Goal: Task Accomplishment & Management: Complete application form

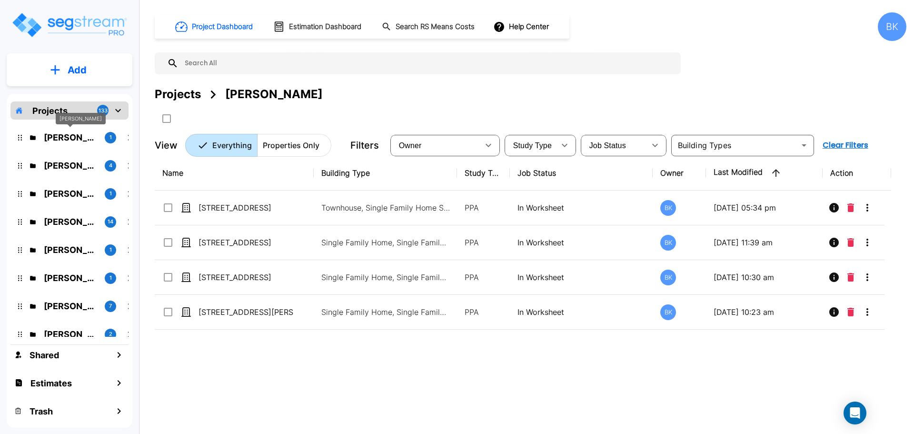
click at [58, 142] on p "Sid Rathi" at bounding box center [70, 137] width 53 height 13
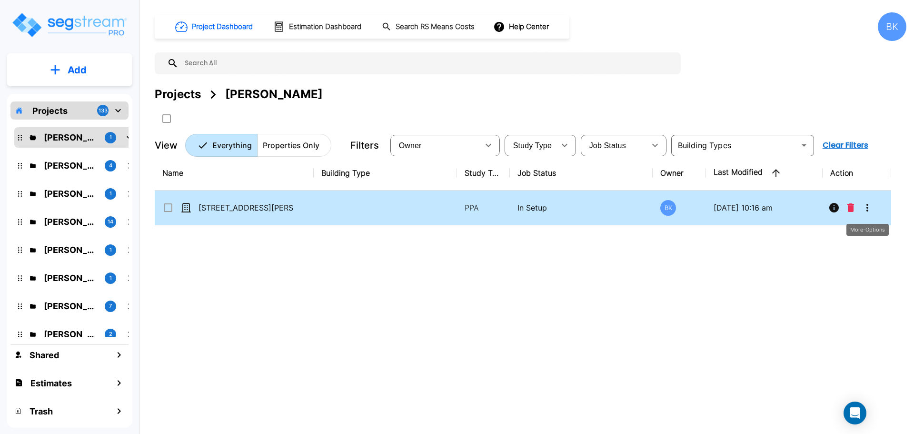
click at [862, 206] on icon "More-Options" at bounding box center [867, 207] width 11 height 11
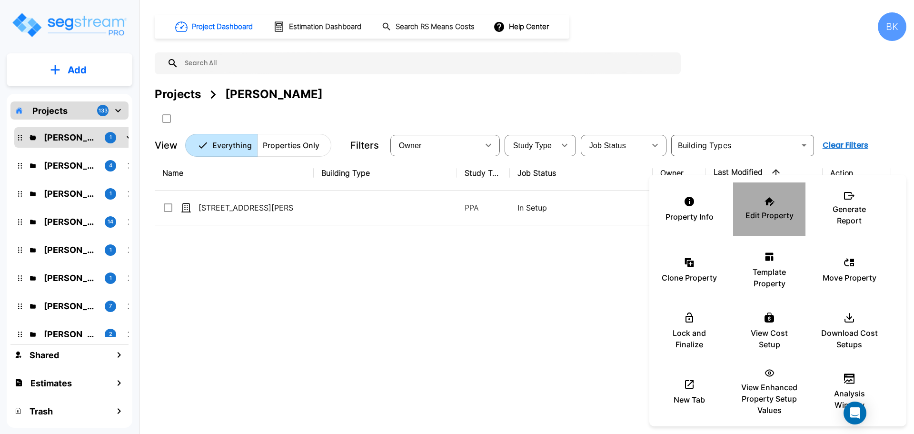
click at [754, 205] on div "Edit Property" at bounding box center [769, 209] width 57 height 48
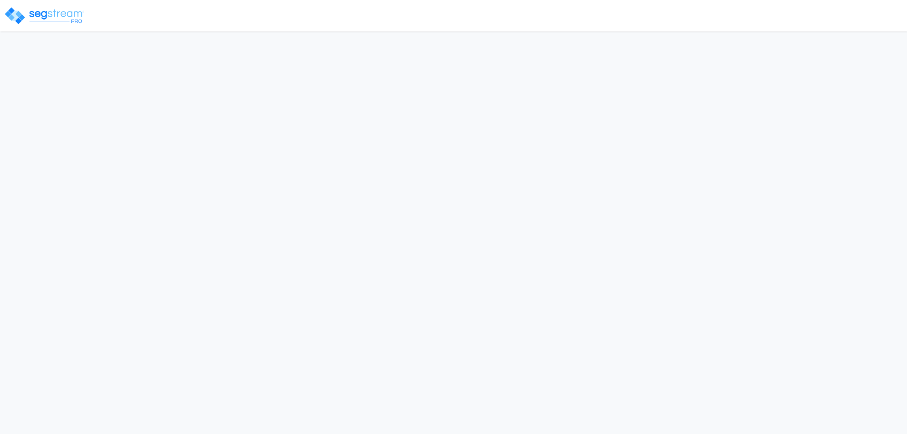
select select "GA"
select select "2024"
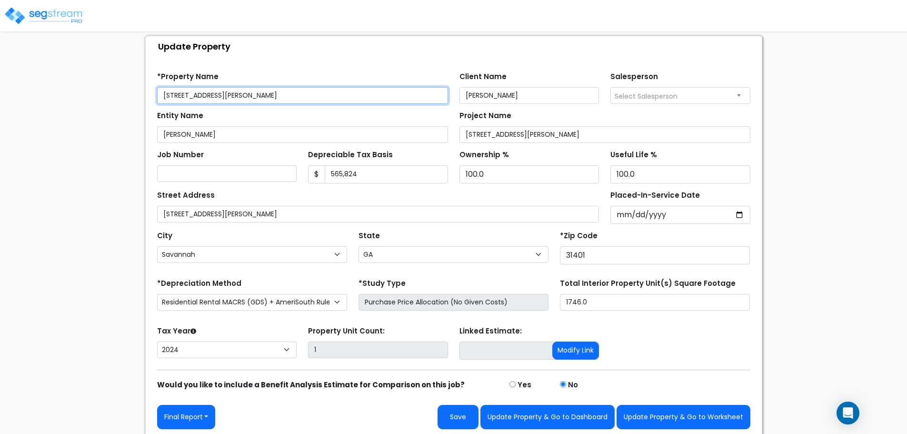
scroll to position [56, 0]
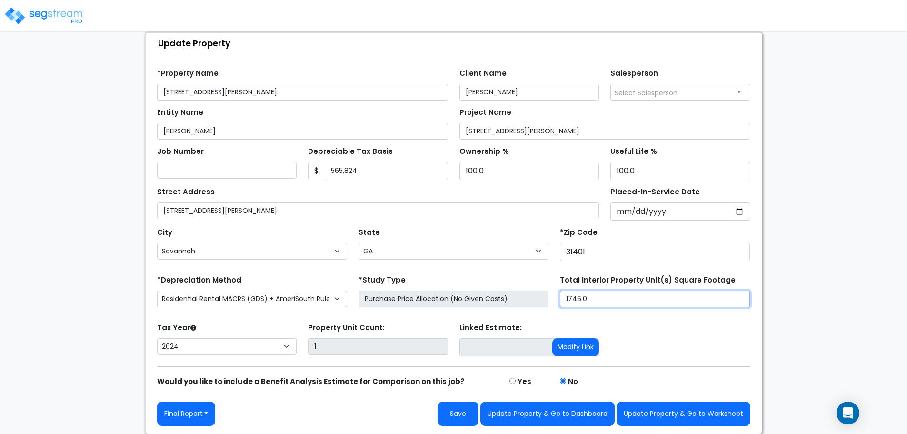
click at [587, 295] on input "1746.0" at bounding box center [655, 298] width 190 height 17
click at [575, 300] on input "1746.0" at bounding box center [655, 298] width 190 height 17
click at [578, 300] on input "1746.0" at bounding box center [655, 298] width 190 height 17
type input "1,744"
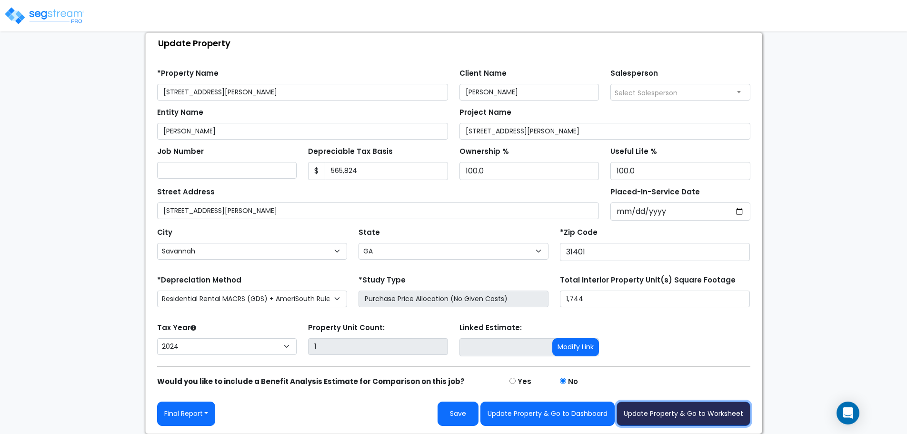
click at [672, 416] on button "Update Property & Go to Worksheet" at bounding box center [683, 413] width 134 height 24
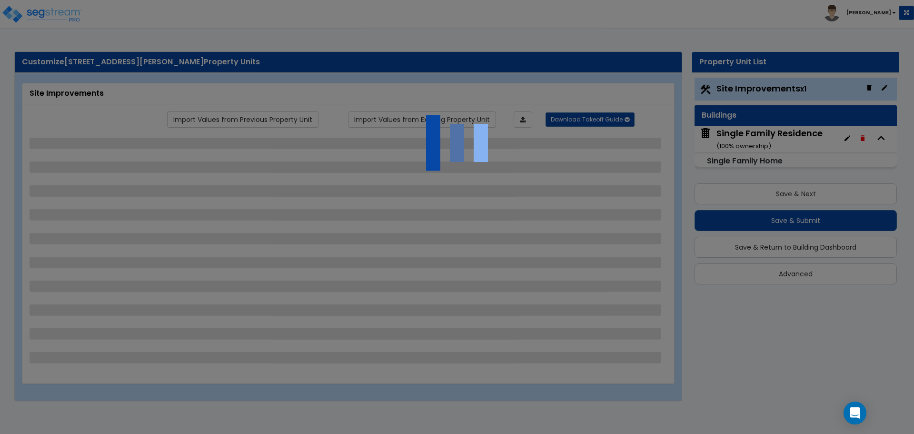
select select "2"
select select "4"
select select "2"
select select "1"
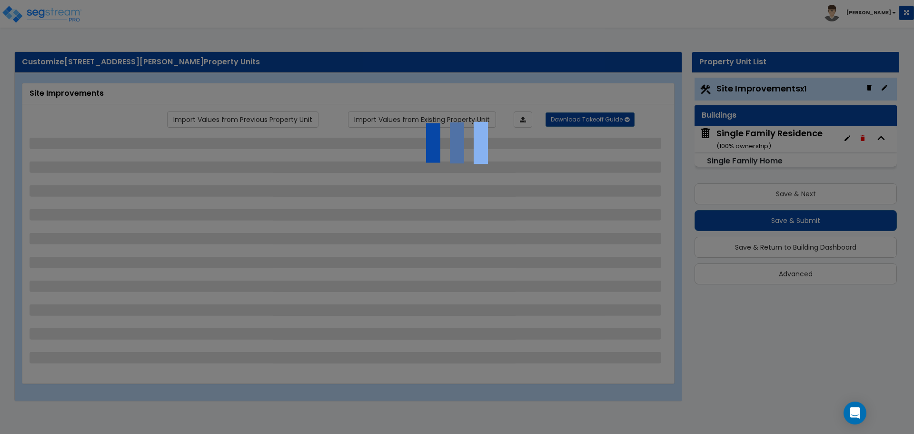
select select "2"
select select "8"
select select "5"
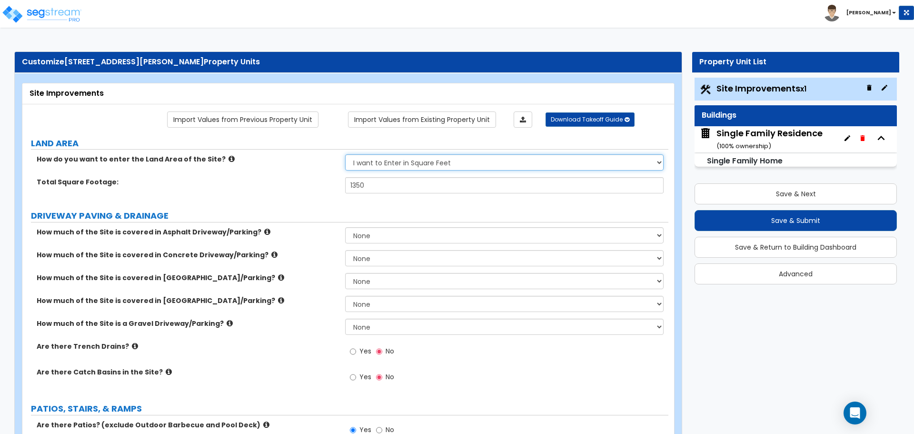
click at [391, 162] on select "I want to Enter in Acres I want to Enter in Square Feet" at bounding box center [504, 162] width 318 height 16
select select "1"
click at [345, 154] on select "I want to Enter in Acres I want to Enter in Square Feet" at bounding box center [504, 162] width 318 height 16
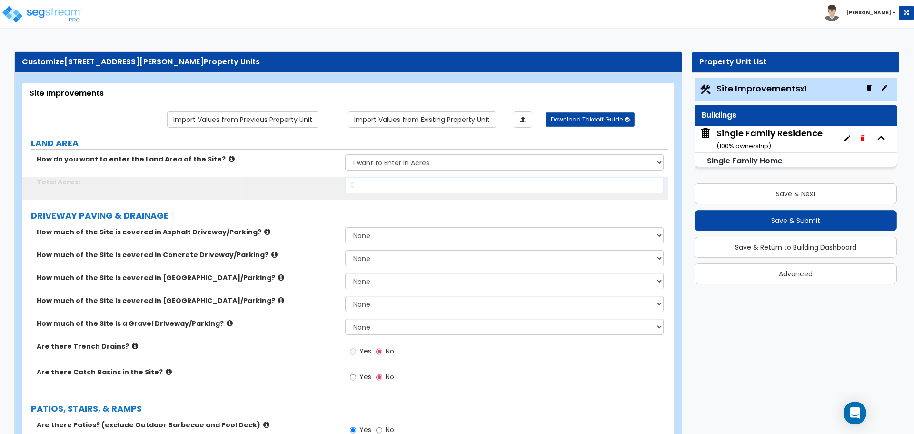
click at [375, 190] on input "0" at bounding box center [504, 185] width 318 height 16
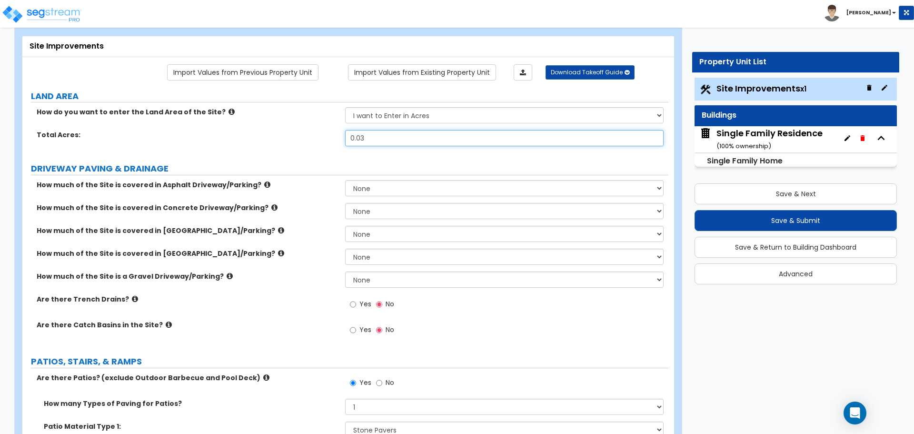
scroll to position [48, 0]
type input "0.03"
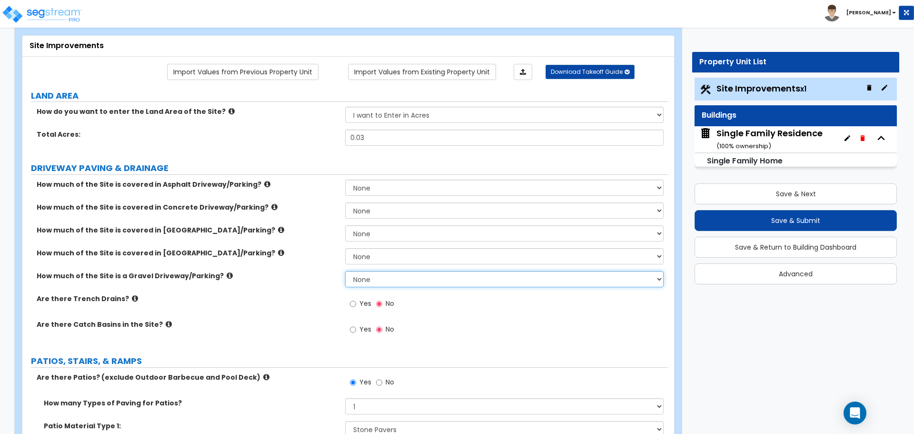
click at [366, 280] on select "None I want to Enter an Approximate Percentage I want to Enter the Square Foota…" at bounding box center [504, 279] width 318 height 16
select select "2"
click at [345, 271] on select "None I want to Enter an Approximate Percentage I want to Enter the Square Foota…" at bounding box center [504, 279] width 318 height 16
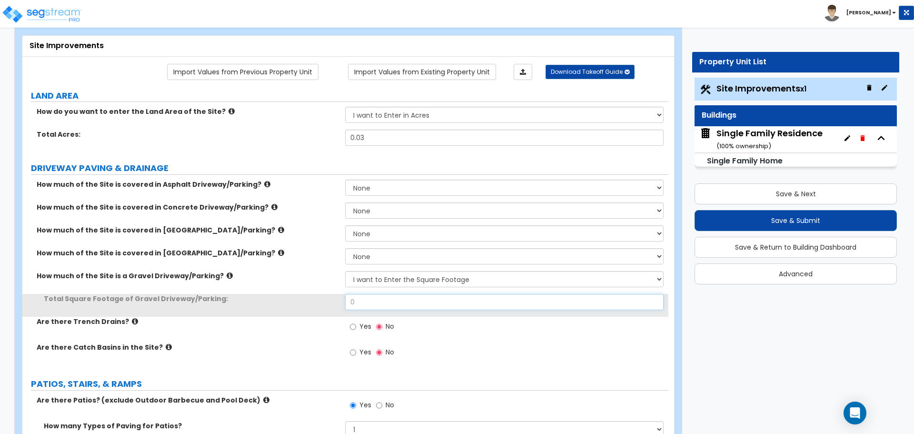
click at [371, 299] on input "0" at bounding box center [504, 302] width 318 height 16
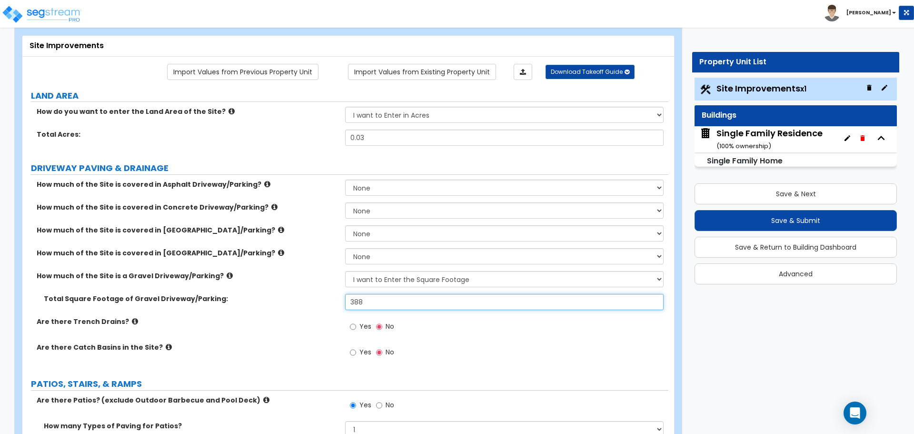
type input "388"
click at [294, 296] on label "Total Square Footage of Gravel Driveway/Parking:" at bounding box center [191, 299] width 294 height 10
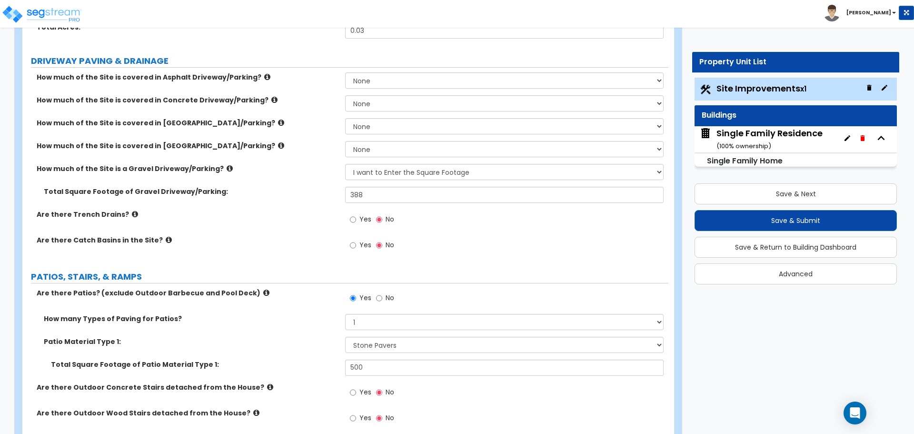
scroll to position [143, 0]
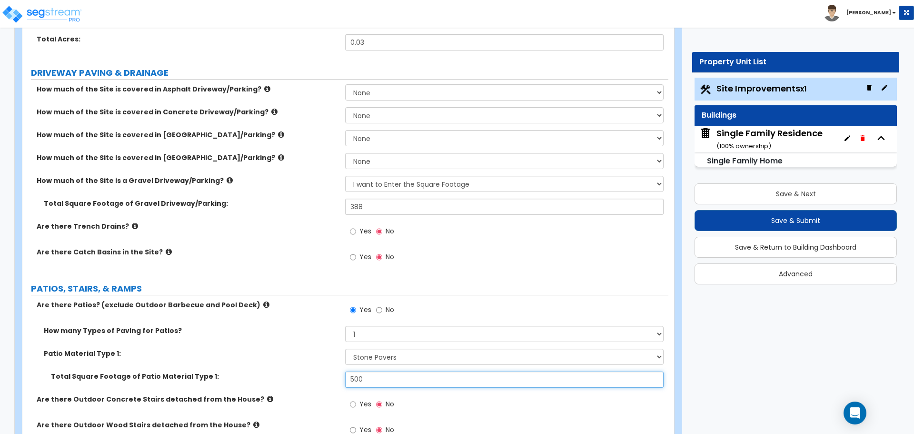
click at [379, 377] on input "500" at bounding box center [504, 379] width 318 height 16
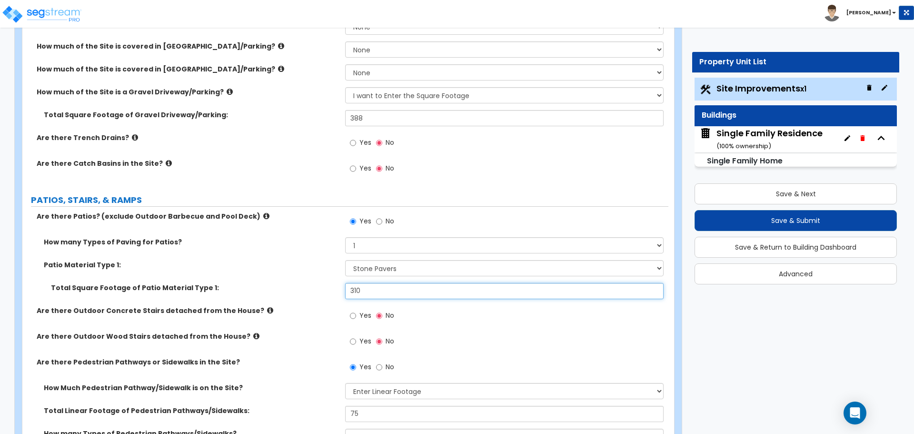
scroll to position [238, 0]
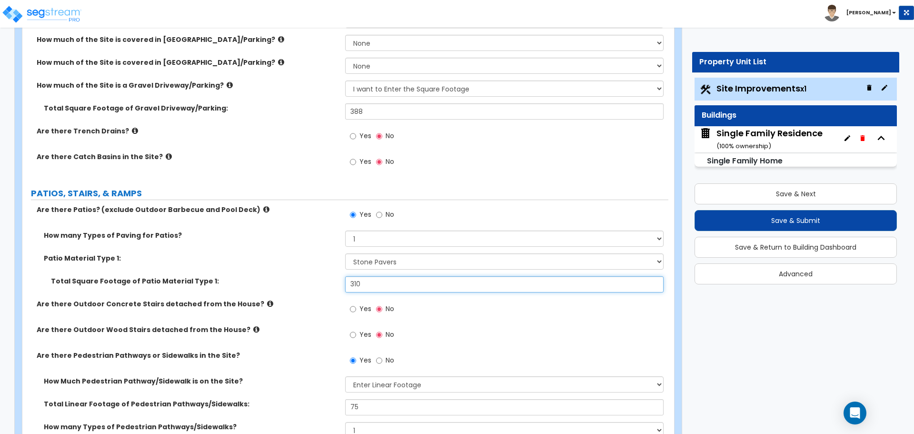
type input "310"
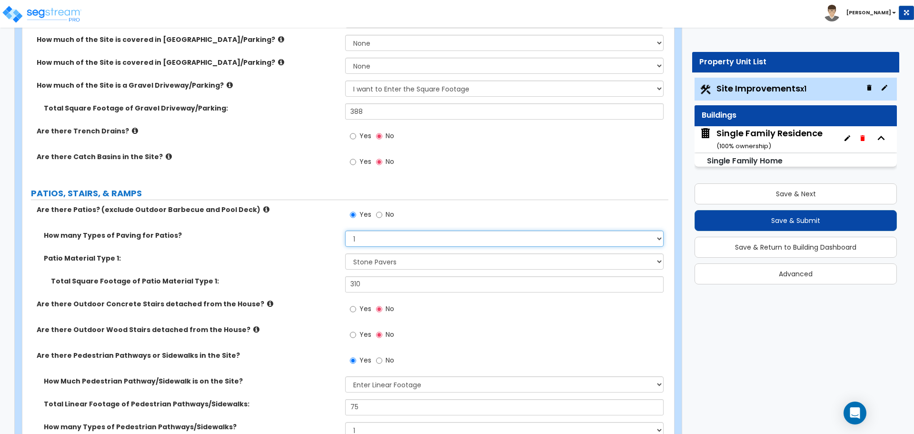
click at [369, 242] on select "1 2 3 4" at bounding box center [504, 238] width 318 height 16
select select "2"
click at [345, 230] on select "1 2 3 4" at bounding box center [504, 238] width 318 height 16
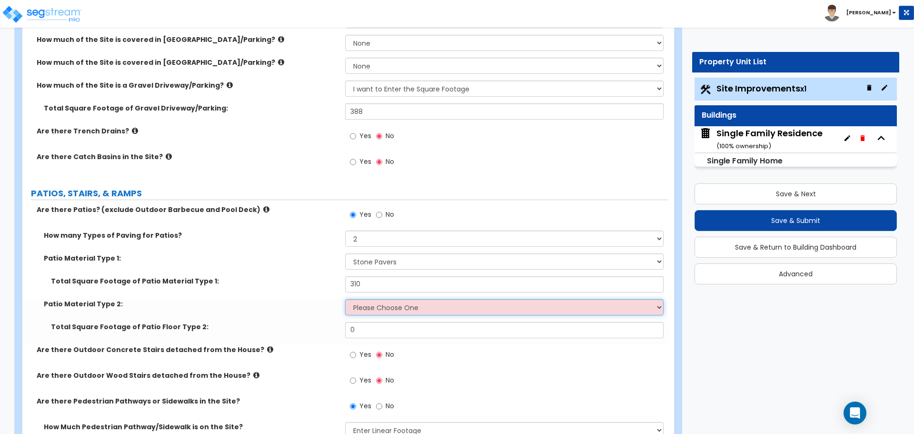
click at [373, 304] on select "Please Choose One Bare Concrete Stamped Concrete Brick Pavers Stone Pavers Tile…" at bounding box center [504, 307] width 318 height 16
select select "3"
click at [345, 299] on select "Please Choose One Bare Concrete Stamped Concrete Brick Pavers Stone Pavers Tile…" at bounding box center [504, 307] width 318 height 16
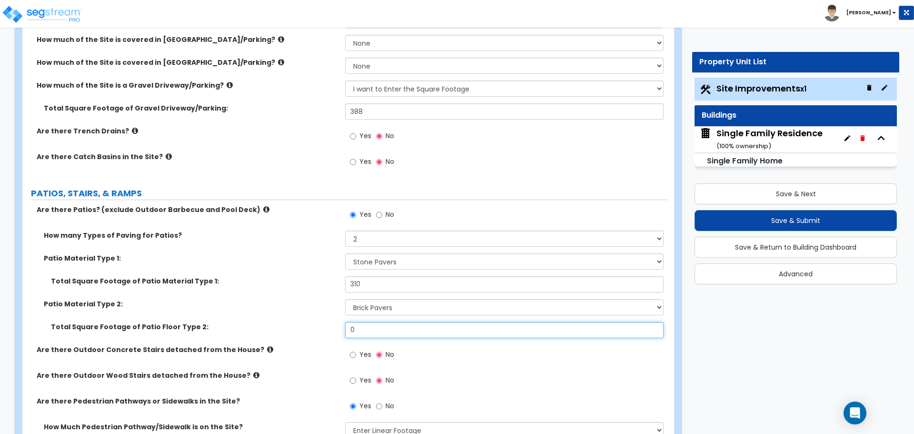
click at [380, 335] on input "0" at bounding box center [504, 330] width 318 height 16
click at [368, 332] on input "114" at bounding box center [504, 330] width 318 height 16
click at [378, 330] on input "114" at bounding box center [504, 330] width 318 height 16
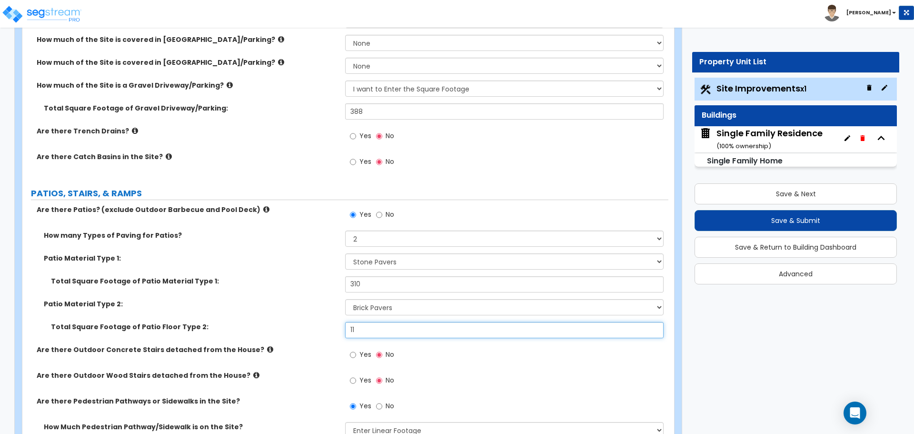
type input "1"
type input "679"
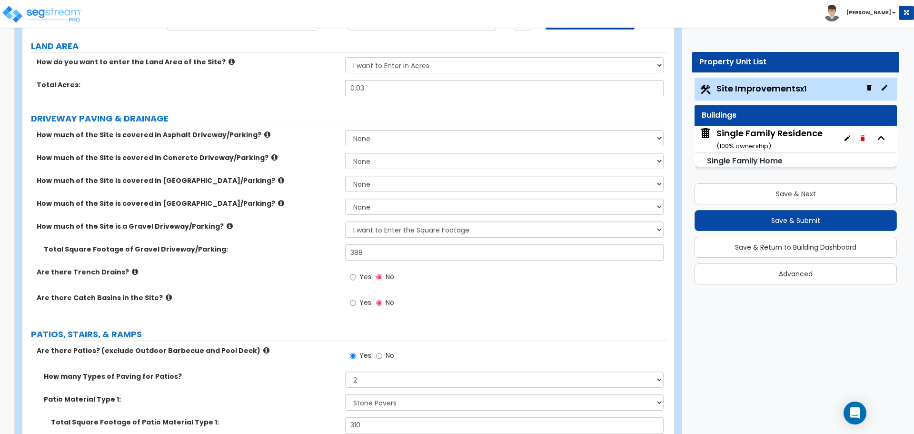
scroll to position [95, 0]
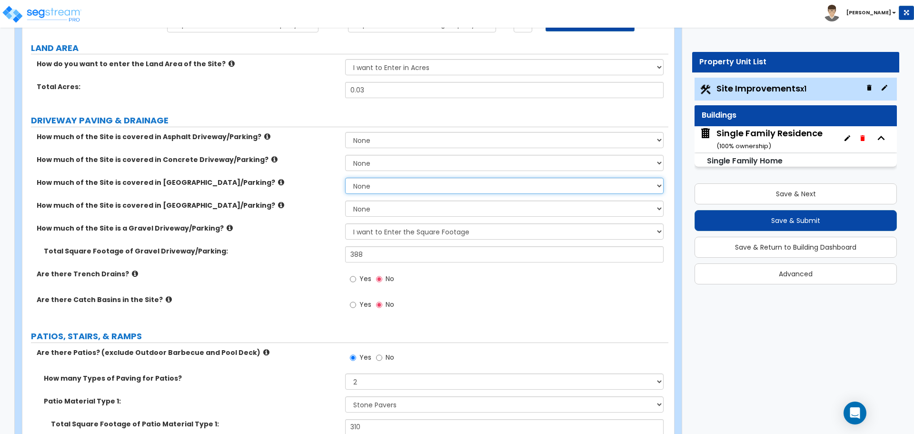
click at [375, 183] on select "None I want to Enter an Approximate Percentage I want to Enter the Square Foota…" at bounding box center [504, 186] width 318 height 16
select select "2"
click at [345, 178] on select "None I want to Enter an Approximate Percentage I want to Enter the Square Foota…" at bounding box center [504, 186] width 318 height 16
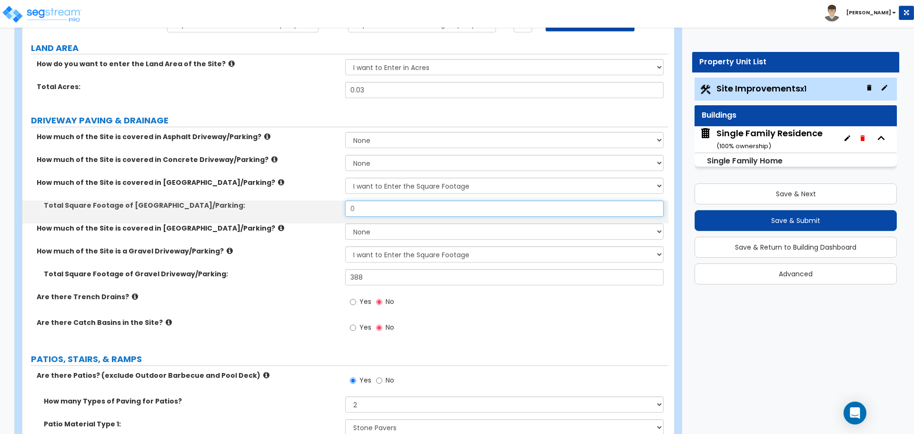
click at [371, 209] on input "0" at bounding box center [504, 208] width 318 height 16
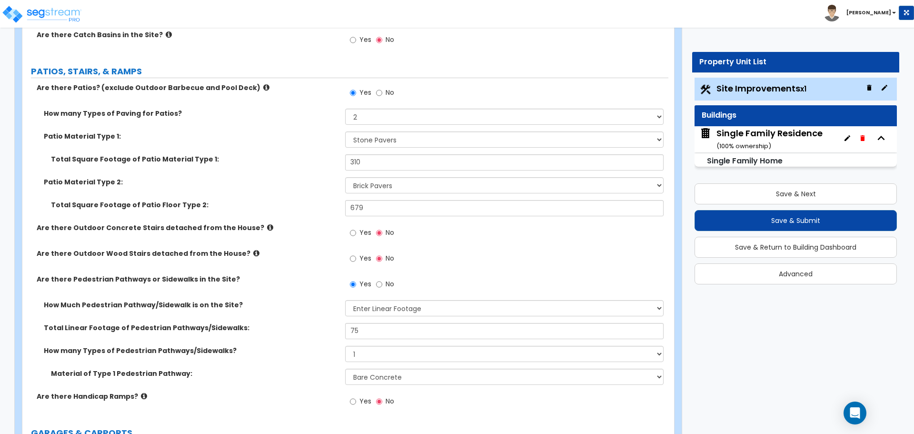
scroll to position [381, 0]
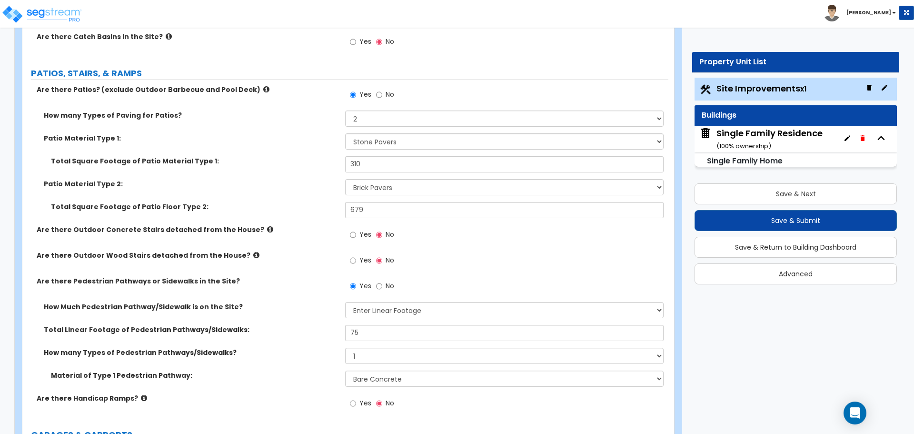
type input "565"
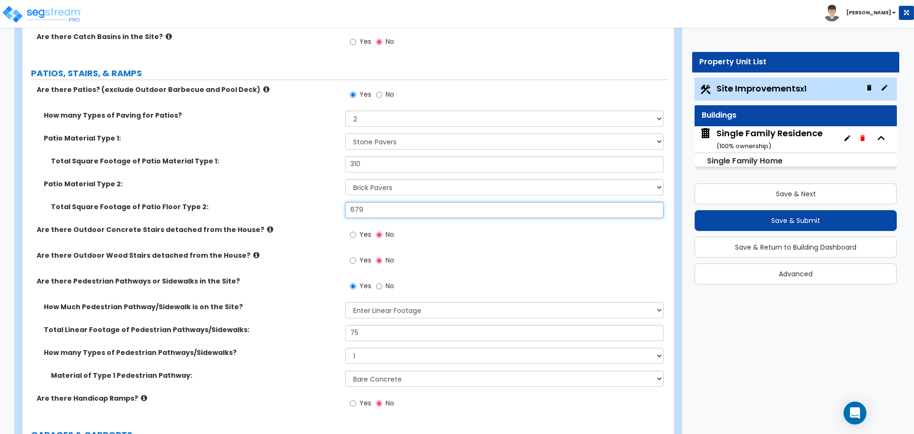
click at [375, 208] on input "679" at bounding box center [504, 210] width 318 height 16
type input "114"
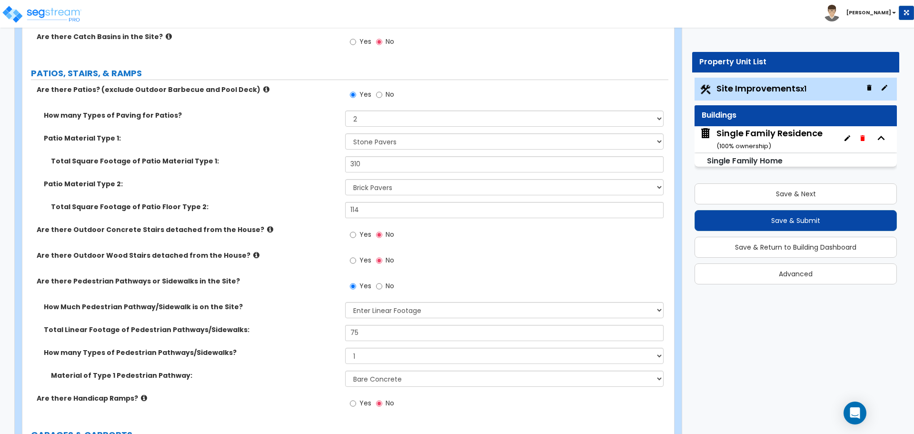
click at [273, 157] on label "Total Square Footage of Patio Material Type 1:" at bounding box center [194, 161] width 287 height 10
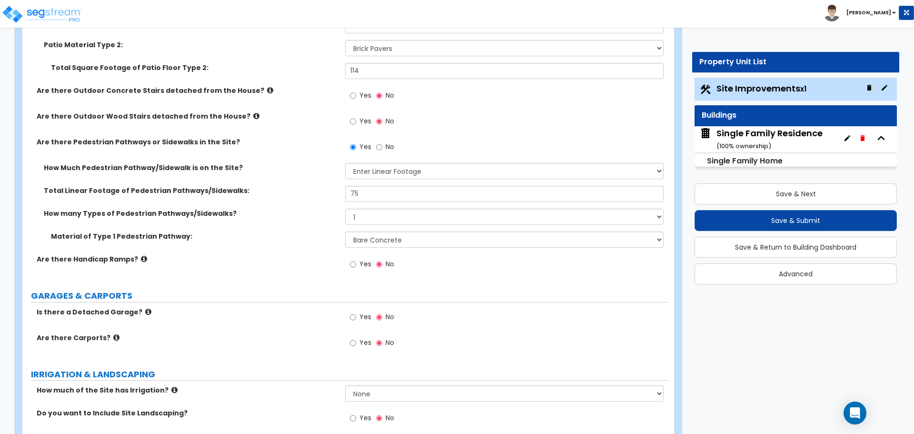
scroll to position [524, 0]
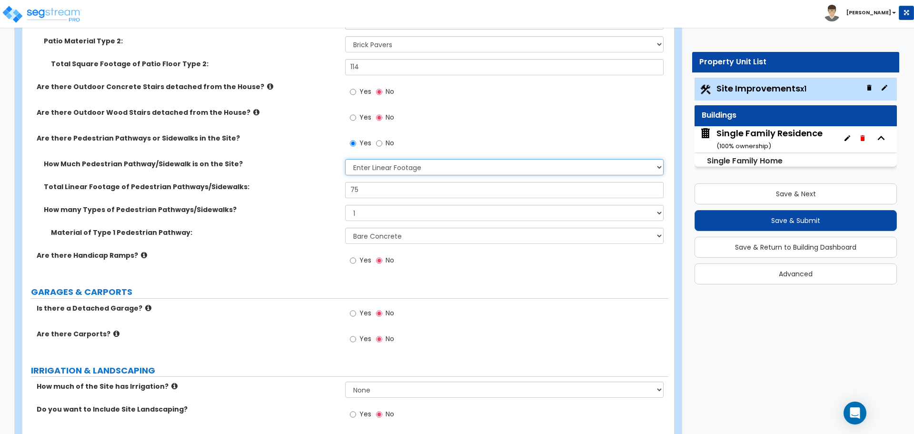
click at [371, 161] on select "Please Choose One I Don't Know, Please Estimate For Me Enter Linear Footage" at bounding box center [504, 167] width 318 height 16
click at [386, 147] on span "No" at bounding box center [390, 143] width 9 height 10
click at [382, 147] on input "No" at bounding box center [379, 143] width 6 height 10
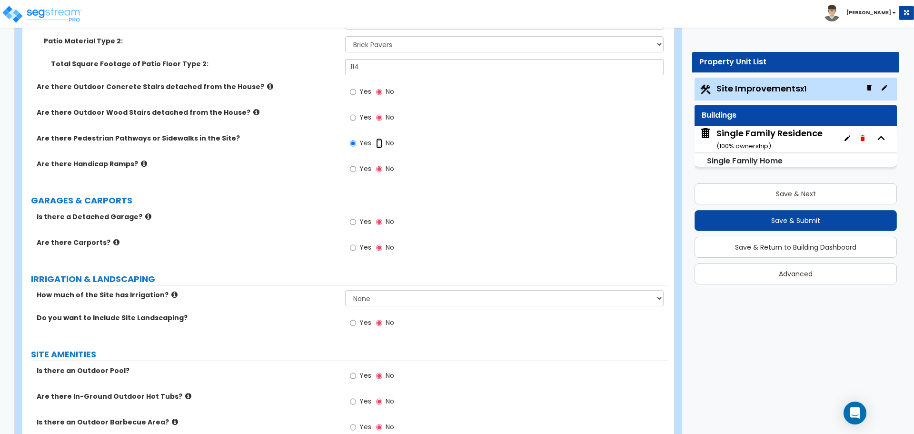
radio input "false"
radio input "true"
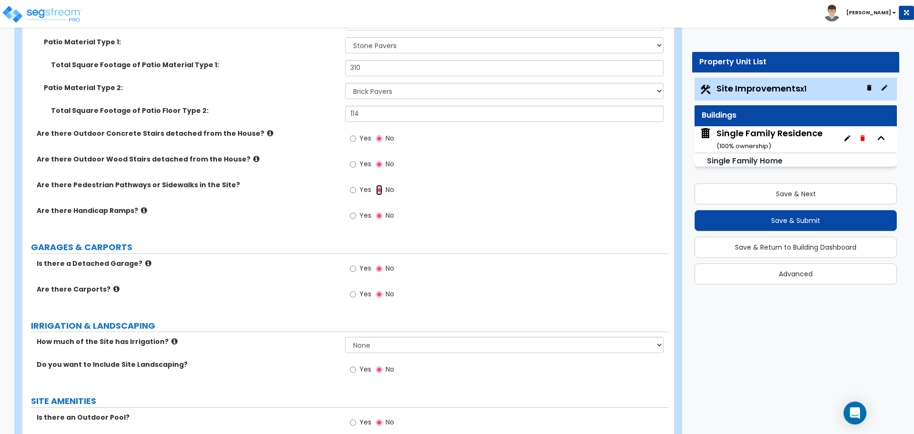
scroll to position [476, 0]
click at [357, 140] on label "Yes" at bounding box center [360, 140] width 21 height 16
click at [356, 140] on input "Yes" at bounding box center [353, 139] width 6 height 10
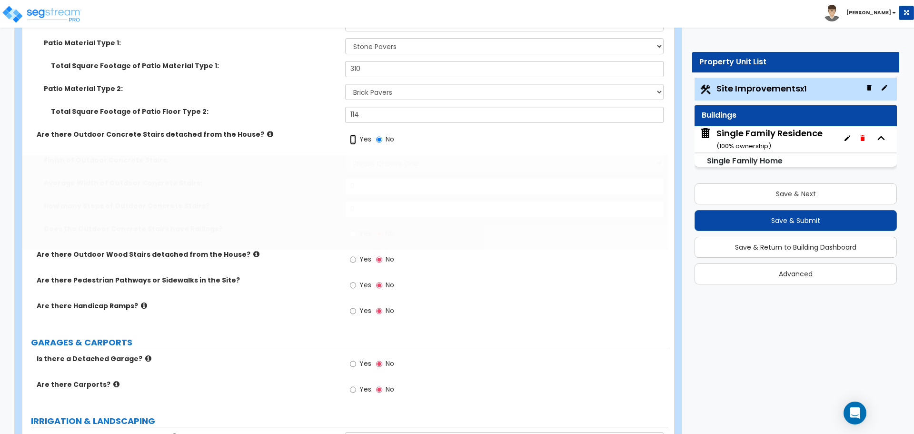
radio input "true"
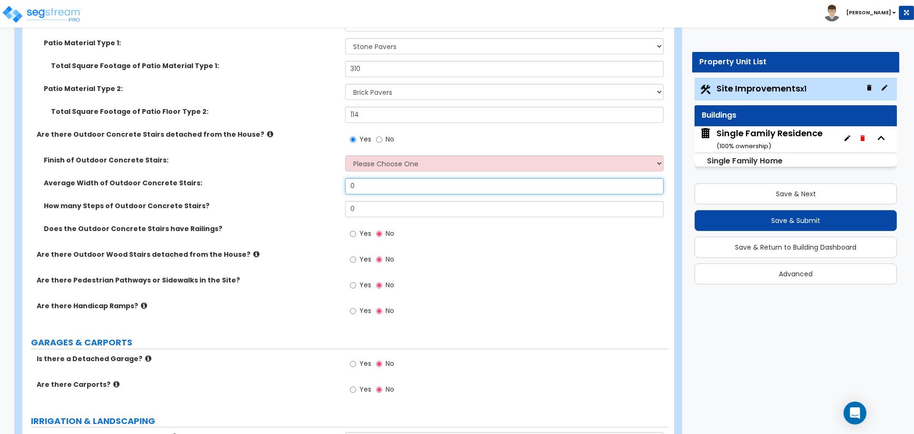
click at [367, 186] on input "0" at bounding box center [504, 186] width 318 height 16
click at [365, 188] on input "3" at bounding box center [504, 186] width 318 height 16
type input "4"
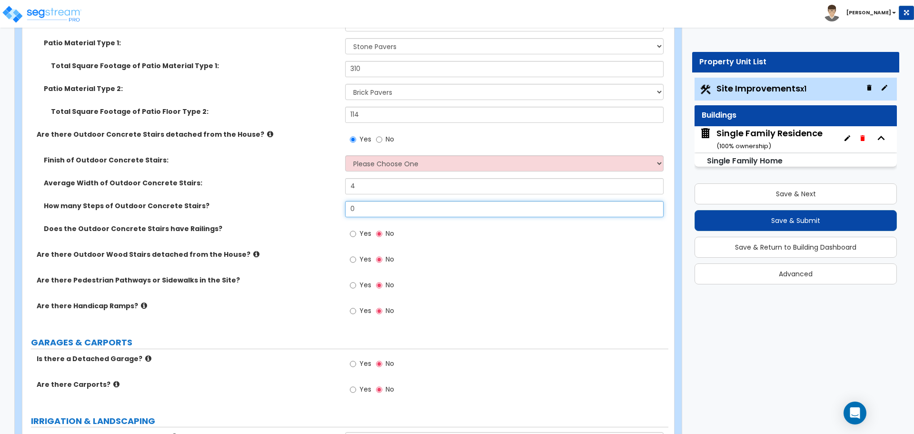
click at [368, 207] on input "0" at bounding box center [504, 209] width 318 height 16
type input "4"
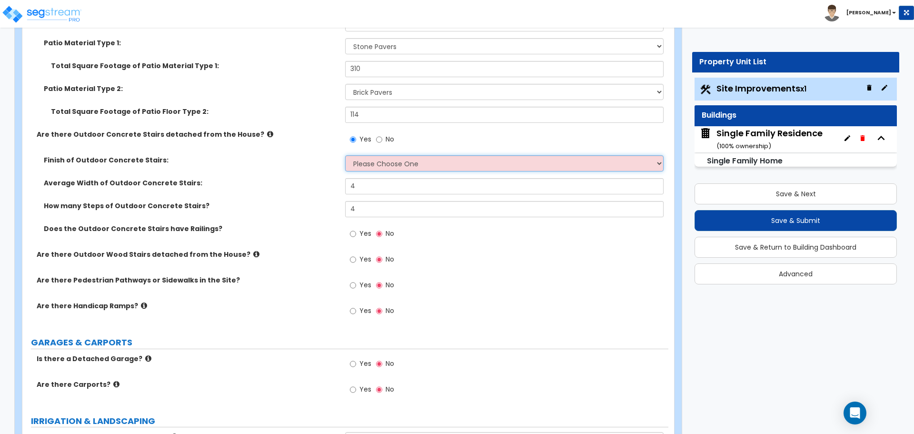
click at [387, 164] on select "Please Choose One Bare Concrete Exposed Aggregate Brick Paved Stone Paved" at bounding box center [504, 163] width 318 height 16
select select "1"
click at [345, 155] on select "Please Choose One Bare Concrete Exposed Aggregate Brick Paved Stone Paved" at bounding box center [504, 163] width 318 height 16
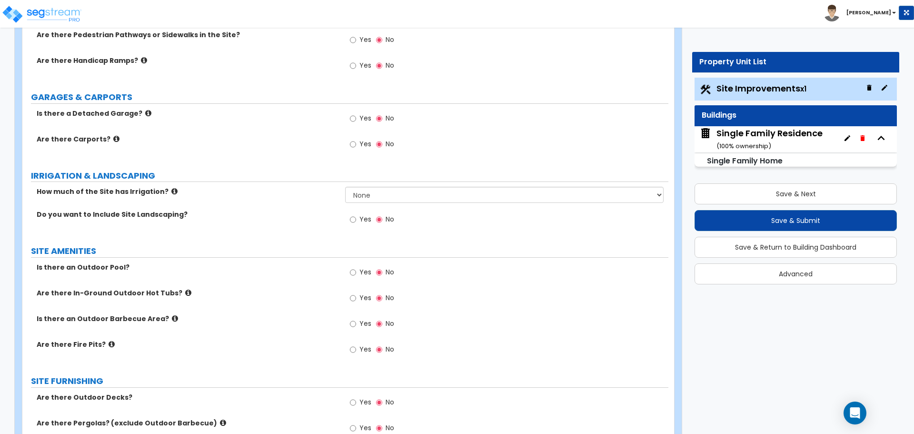
scroll to position [762, 0]
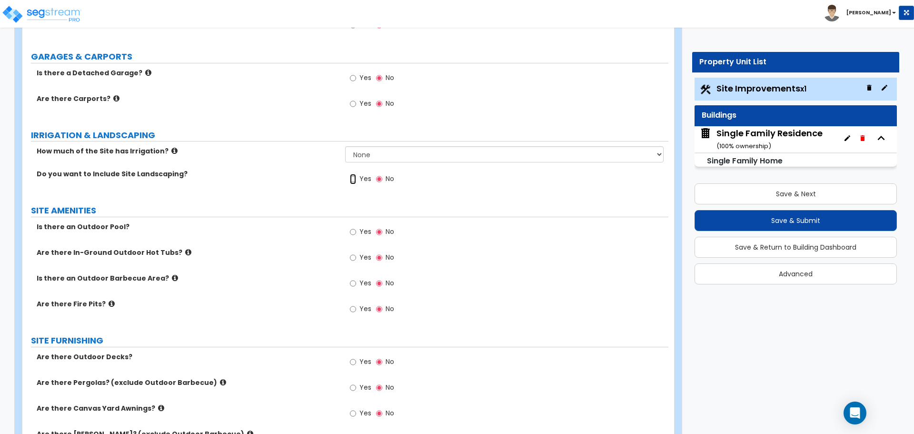
click at [355, 183] on input "Yes" at bounding box center [353, 179] width 6 height 10
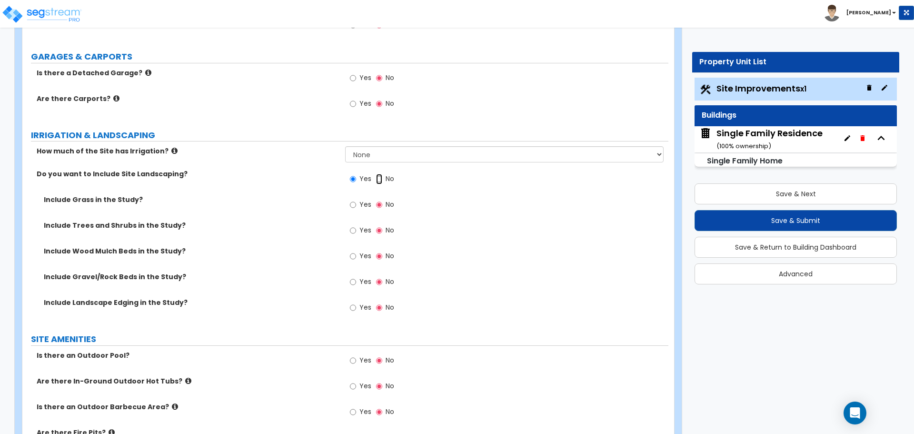
click at [377, 177] on input "No" at bounding box center [379, 179] width 6 height 10
radio input "false"
radio input "true"
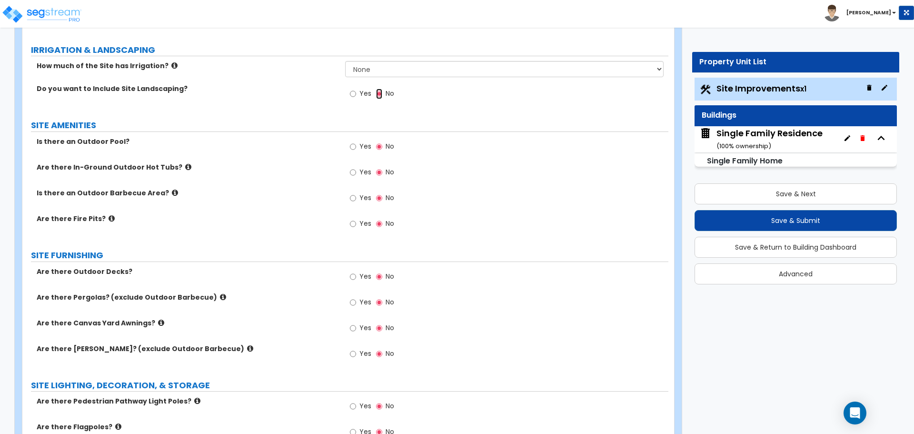
scroll to position [857, 0]
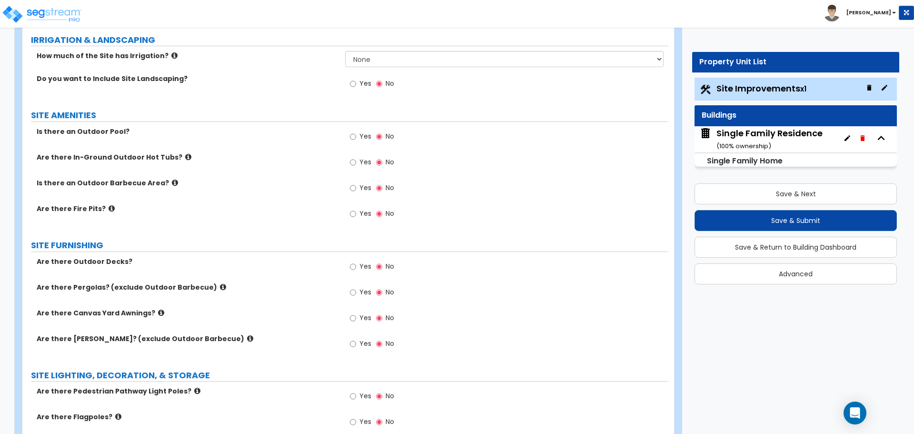
click at [220, 287] on icon at bounding box center [223, 286] width 6 height 7
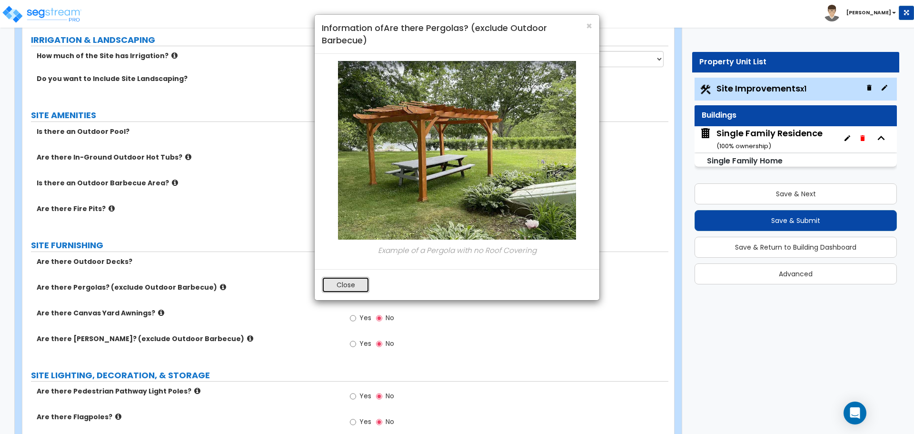
click at [361, 288] on button "Close" at bounding box center [346, 285] width 48 height 16
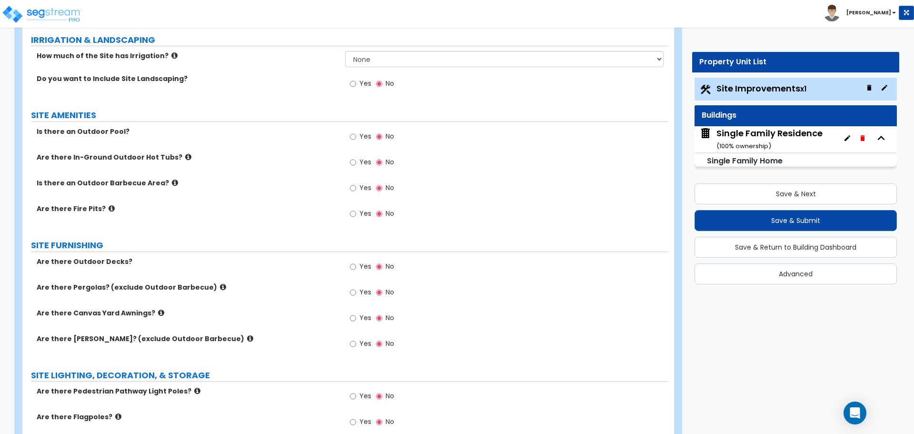
click at [158, 313] on icon at bounding box center [161, 312] width 6 height 7
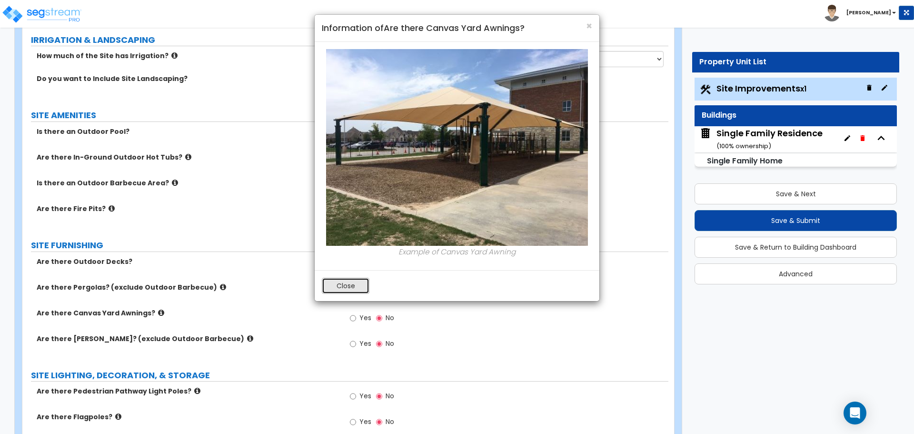
click at [344, 289] on button "Close" at bounding box center [346, 286] width 48 height 16
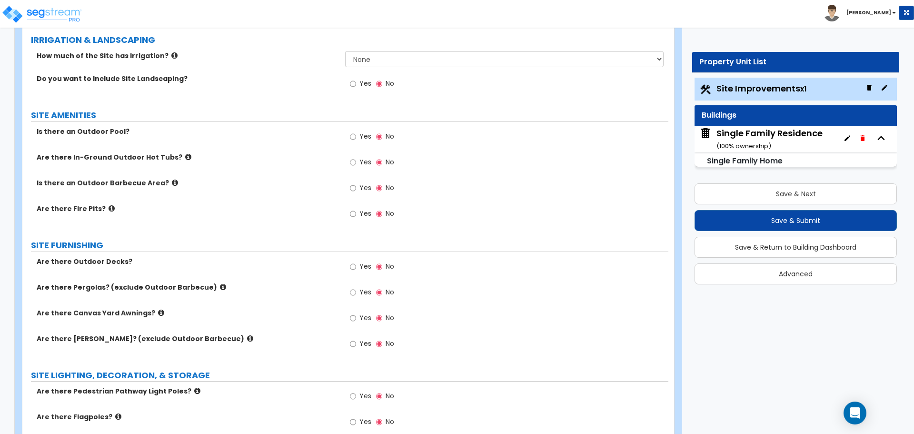
click at [247, 338] on icon at bounding box center [250, 338] width 6 height 7
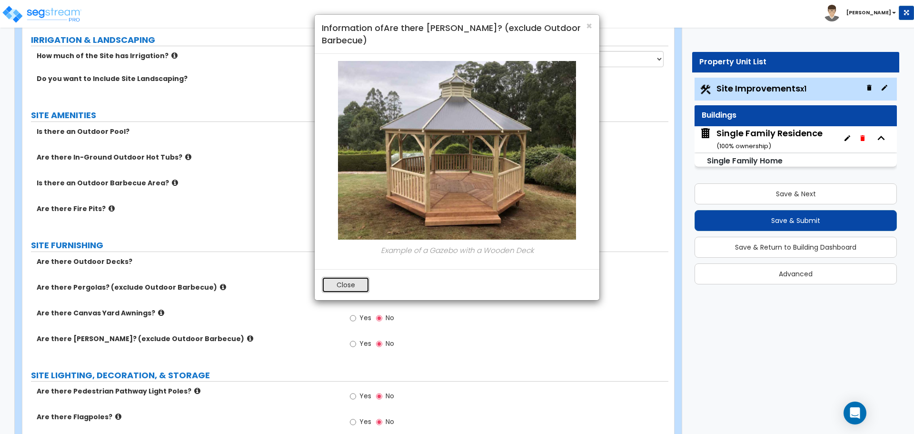
click at [337, 288] on button "Close" at bounding box center [346, 285] width 48 height 16
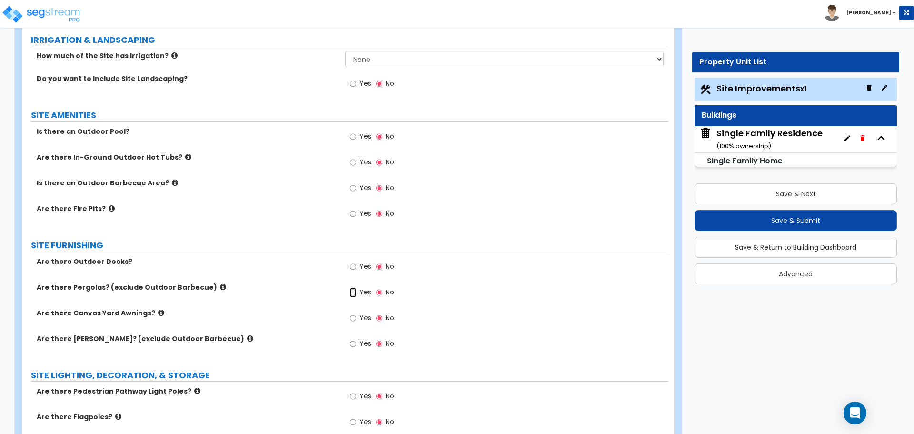
click at [355, 292] on input "Yes" at bounding box center [353, 292] width 6 height 10
radio input "true"
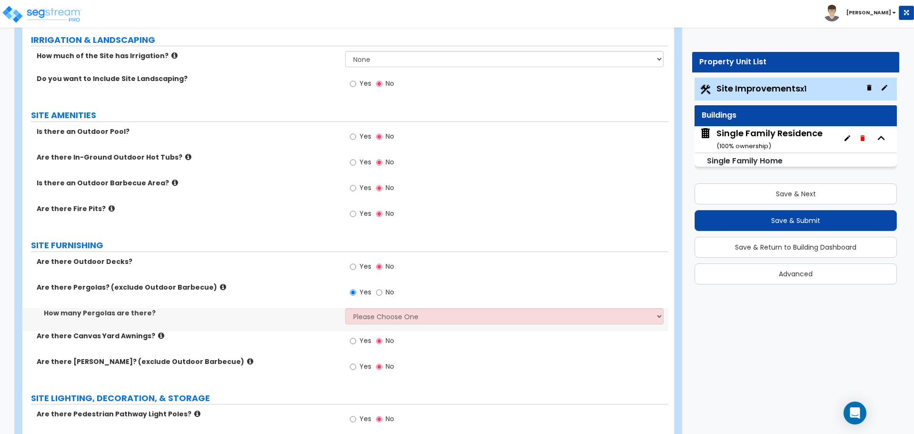
click at [220, 287] on icon at bounding box center [223, 286] width 6 height 7
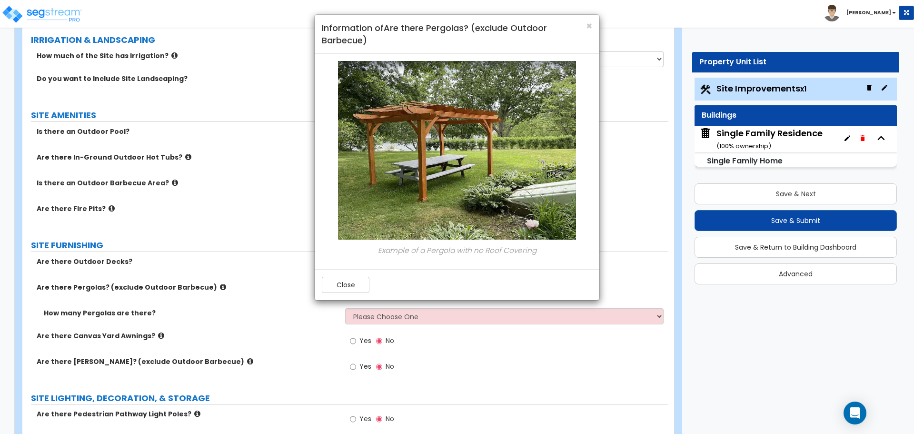
click at [209, 287] on div "× Information of Are there Pergolas? (exclude Outdoor Barbecue) Example of a Pe…" at bounding box center [457, 217] width 914 height 434
click at [308, 305] on div "× Information of Are there Pergolas? (exclude Outdoor Barbecue) Example of a Pe…" at bounding box center [457, 217] width 914 height 434
click at [379, 315] on div "× Information of Are there Pergolas? (exclude Outdoor Barbecue) Example of a Pe…" at bounding box center [457, 217] width 914 height 434
click at [343, 287] on button "Close" at bounding box center [346, 285] width 48 height 16
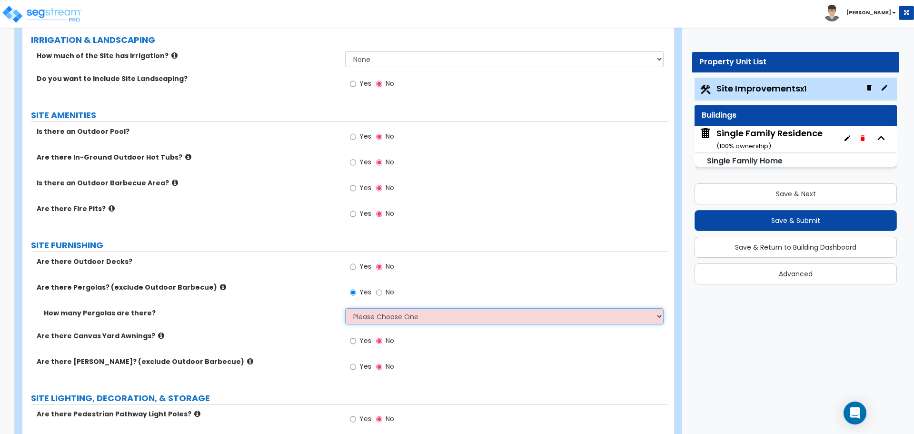
click at [383, 323] on select "Please Choose One 1 2 3" at bounding box center [504, 316] width 318 height 16
select select "1"
click at [345, 308] on select "Please Choose One 1 2 3" at bounding box center [504, 316] width 318 height 16
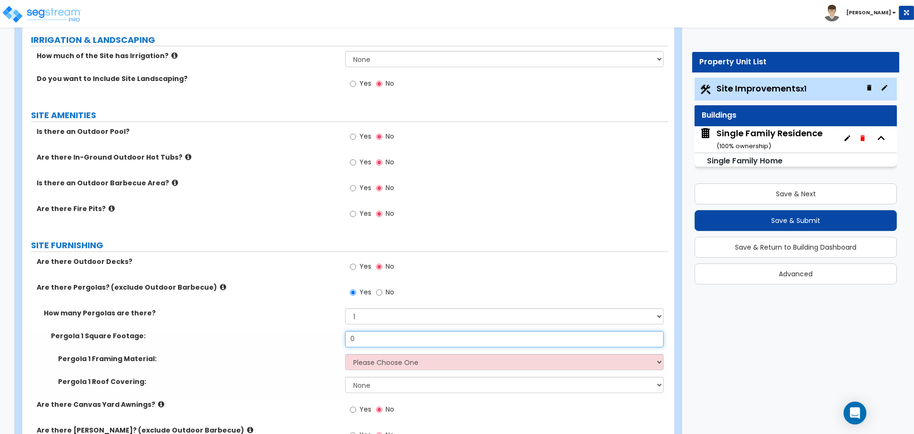
click at [367, 336] on input "0" at bounding box center [504, 339] width 318 height 16
click at [378, 355] on select "Please Choose One Wood Metal" at bounding box center [504, 362] width 318 height 16
select select "2"
click at [345, 354] on select "Please Choose One Wood Metal" at bounding box center [504, 362] width 318 height 16
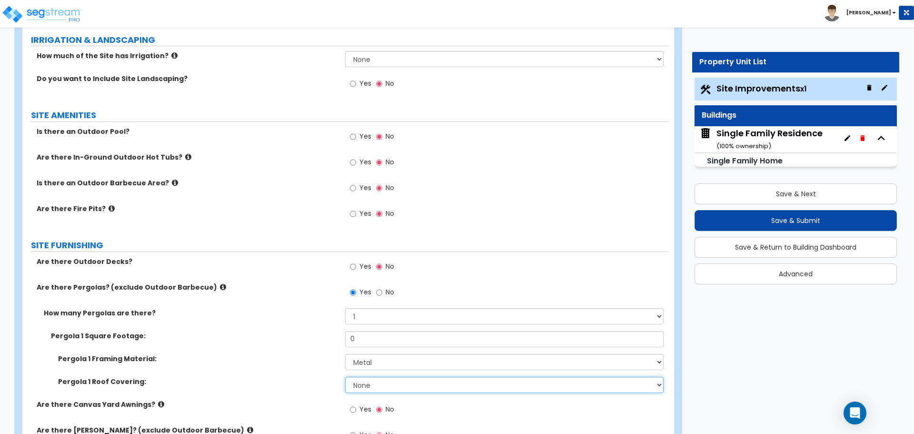
click at [371, 385] on select "None Plastic Fiberglass Metal" at bounding box center [504, 385] width 318 height 16
select select "1"
click at [345, 377] on select "None Plastic Fiberglass Metal" at bounding box center [504, 385] width 318 height 16
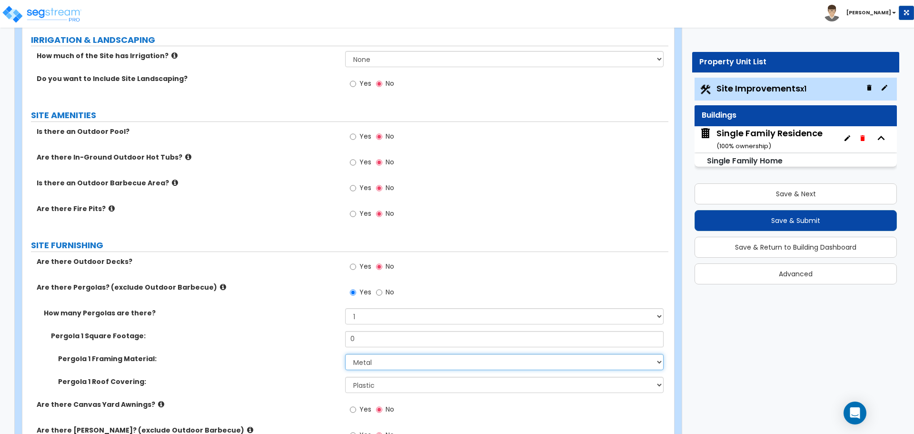
click at [381, 364] on select "Please Choose One Wood Metal" at bounding box center [504, 362] width 318 height 16
select select "1"
click at [345, 354] on select "Please Choose One Wood Metal" at bounding box center [504, 362] width 318 height 16
click at [359, 336] on input "0" at bounding box center [504, 339] width 318 height 16
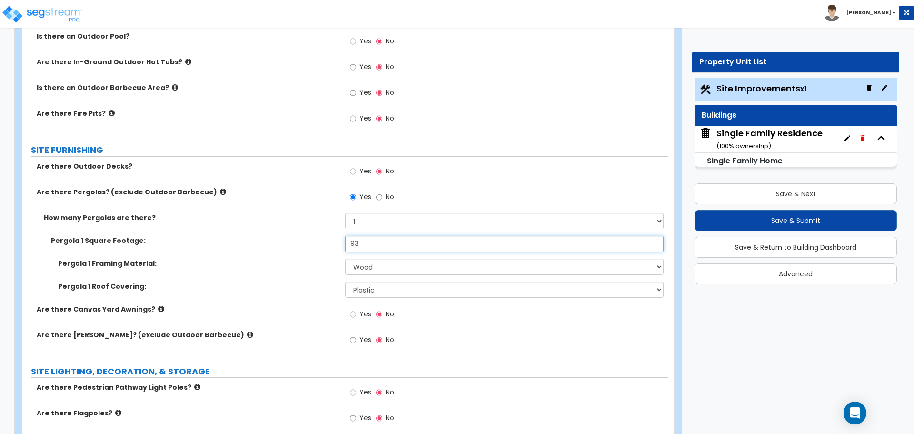
type input "93"
click at [318, 267] on label "Pergola 1 Framing Material:" at bounding box center [198, 263] width 280 height 10
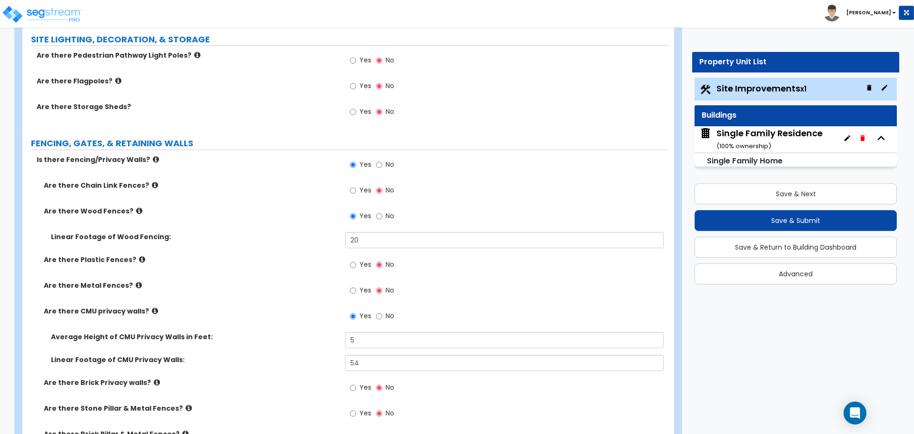
scroll to position [1285, 0]
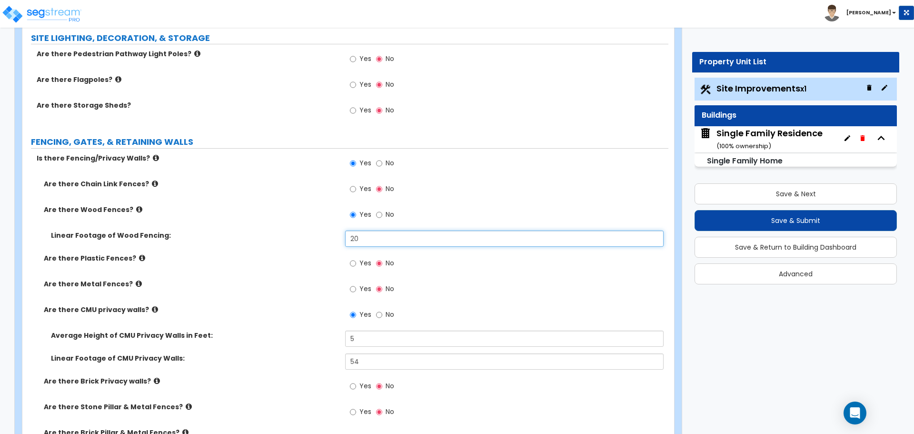
click at [374, 239] on input "20" at bounding box center [504, 238] width 318 height 16
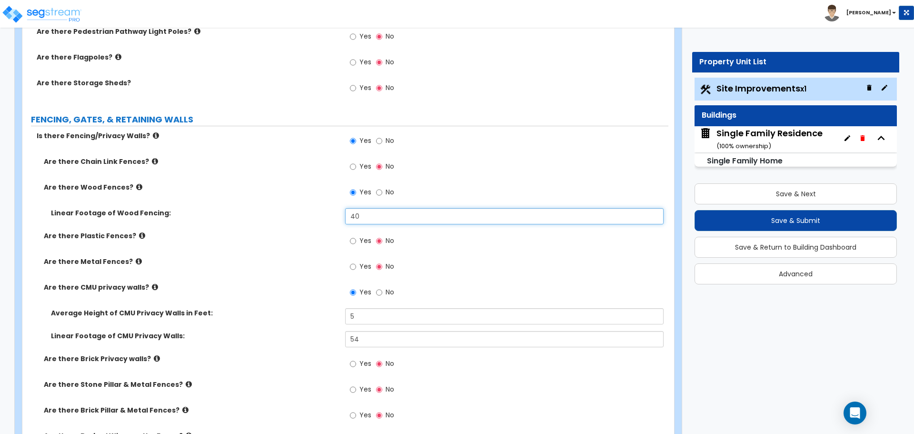
scroll to position [1380, 0]
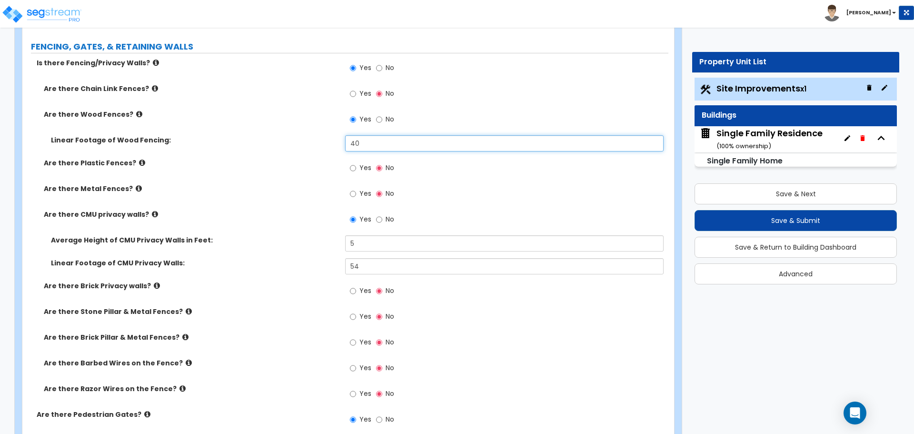
type input "40"
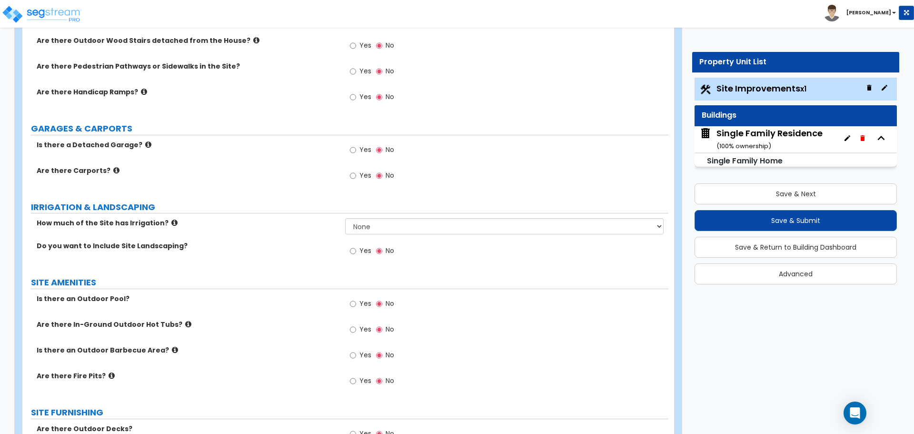
scroll to position [666, 0]
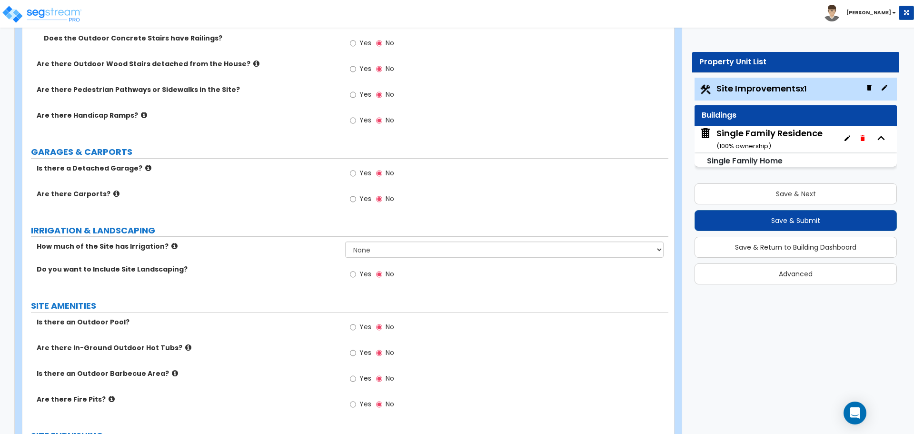
click at [349, 276] on div "Yes No" at bounding box center [372, 275] width 54 height 22
click at [356, 276] on input "Yes" at bounding box center [353, 274] width 6 height 10
radio input "true"
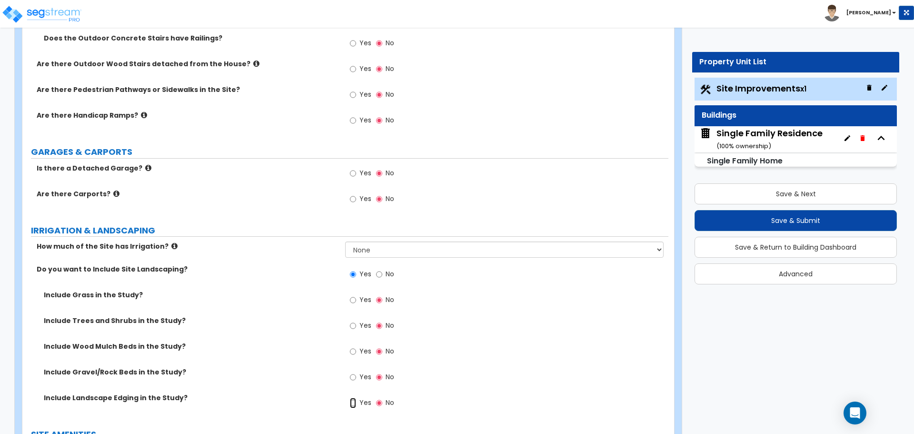
click at [355, 404] on input "Yes" at bounding box center [353, 402] width 6 height 10
radio input "true"
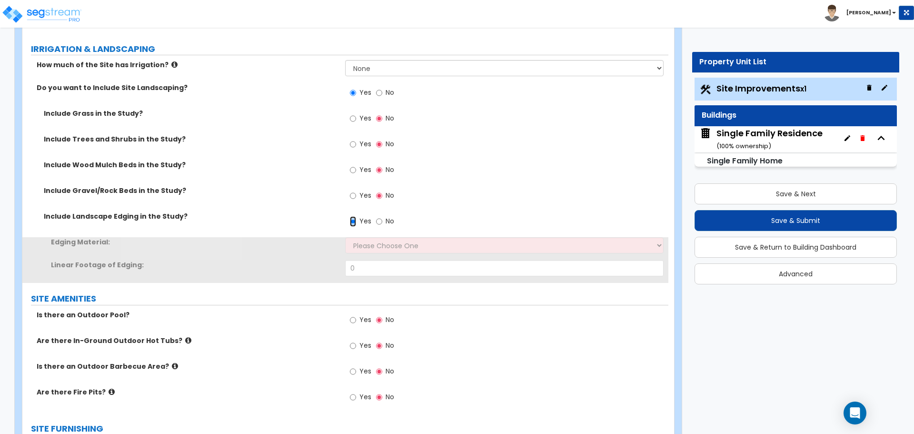
scroll to position [857, 0]
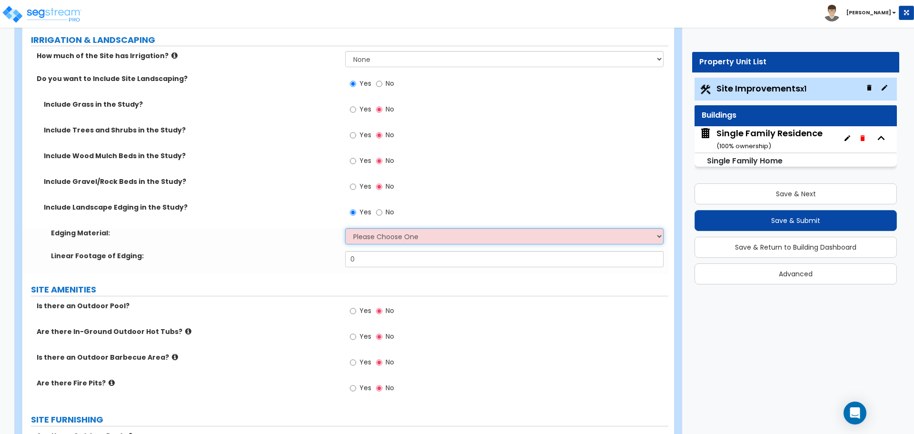
click at [381, 239] on select "Please Choose One Metal Brick Railroad Ties Concrete" at bounding box center [504, 236] width 318 height 16
select select "2"
click at [345, 228] on select "Please Choose One Metal Brick Railroad Ties Concrete" at bounding box center [504, 236] width 318 height 16
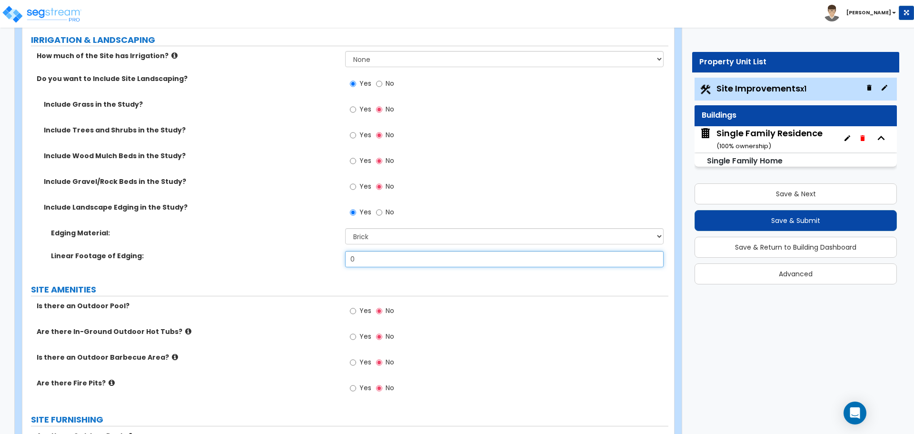
click at [373, 261] on input "0" at bounding box center [504, 259] width 318 height 16
click at [388, 257] on input "0" at bounding box center [504, 259] width 318 height 16
type input "12"
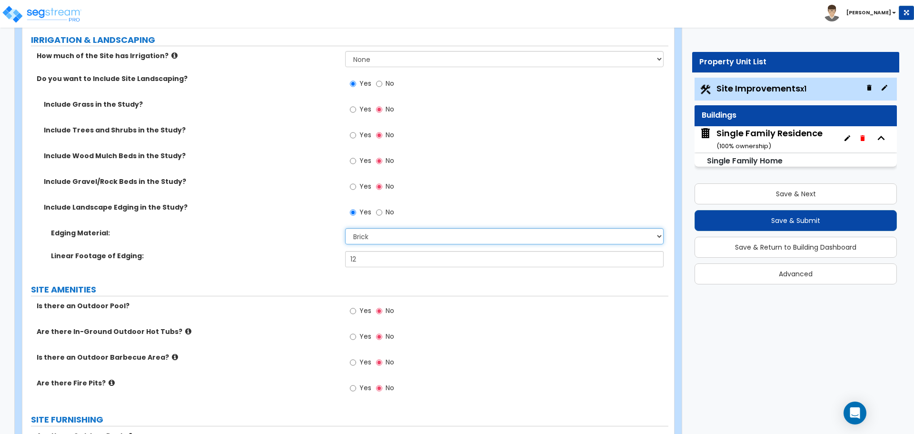
click at [364, 236] on select "Please Choose One Metal Brick Railroad Ties Concrete" at bounding box center [504, 236] width 318 height 16
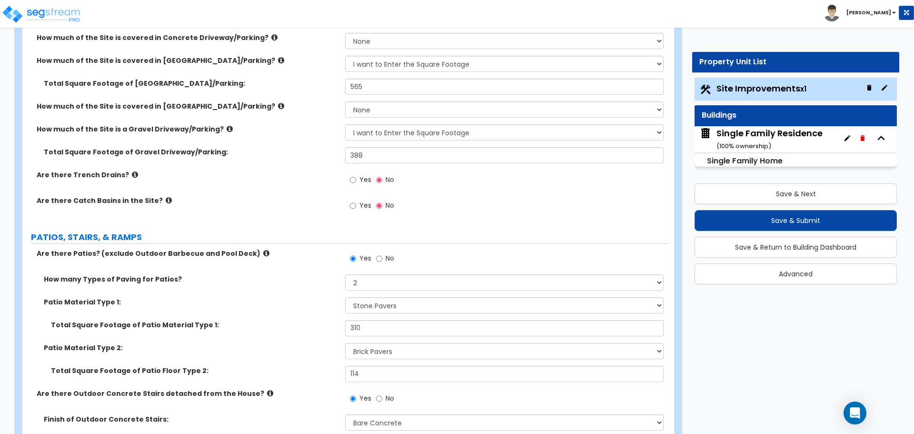
scroll to position [190, 0]
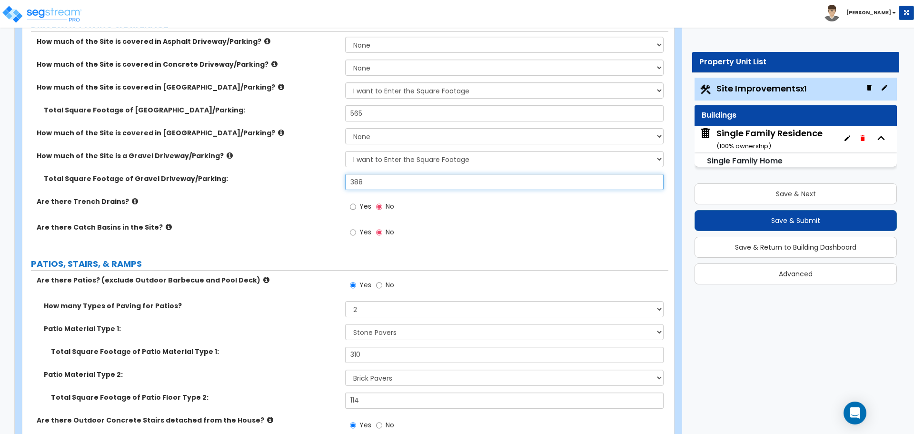
click at [366, 181] on input "388" at bounding box center [504, 182] width 318 height 16
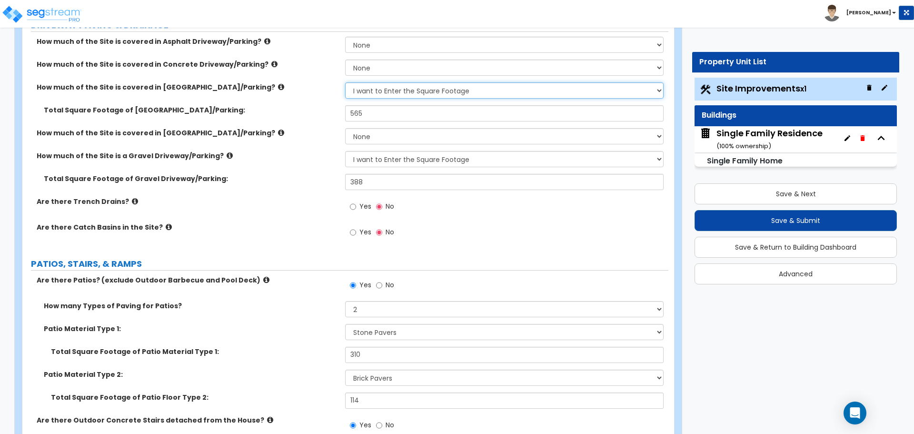
click at [388, 99] on select "None I want to Enter an Approximate Percentage I want to Enter the Square Foota…" at bounding box center [504, 90] width 318 height 16
select select "0"
click at [345, 82] on select "None I want to Enter an Approximate Percentage I want to Enter the Square Foota…" at bounding box center [504, 90] width 318 height 16
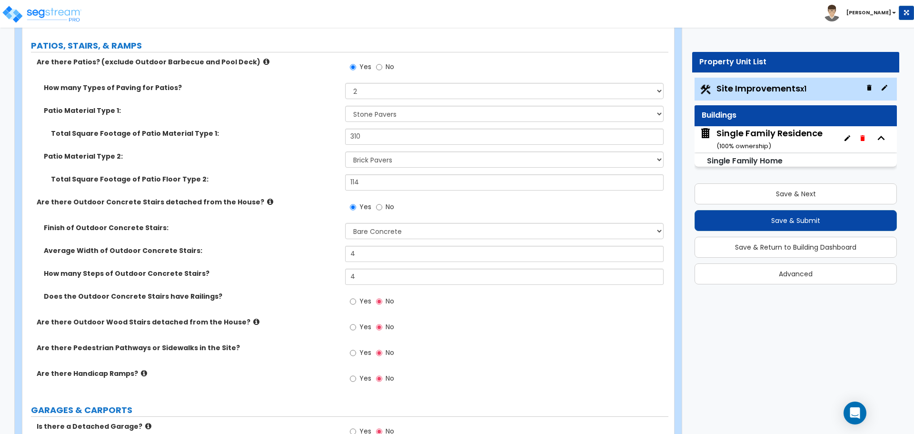
scroll to position [381, 0]
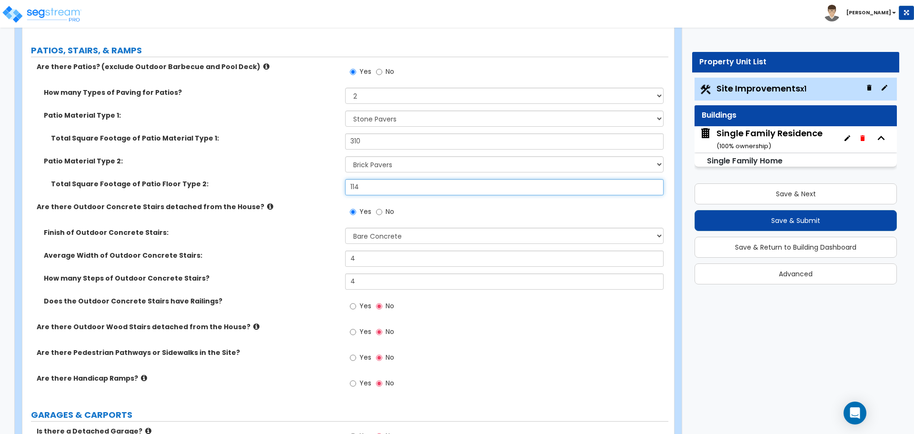
click at [373, 185] on input "114" at bounding box center [504, 187] width 318 height 16
click at [374, 196] on div "Total Square Footage of Patio Floor Type 2: 114" at bounding box center [345, 190] width 646 height 23
click at [372, 189] on input "114" at bounding box center [504, 187] width 318 height 16
type input "306"
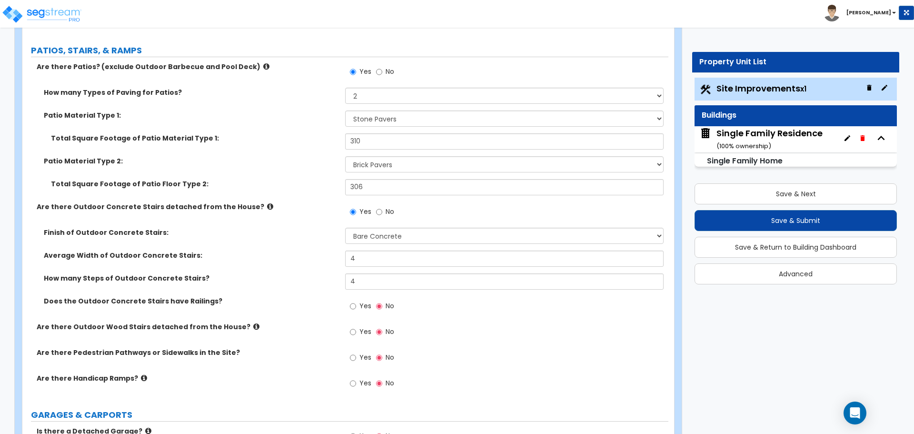
click at [271, 240] on div "Finish of Outdoor Concrete Stairs: Please Choose One Bare Concrete Exposed Aggr…" at bounding box center [345, 239] width 646 height 23
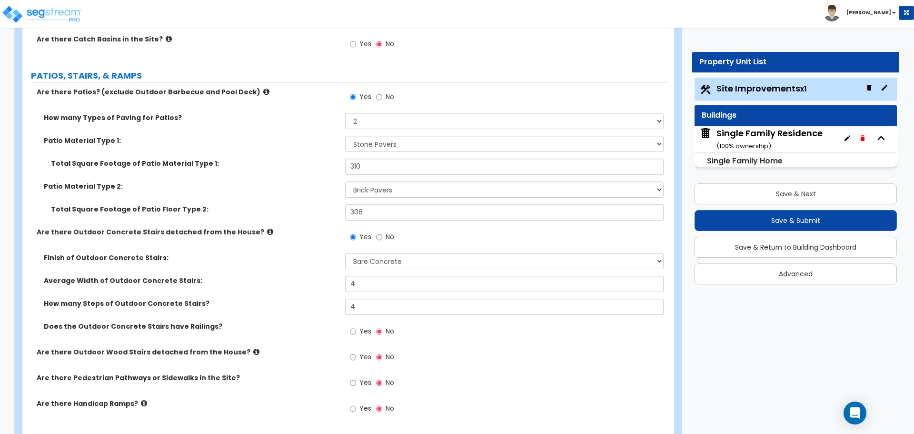
scroll to position [333, 0]
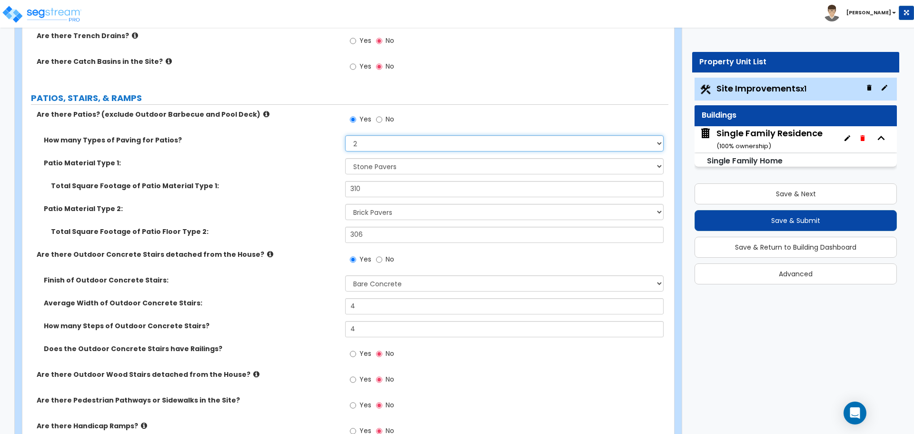
click at [366, 142] on select "1 2 3 4" at bounding box center [504, 143] width 318 height 16
click at [345, 135] on select "1 2 3 4" at bounding box center [504, 143] width 318 height 16
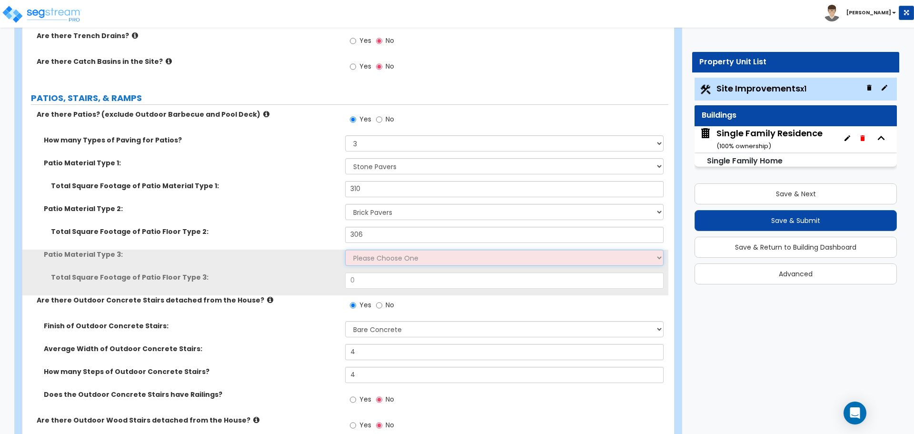
click at [381, 255] on select "Please Choose One Bare Concrete Stamped Concrete Brick Pavers Stone Pavers Tile…" at bounding box center [504, 257] width 318 height 16
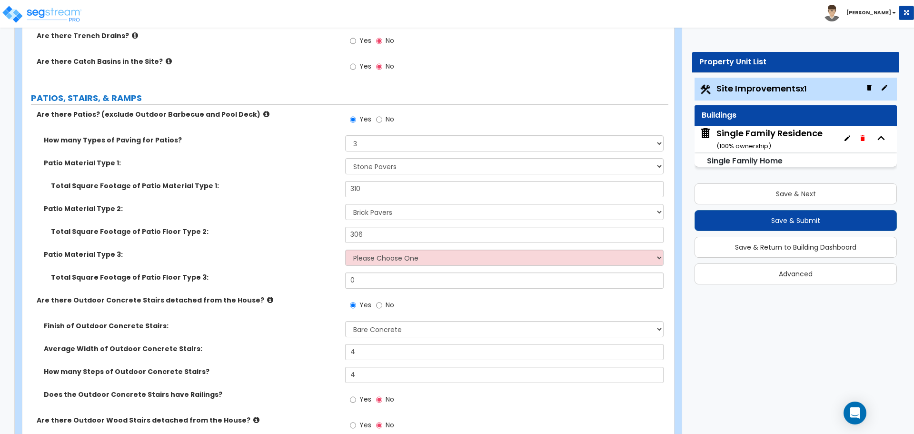
click at [389, 243] on div "Total Square Footage of Patio Floor Type 2: 306" at bounding box center [345, 238] width 646 height 23
click at [380, 187] on input "310" at bounding box center [504, 189] width 318 height 16
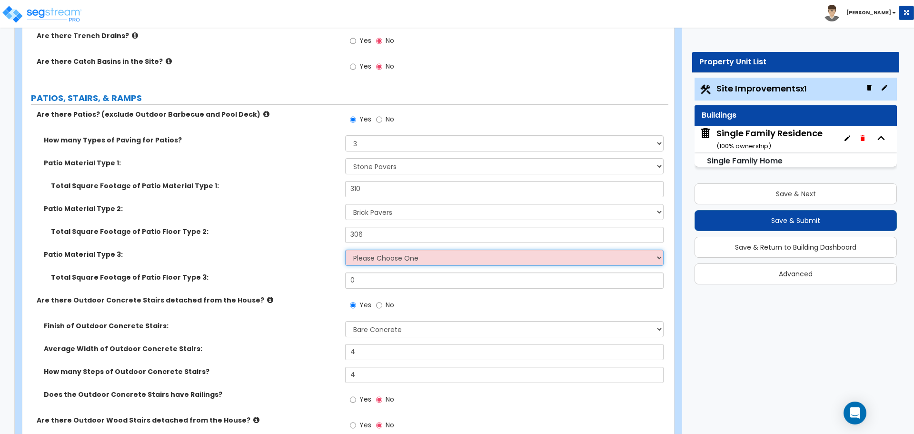
click at [382, 256] on select "Please Choose One Bare Concrete Stamped Concrete Brick Pavers Stone Pavers Tile…" at bounding box center [504, 257] width 318 height 16
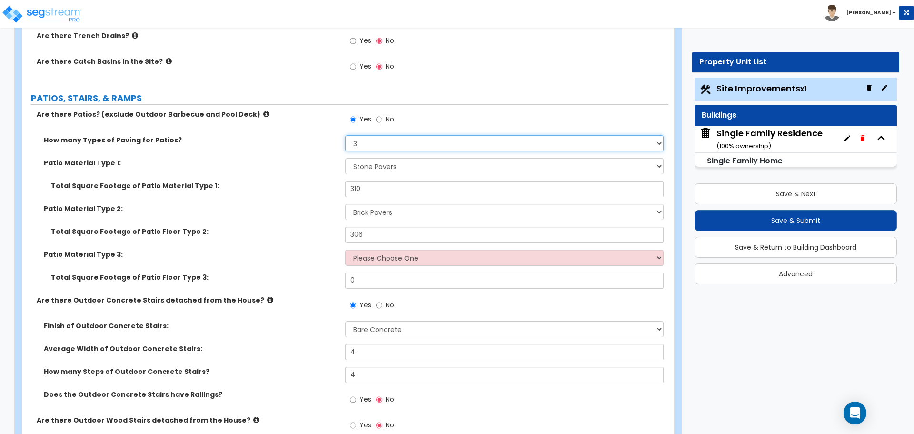
click at [359, 149] on select "1 2 3 4" at bounding box center [504, 143] width 318 height 16
select select "2"
click at [345, 135] on select "1 2 3 4" at bounding box center [504, 143] width 318 height 16
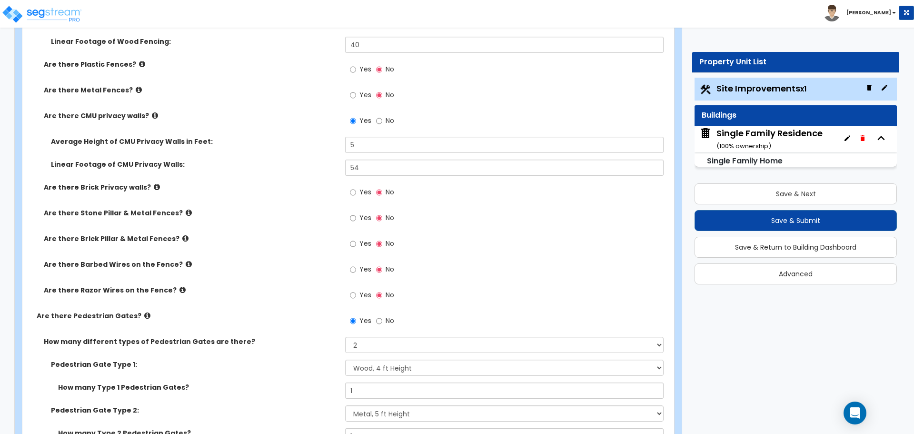
scroll to position [1666, 0]
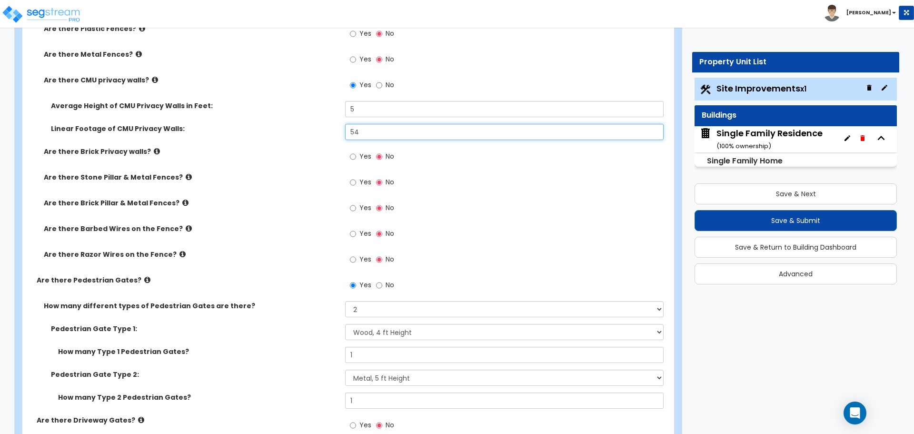
click at [363, 136] on input "54" at bounding box center [504, 132] width 318 height 16
type input "64"
click at [314, 139] on div "Linear Footage of CMU Privacy Walls: 64" at bounding box center [345, 135] width 646 height 23
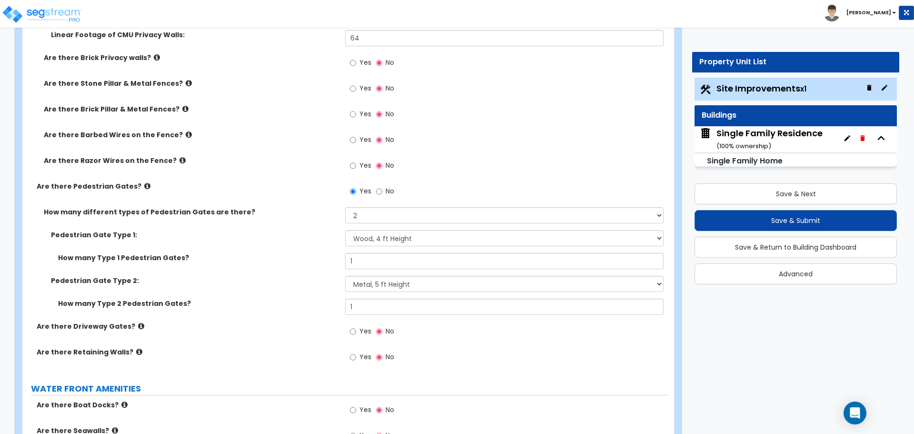
scroll to position [1761, 0]
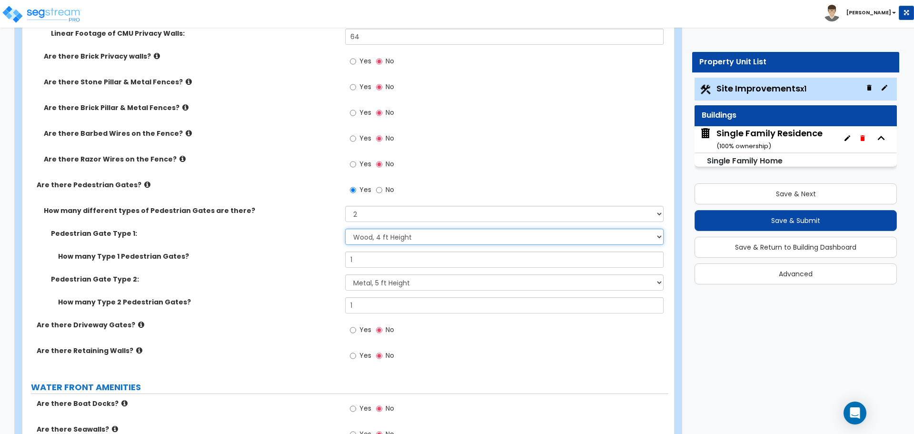
click at [374, 238] on select "Please Choose One Chain Link, 3 ft Height Chain Link, 4 ft Height Chain Link, 6…" at bounding box center [504, 236] width 318 height 16
click at [345, 228] on select "Please Choose One Chain Link, 3 ft Height Chain Link, 4 ft Height Chain Link, 6…" at bounding box center [504, 236] width 318 height 16
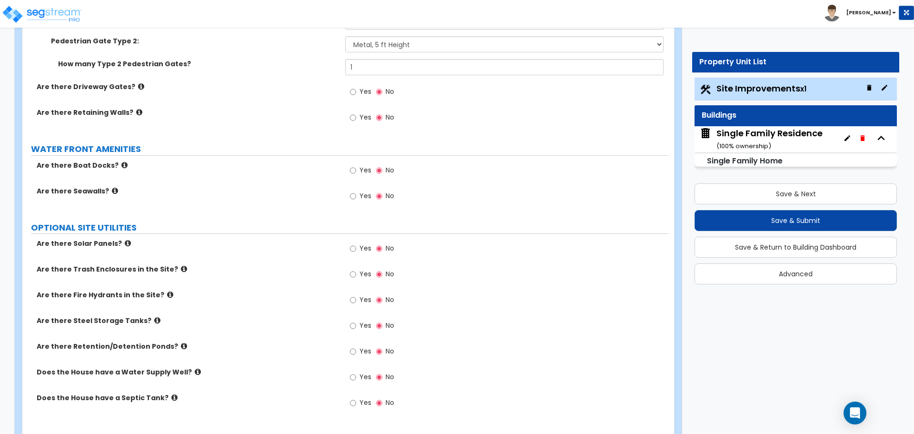
scroll to position [2028, 0]
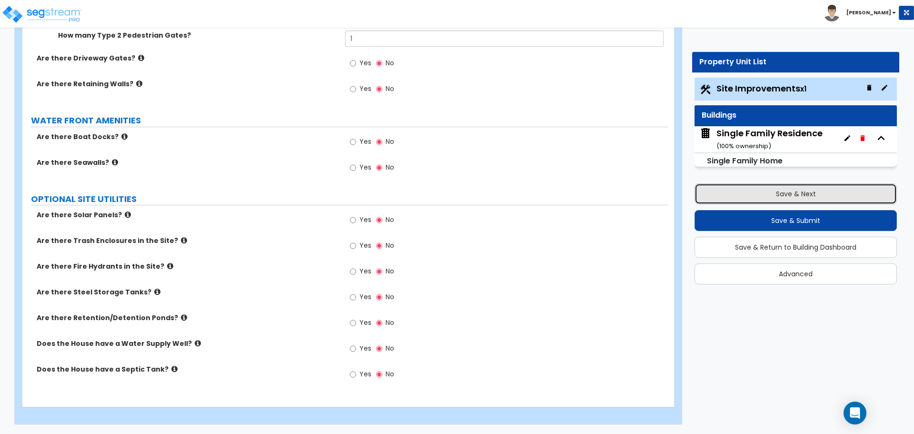
click at [803, 200] on button "Save & Next" at bounding box center [795, 193] width 202 height 21
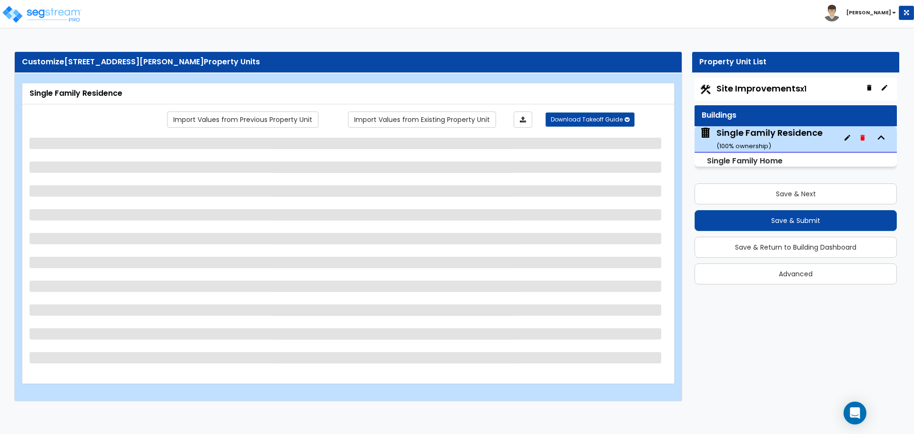
select select "1"
select select "7"
select select "1"
select select "3"
select select "1"
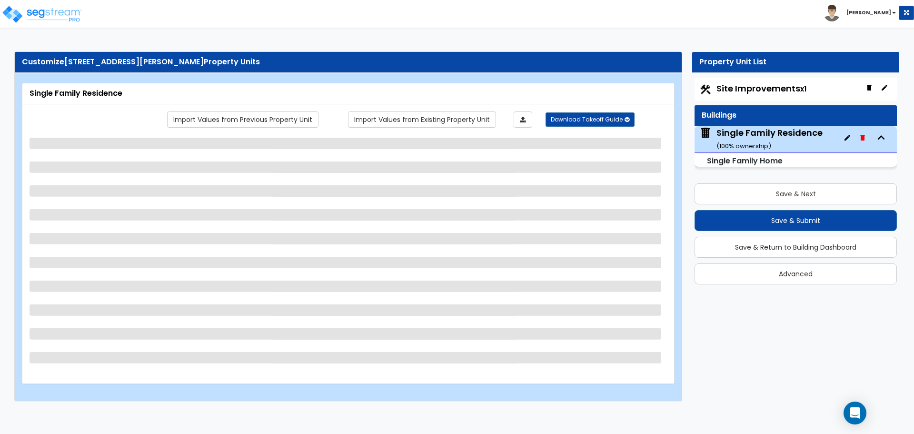
select select "4"
select select "1"
select select "4"
select select "7"
select select "1"
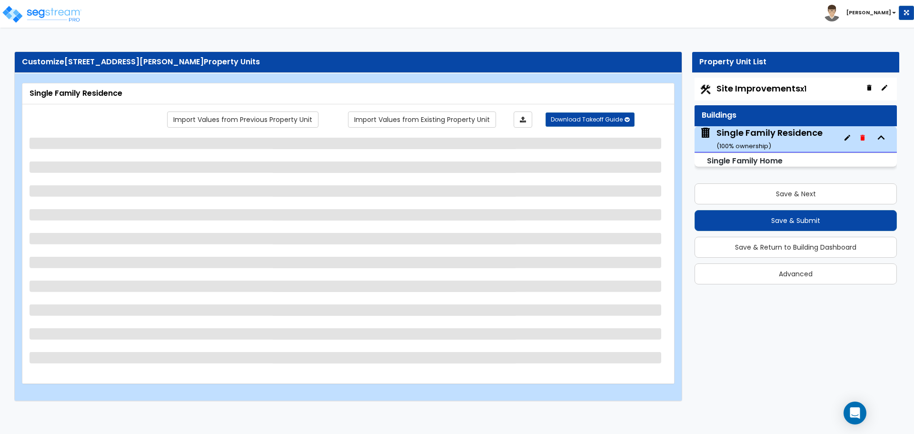
select select "1"
select select "2"
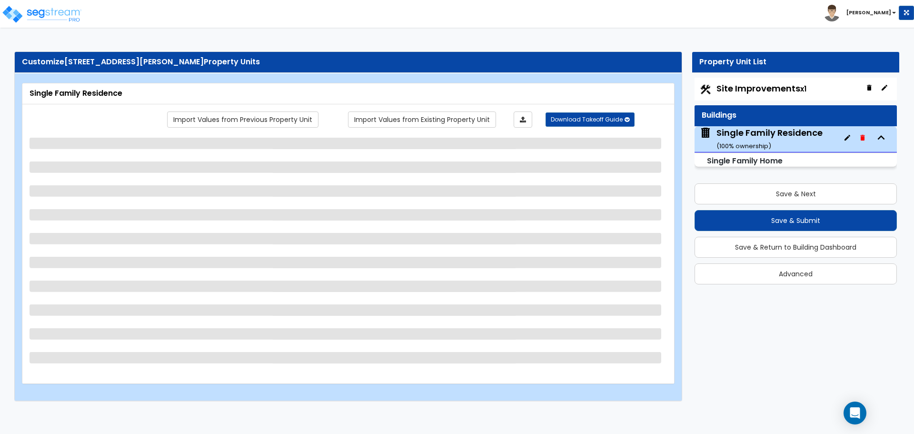
select select "2"
select select "6"
select select "5"
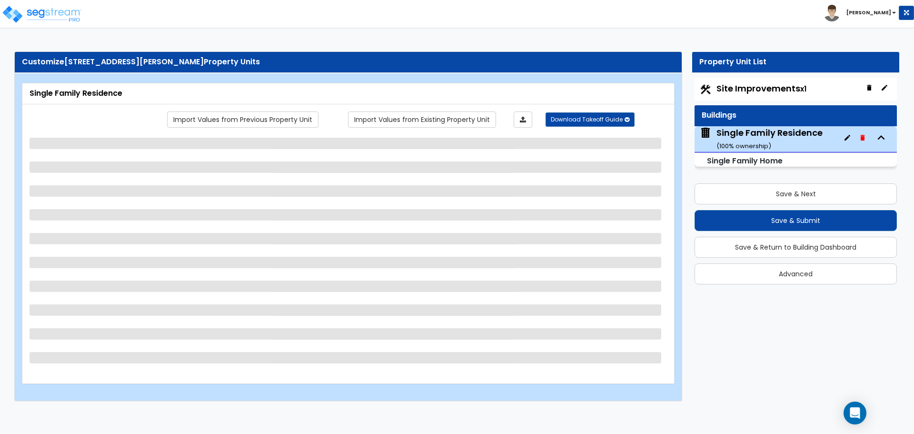
select select "4"
select select "2"
select select "1"
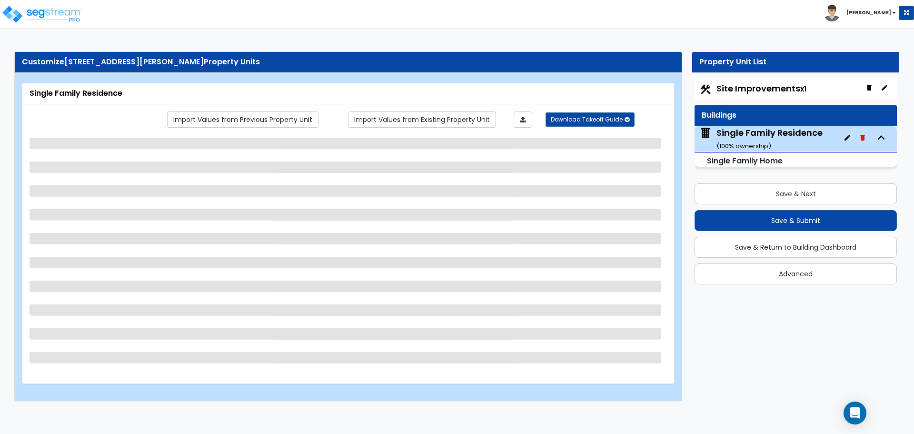
select select "2"
select select "3"
select select "6"
select select "1"
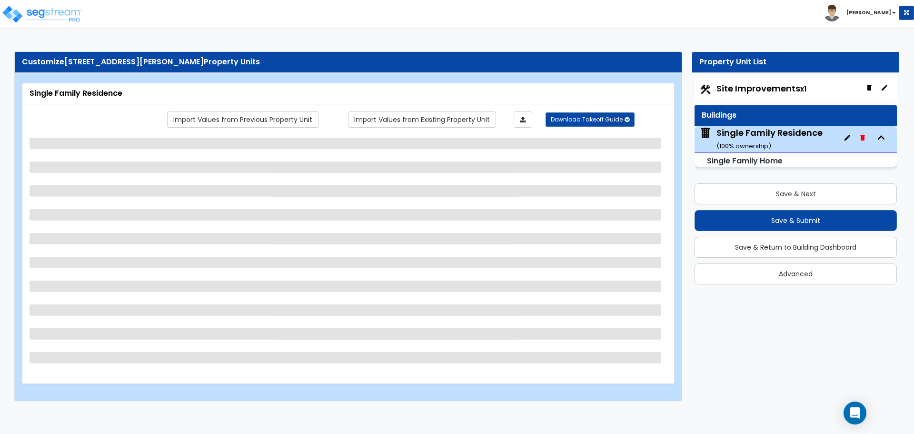
select select "1"
select select "2"
select select "1"
select select "2"
select select "3"
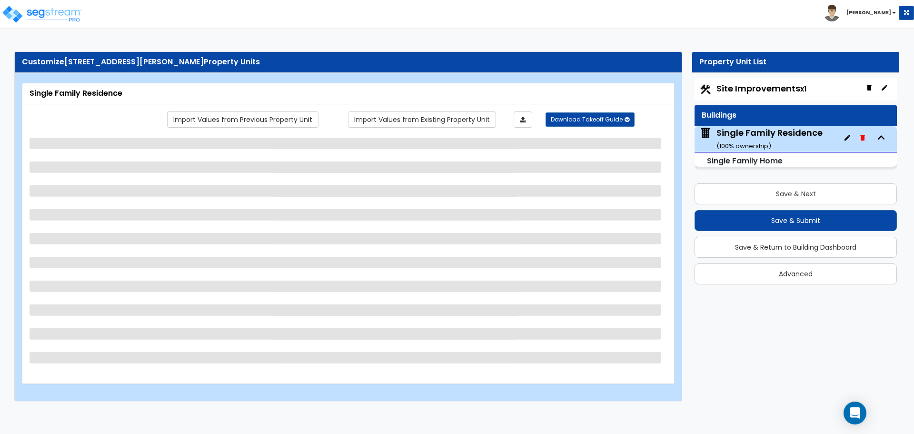
select select "6"
select select "1"
select select "2"
select select "1"
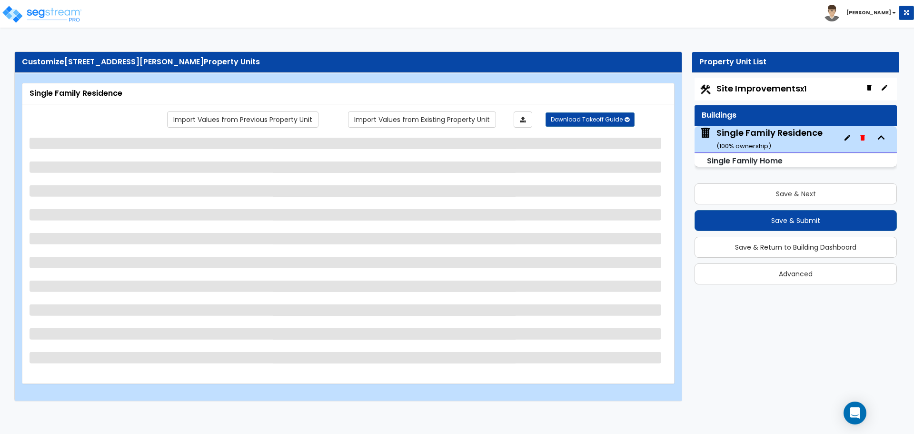
select select "1"
select select "6"
select select "1"
select select "2"
select select "1"
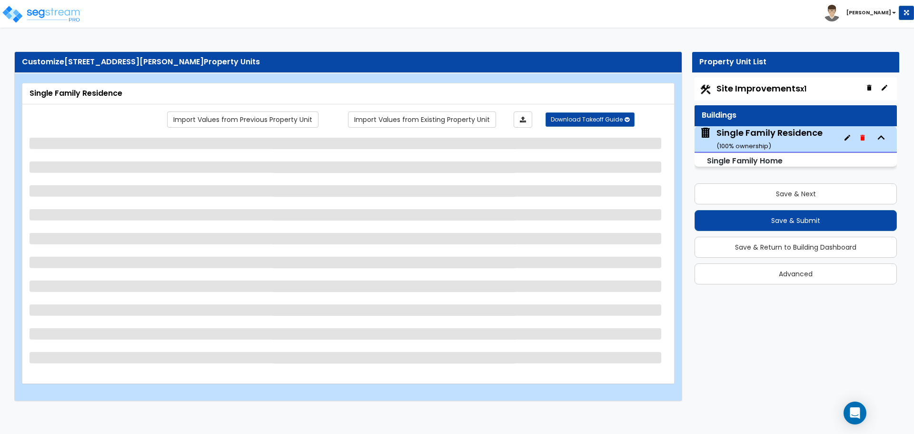
select select "1"
select select "2"
select select "1"
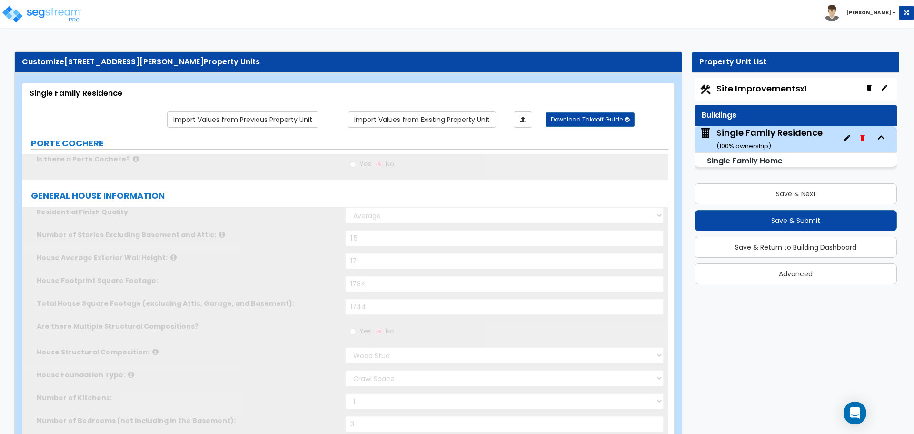
type input "3"
type input "1"
select select "2"
type input "1"
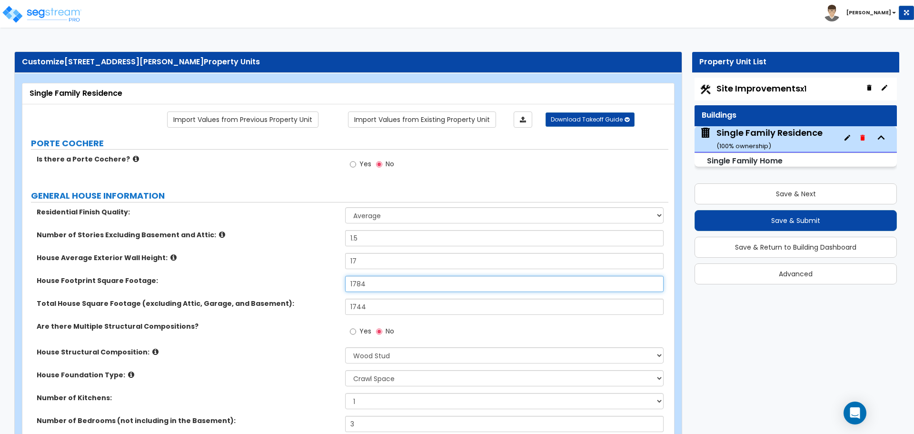
click at [369, 285] on input "1784" at bounding box center [504, 284] width 318 height 16
click at [389, 284] on input "1784" at bounding box center [504, 284] width 318 height 16
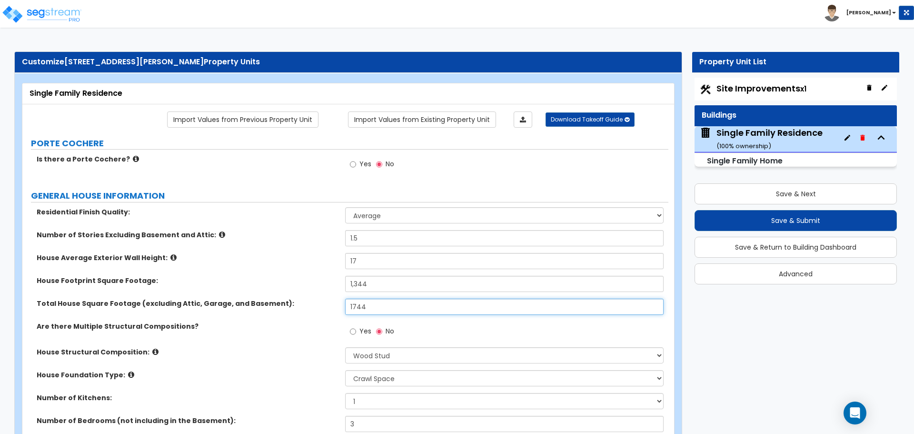
click at [379, 308] on input "1744" at bounding box center [504, 306] width 318 height 16
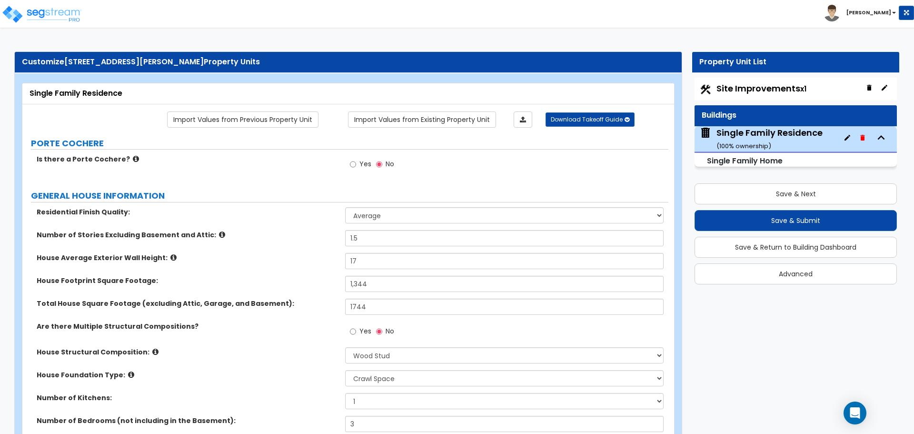
click at [307, 272] on div "House Average Exterior Wall Height: 17" at bounding box center [345, 264] width 646 height 23
click at [380, 283] on input "1,344" at bounding box center [504, 284] width 318 height 16
type input "1,384"
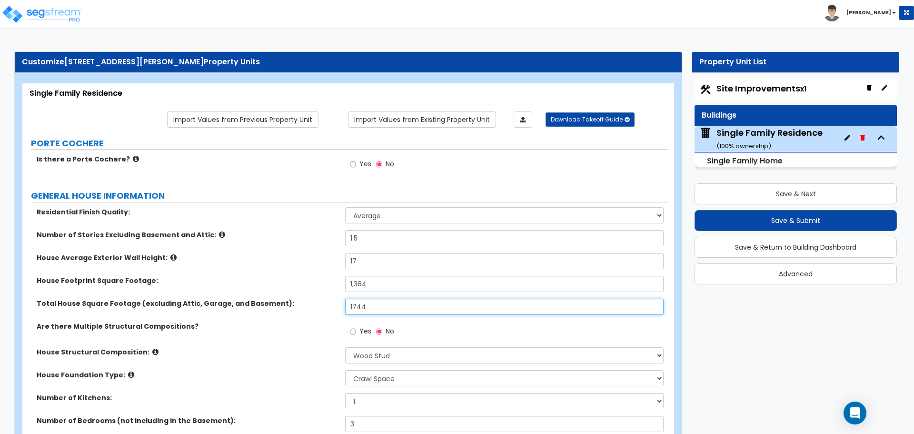
click at [397, 303] on input "1744" at bounding box center [504, 306] width 318 height 16
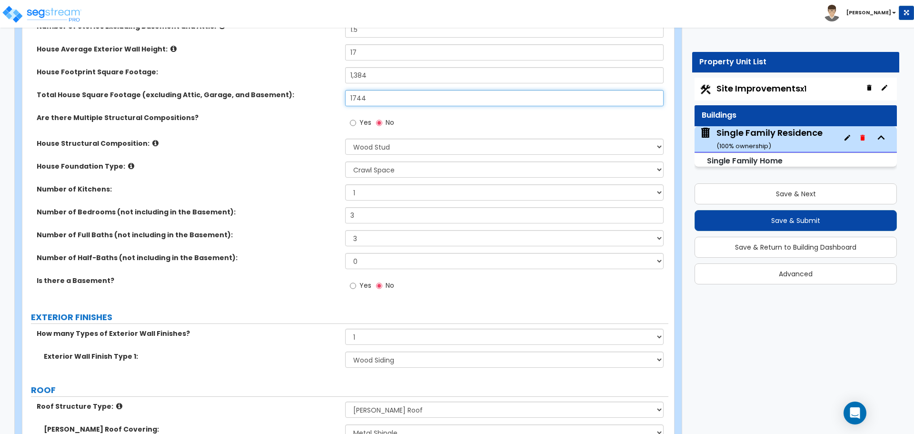
scroll to position [286, 0]
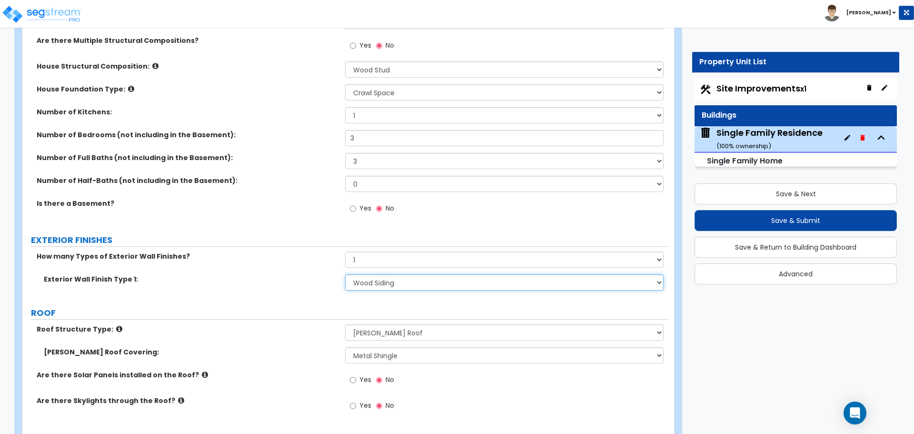
click at [382, 279] on select "Please Choose One No Finish/Shared Wall No Wall Brick Finish Stone Finish Wood …" at bounding box center [504, 282] width 318 height 16
select select "9"
click at [345, 274] on select "Please Choose One No Finish/Shared Wall No Wall Brick Finish Stone Finish Wood …" at bounding box center [504, 282] width 318 height 16
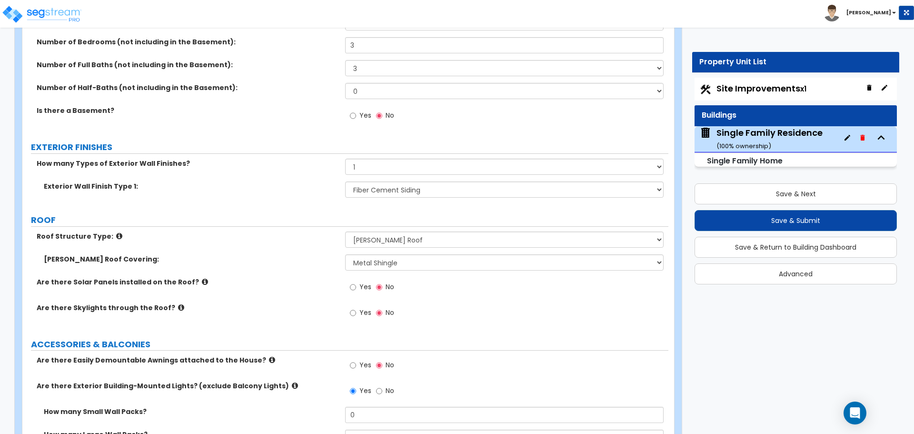
scroll to position [381, 0]
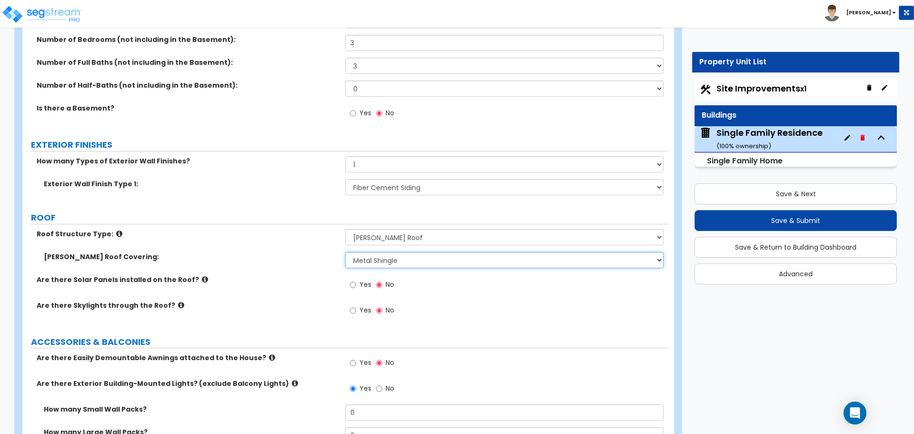
click at [377, 264] on select "Please Choose One Asphalt Shingle Clay Tile Wood Shingle Metal Shingle Standing…" at bounding box center [504, 260] width 318 height 16
select select "5"
click at [345, 252] on select "Please Choose One Asphalt Shingle Clay Tile Wood Shingle Metal Shingle Standing…" at bounding box center [504, 260] width 318 height 16
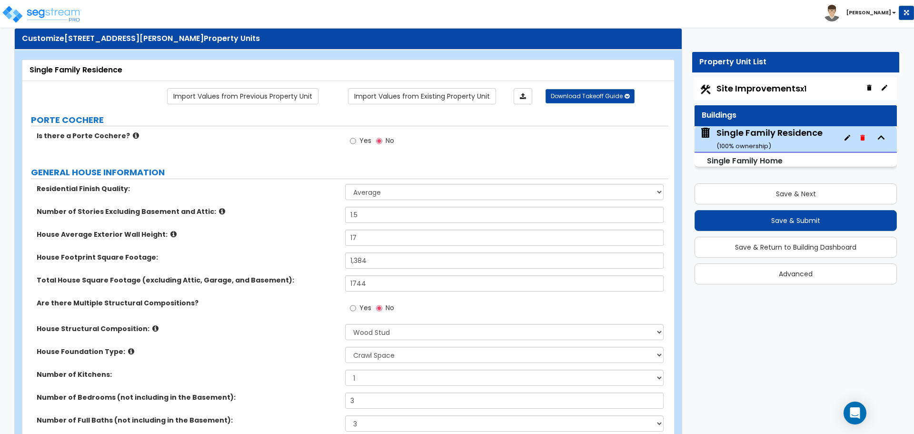
scroll to position [0, 0]
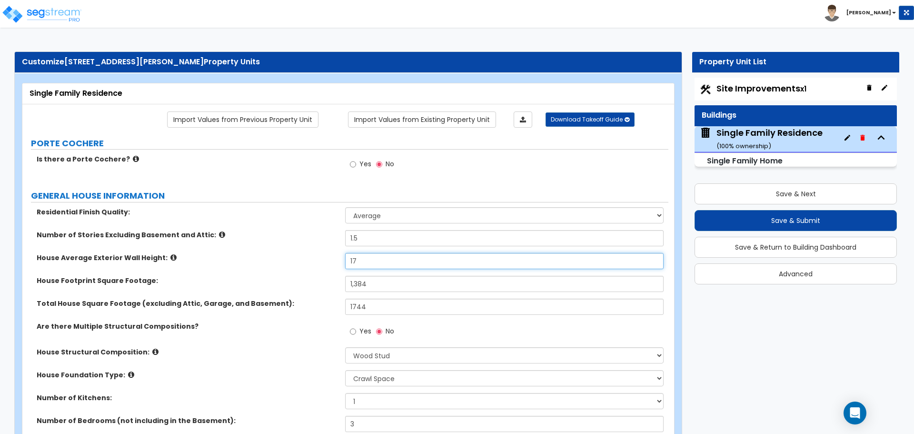
click at [366, 261] on input "17" at bounding box center [504, 261] width 318 height 16
type input "20"
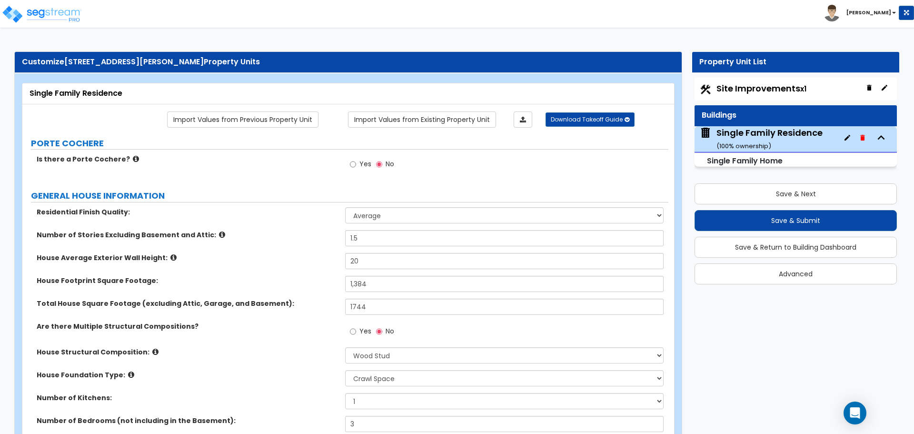
click at [323, 264] on div "House Average Exterior Wall Height: 20" at bounding box center [345, 264] width 646 height 23
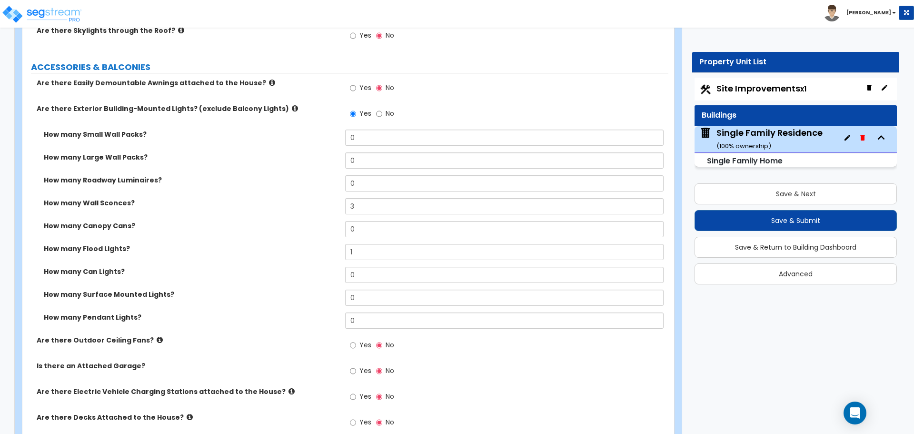
scroll to position [714, 0]
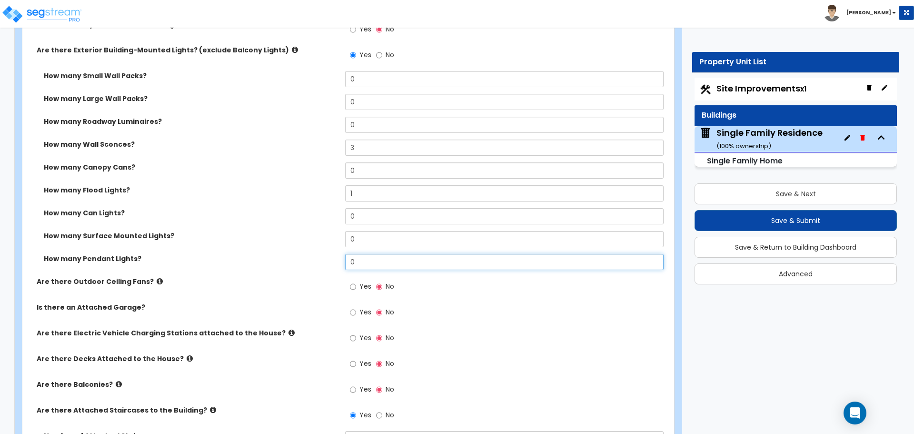
click at [374, 261] on input "0" at bounding box center [504, 262] width 318 height 16
type input "1"
click at [292, 50] on icon at bounding box center [295, 49] width 6 height 7
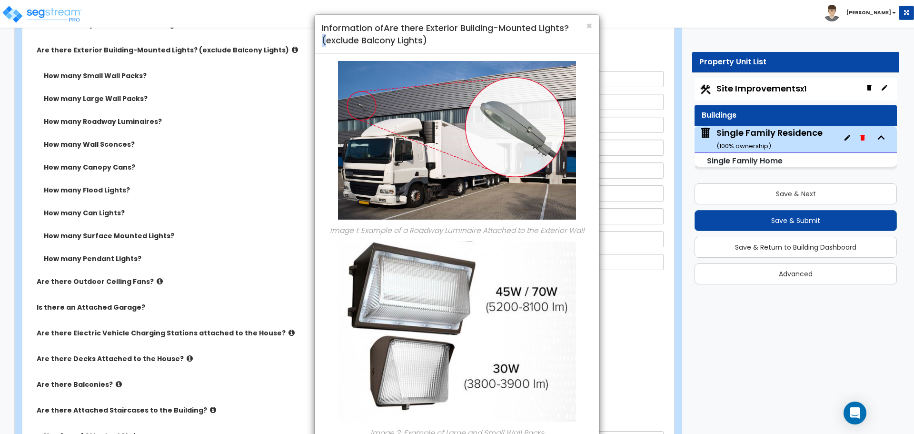
click at [276, 50] on div "× Information of Are there Exterior Building-Mounted Lights? (exclude Balcony L…" at bounding box center [457, 217] width 914 height 434
click at [590, 25] on span "×" at bounding box center [589, 26] width 6 height 14
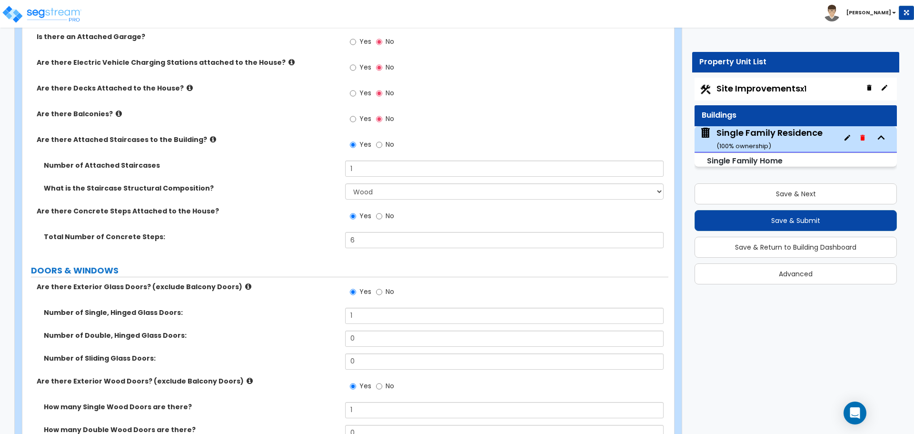
scroll to position [1000, 0]
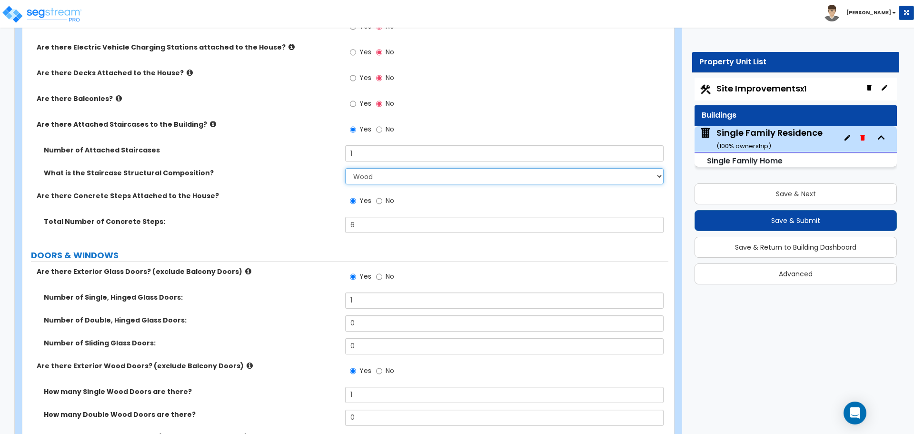
click at [376, 178] on select "Please Choose One Reinforced Concrete Structural Steel Wood" at bounding box center [504, 176] width 318 height 16
click at [374, 179] on select "Please Choose One Reinforced Concrete Structural Steel Wood" at bounding box center [504, 176] width 318 height 16
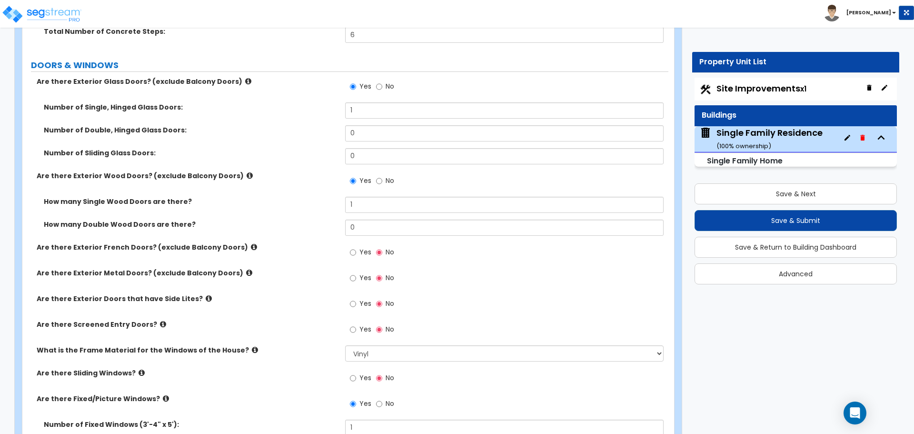
scroll to position [1190, 0]
click at [160, 322] on icon at bounding box center [163, 323] width 6 height 7
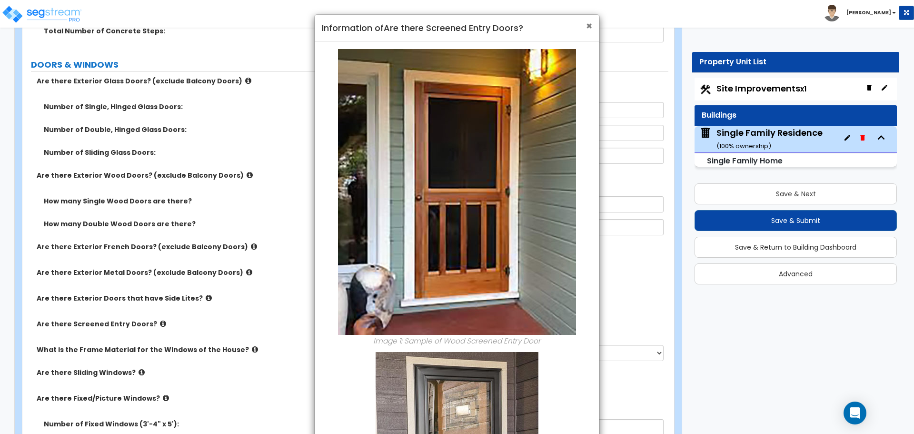
click at [588, 29] on span "×" at bounding box center [589, 26] width 6 height 14
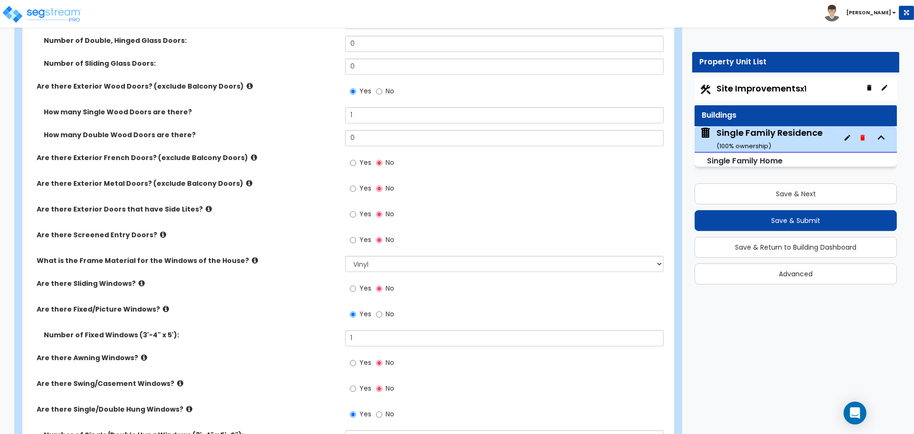
scroll to position [1333, 0]
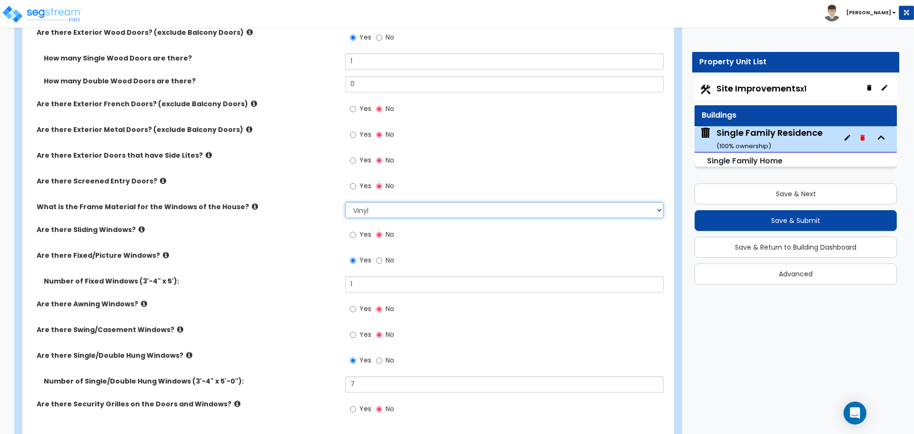
click at [374, 208] on select "Please Choose One Vinyl Aluminum Wood" at bounding box center [504, 210] width 318 height 16
select select "3"
click at [345, 202] on select "Please Choose One Vinyl Aluminum Wood" at bounding box center [504, 210] width 318 height 16
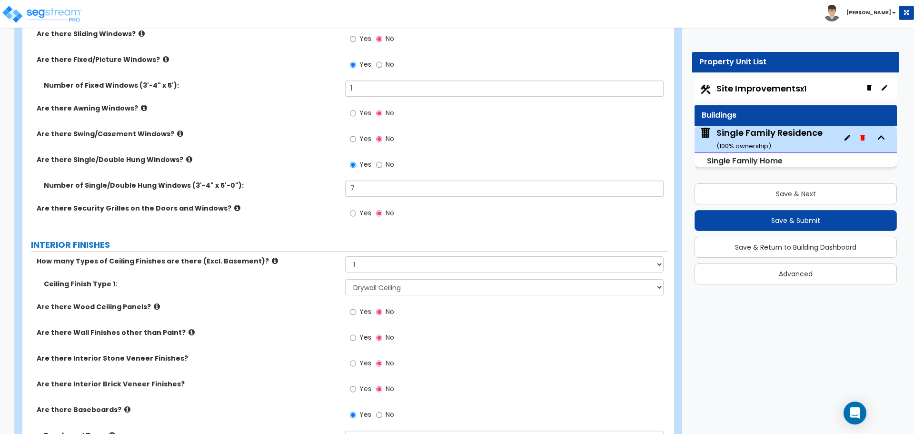
scroll to position [1523, 0]
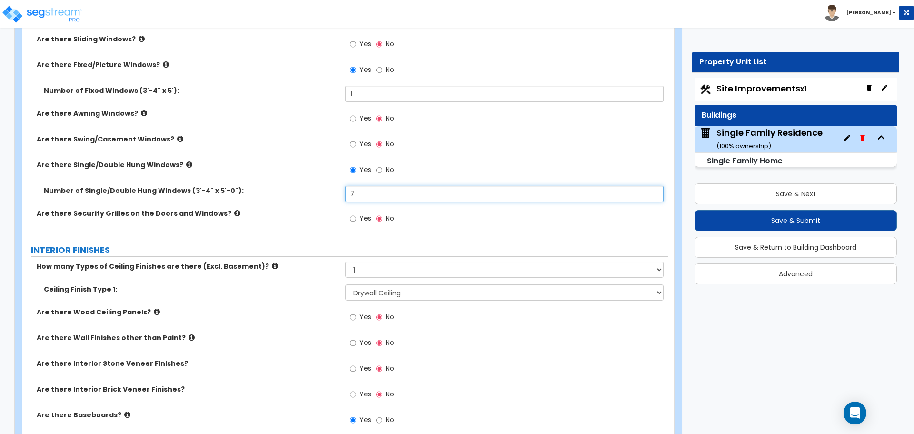
click at [396, 199] on input "7" at bounding box center [504, 194] width 318 height 16
click at [395, 199] on input "7" at bounding box center [504, 194] width 318 height 16
type input "9"
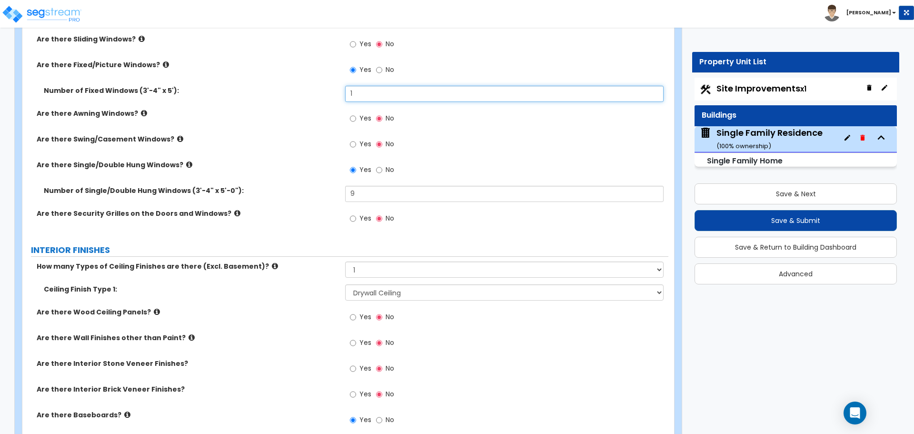
click at [367, 93] on input "1" at bounding box center [504, 94] width 318 height 16
type input "2"
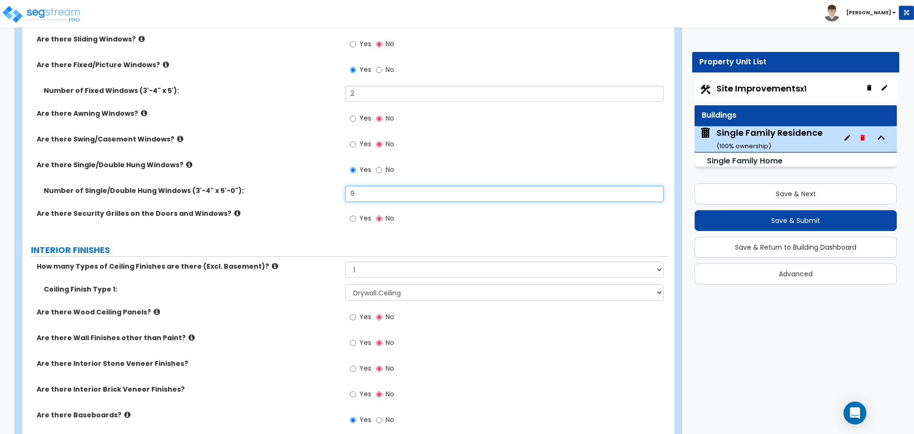
click at [381, 196] on input "9" at bounding box center [504, 194] width 318 height 16
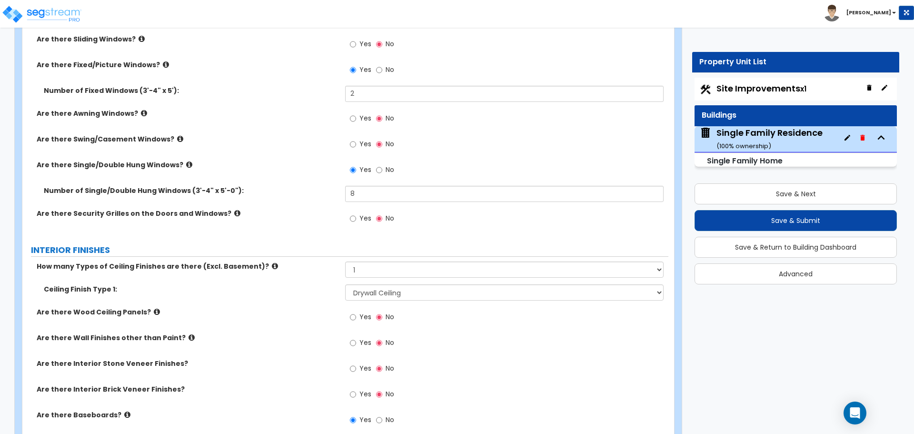
click at [327, 186] on label "Number of Single/Double Hung Windows (3'-4" x 5'-0"):" at bounding box center [191, 191] width 294 height 10
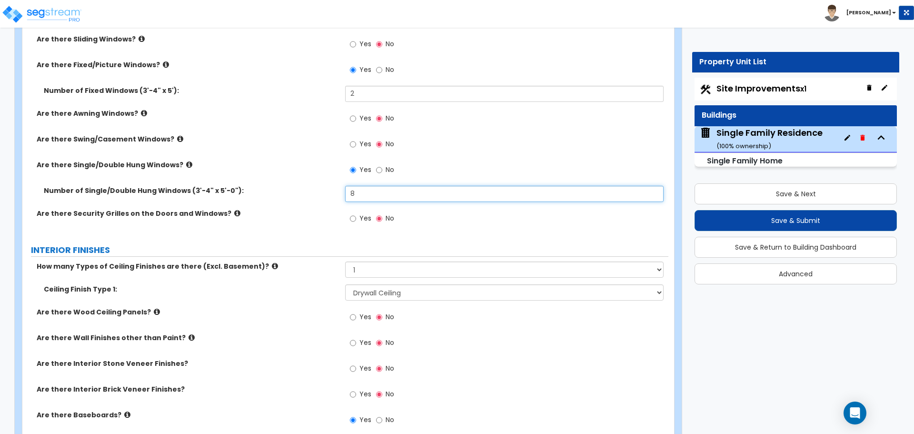
click at [373, 193] on input "8" at bounding box center [504, 194] width 318 height 16
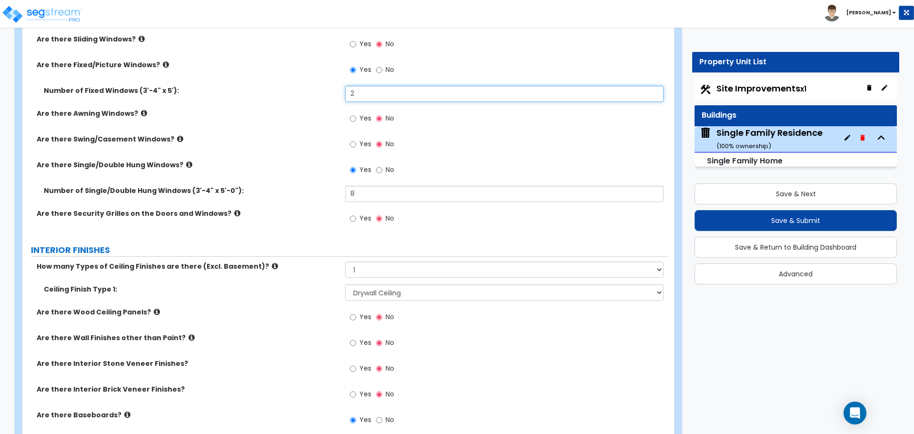
click at [365, 95] on input "2" at bounding box center [504, 94] width 318 height 16
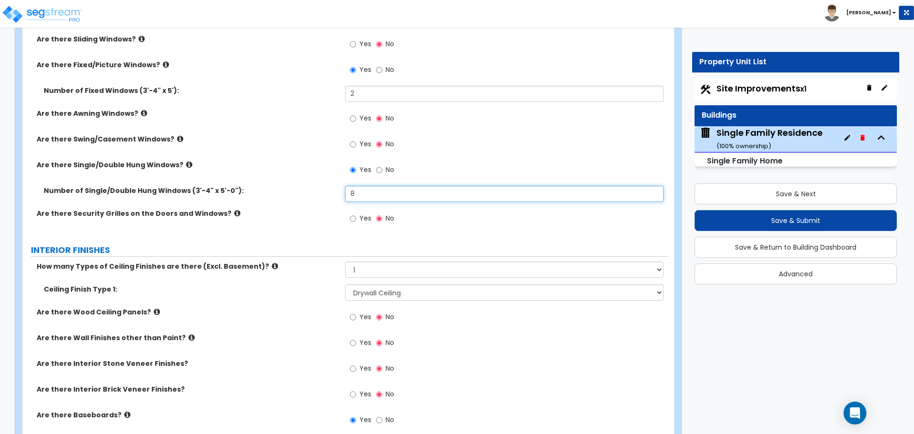
click at [366, 191] on input "8" at bounding box center [504, 194] width 318 height 16
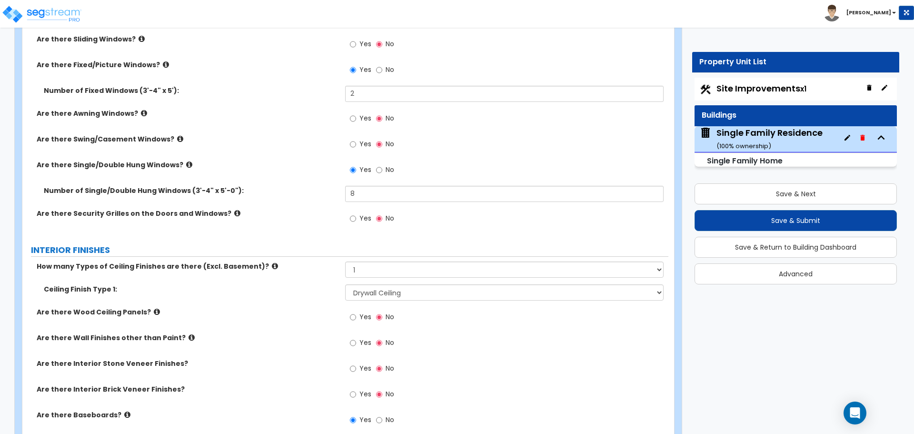
click at [332, 187] on label "Number of Single/Double Hung Windows (3'-4" x 5'-0"):" at bounding box center [191, 191] width 294 height 10
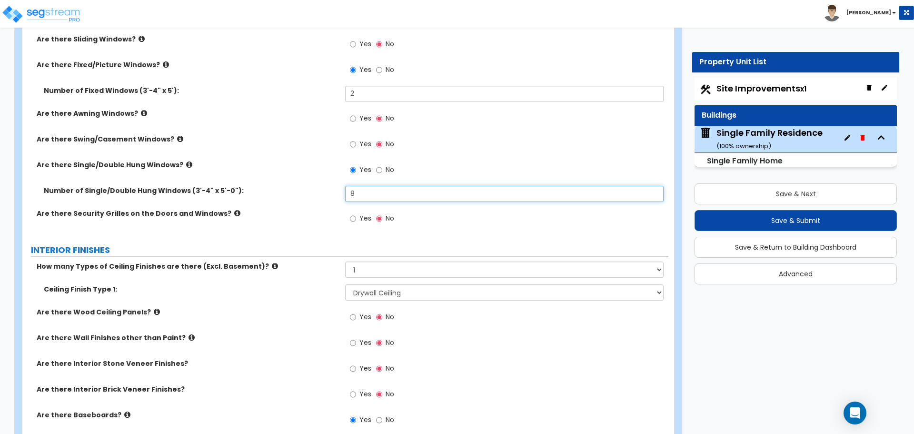
click at [363, 196] on input "8" at bounding box center [504, 194] width 318 height 16
type input "7"
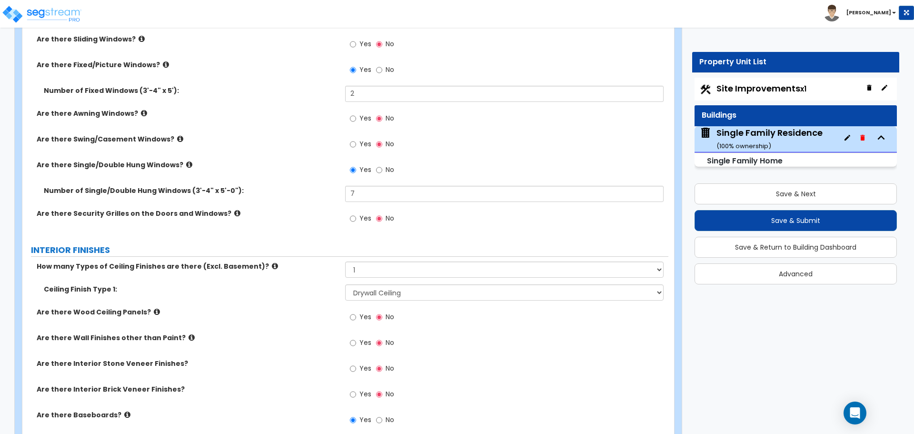
click at [328, 194] on label "Number of Single/Double Hung Windows (3'-4" x 5'-0"):" at bounding box center [191, 191] width 294 height 10
click at [305, 190] on label "Number of Single/Double Hung Windows (3'-4" x 5'-0"):" at bounding box center [191, 191] width 294 height 10
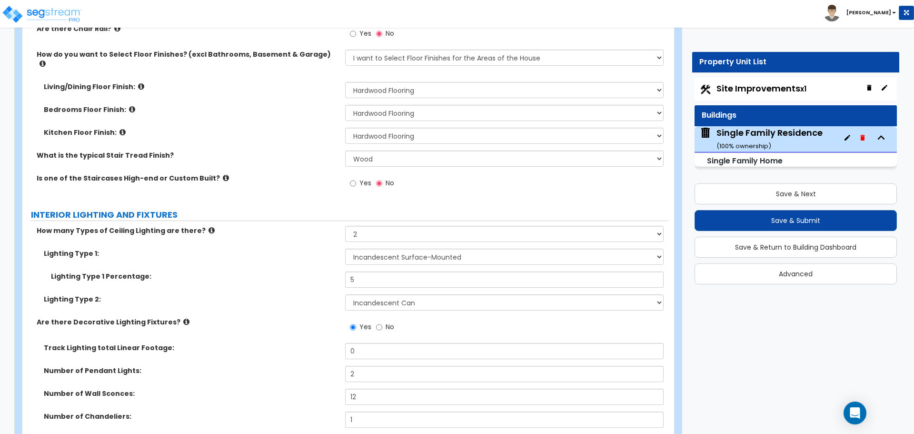
scroll to position [2047, 0]
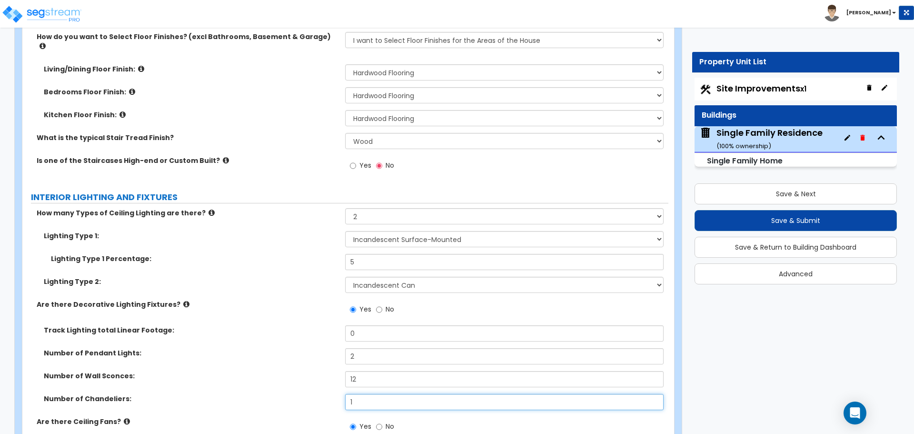
click at [369, 394] on input "1" at bounding box center [504, 402] width 318 height 16
type input "2"
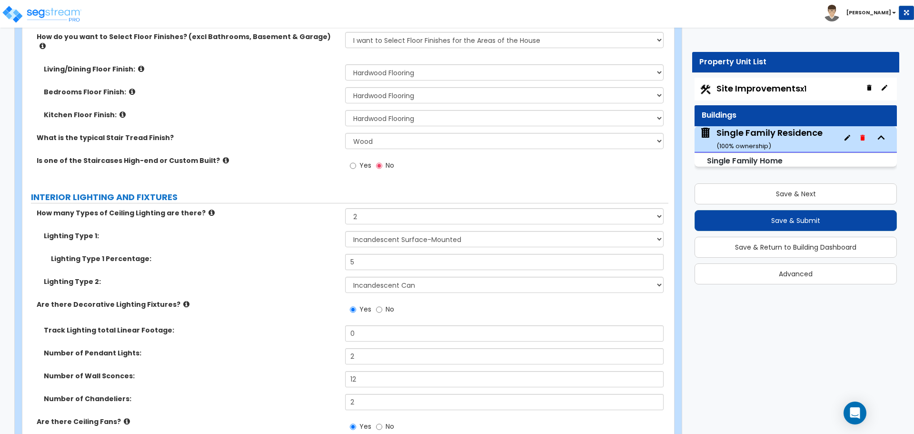
click at [319, 371] on label "Number of Wall Sconces:" at bounding box center [191, 376] width 294 height 10
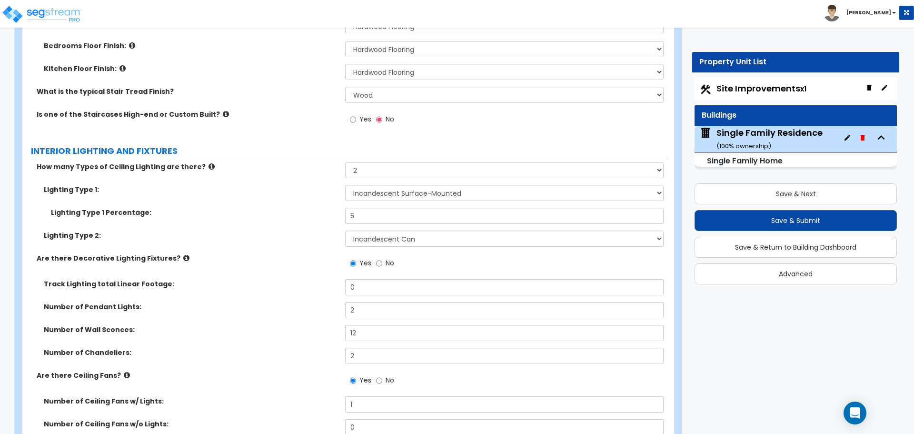
scroll to position [2094, 0]
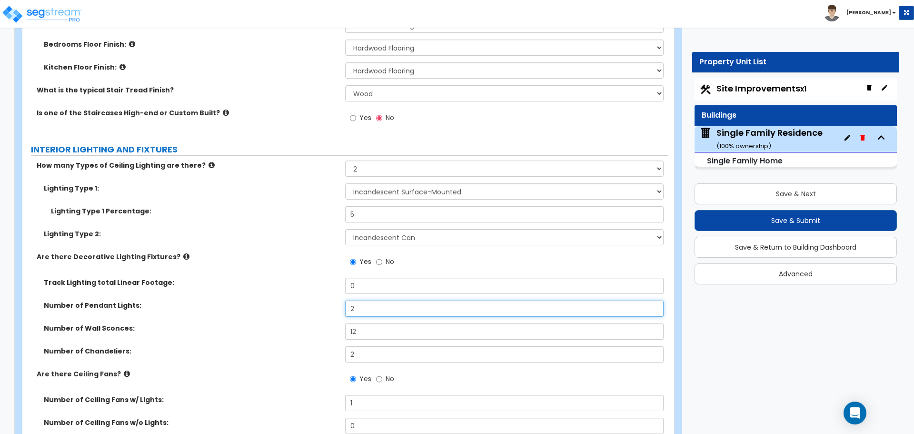
click at [361, 300] on input "2" at bounding box center [504, 308] width 318 height 16
click at [377, 325] on input "12" at bounding box center [504, 331] width 318 height 16
click at [363, 300] on input "2" at bounding box center [504, 308] width 318 height 16
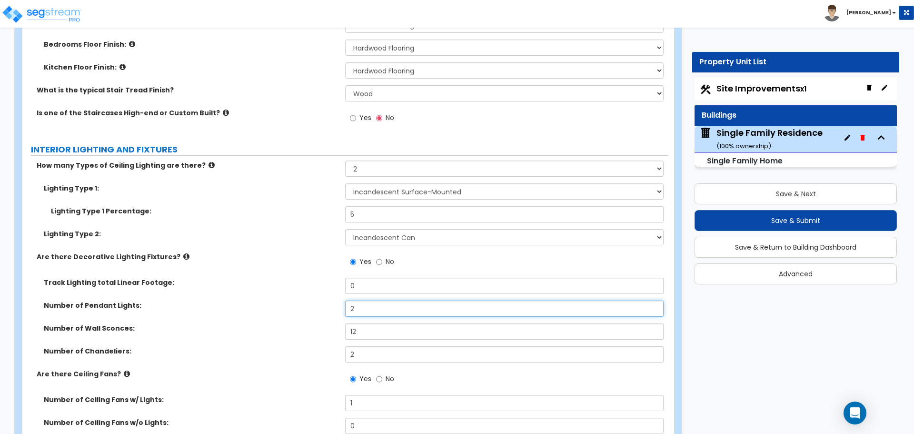
click at [363, 300] on input "2" at bounding box center [504, 308] width 318 height 16
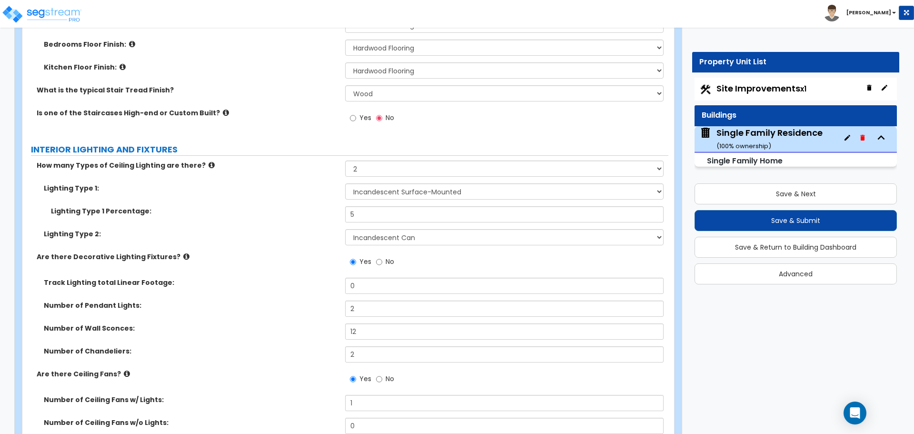
click at [319, 302] on div "Number of Pendant Lights: 2" at bounding box center [345, 311] width 646 height 23
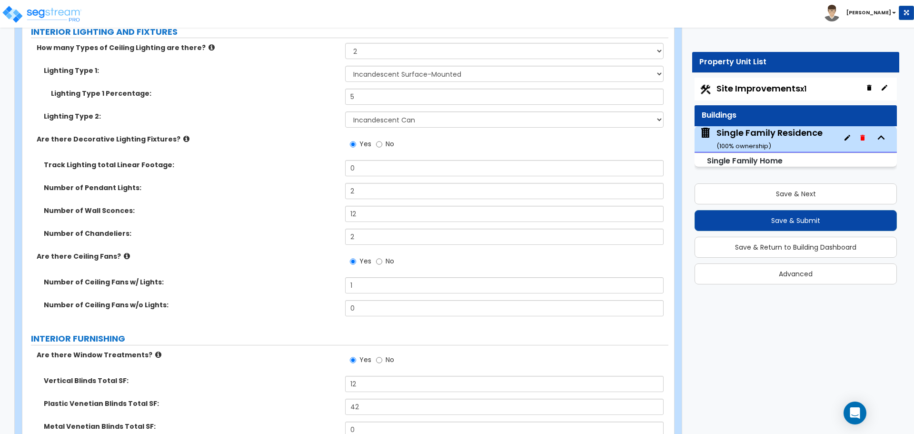
scroll to position [2237, 0]
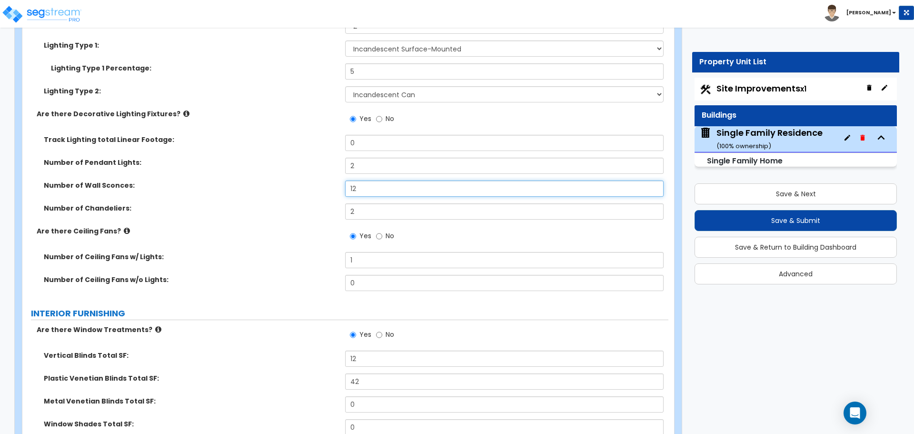
click at [376, 187] on input "12" at bounding box center [504, 188] width 318 height 16
click at [376, 185] on input "12" at bounding box center [504, 188] width 318 height 16
type input "8"
click at [311, 182] on div "Number of Wall Sconces: 8" at bounding box center [345, 191] width 646 height 23
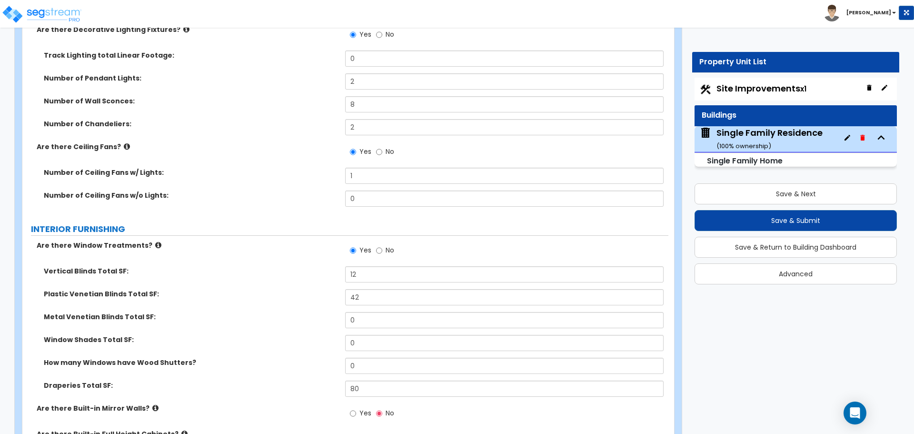
scroll to position [2332, 0]
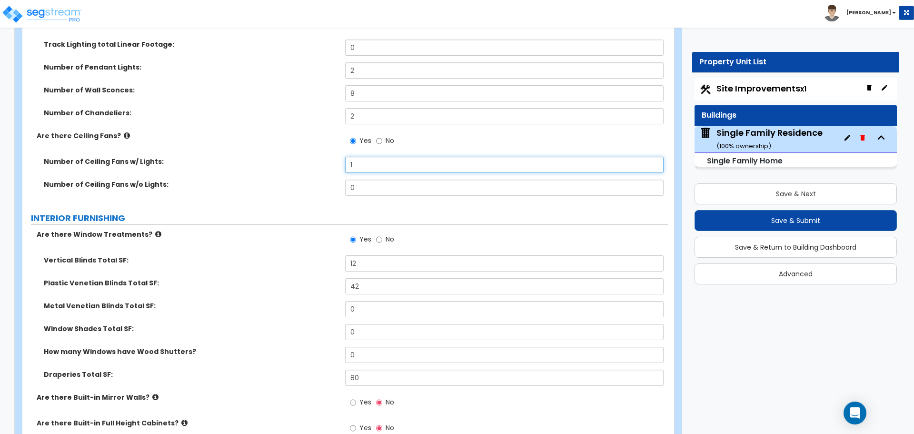
click at [361, 157] on input "1" at bounding box center [504, 165] width 318 height 16
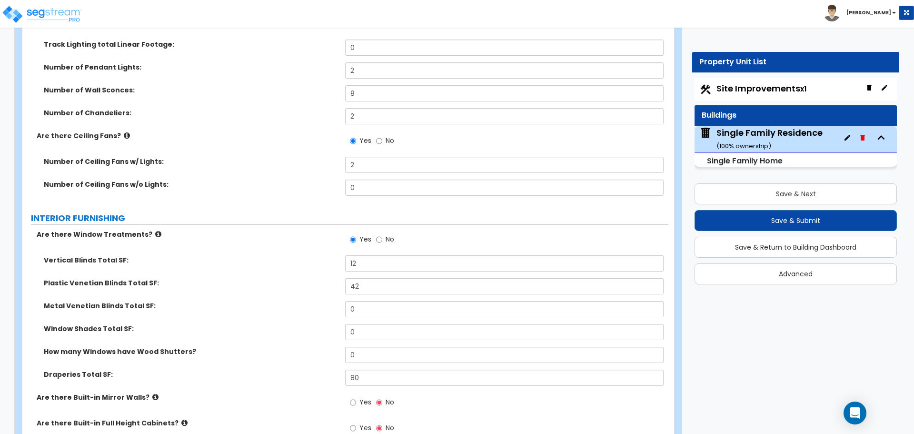
click at [312, 157] on label "Number of Ceiling Fans w/ Lights:" at bounding box center [191, 162] width 294 height 10
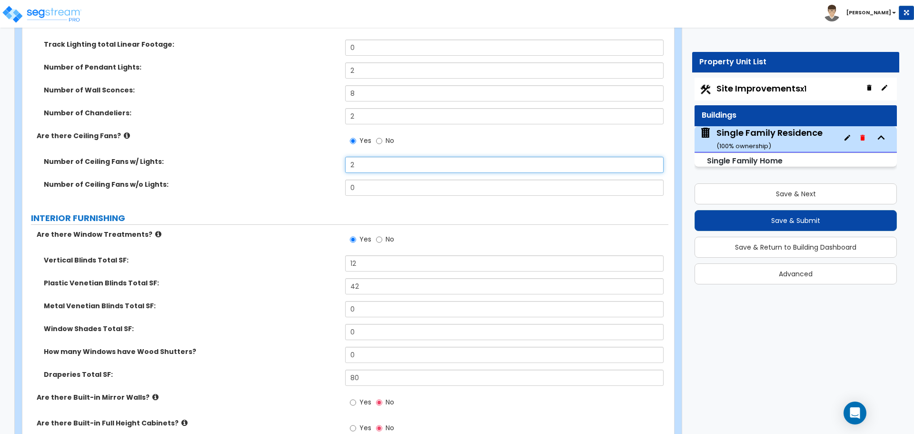
click at [377, 158] on input "2" at bounding box center [504, 165] width 318 height 16
type input "1"
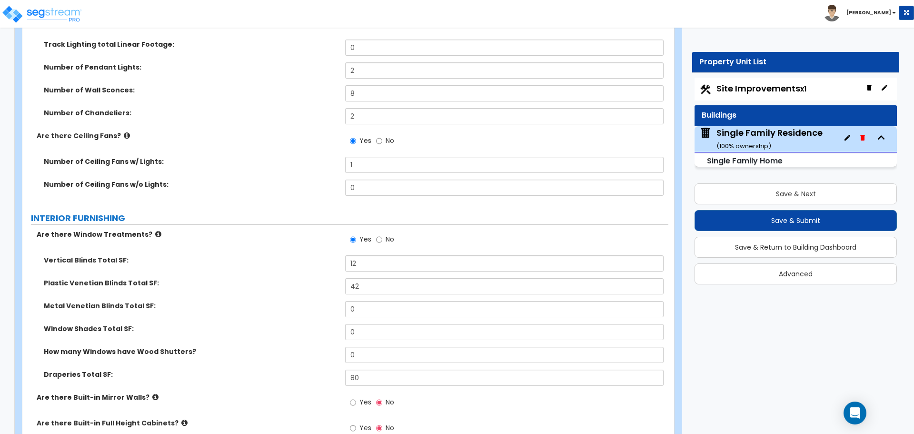
click at [305, 184] on div "Number of Ceiling Fans w/o Lights: 0" at bounding box center [345, 190] width 646 height 23
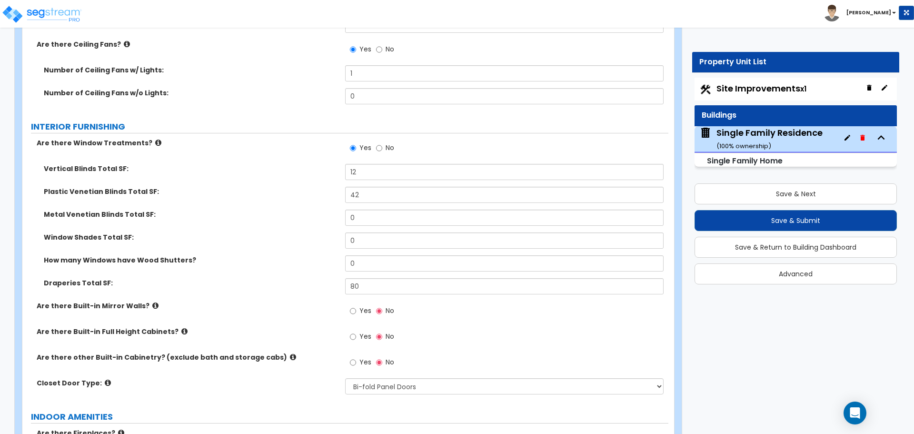
scroll to position [2428, 0]
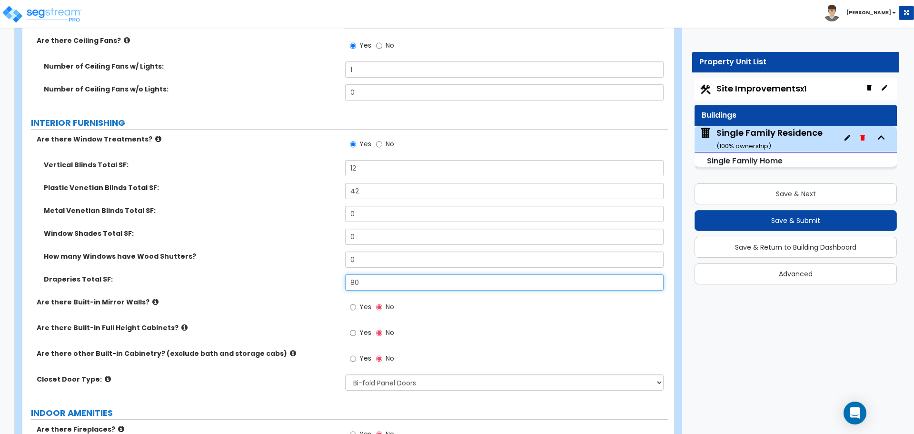
click at [392, 274] on input "80" at bounding box center [504, 282] width 318 height 16
type input "90"
click at [320, 172] on div "Vertical Blinds Total SF: 12" at bounding box center [345, 171] width 646 height 23
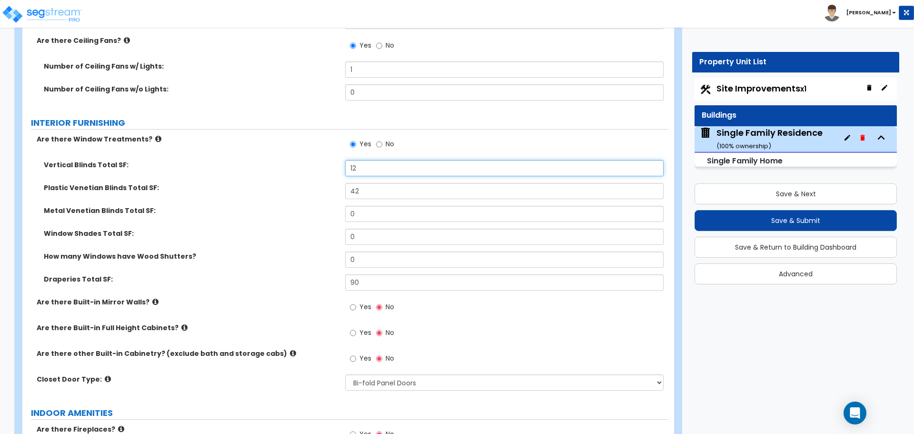
click at [377, 160] on input "12" at bounding box center [504, 168] width 318 height 16
type input "0"
click at [377, 185] on input "42" at bounding box center [504, 191] width 318 height 16
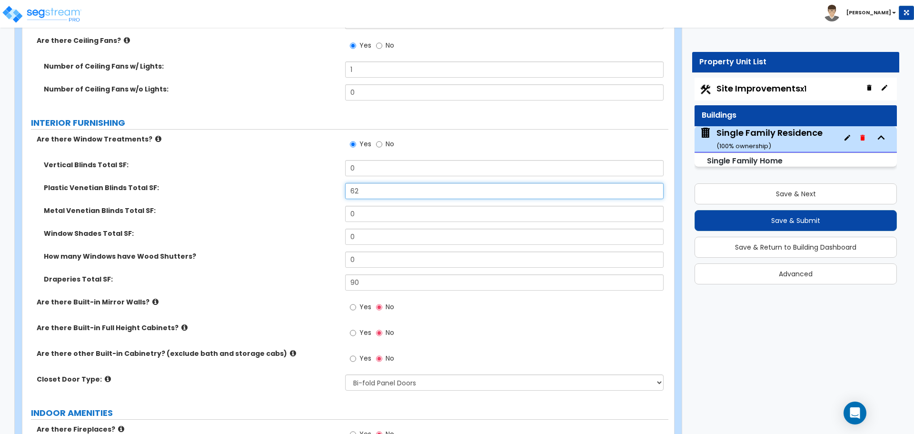
type input "62"
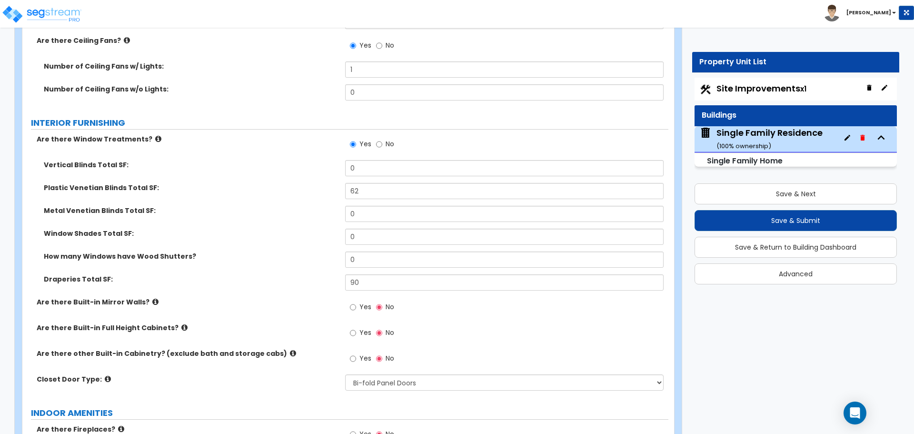
click at [321, 206] on label "Metal Venetian Blinds Total SF:" at bounding box center [191, 211] width 294 height 10
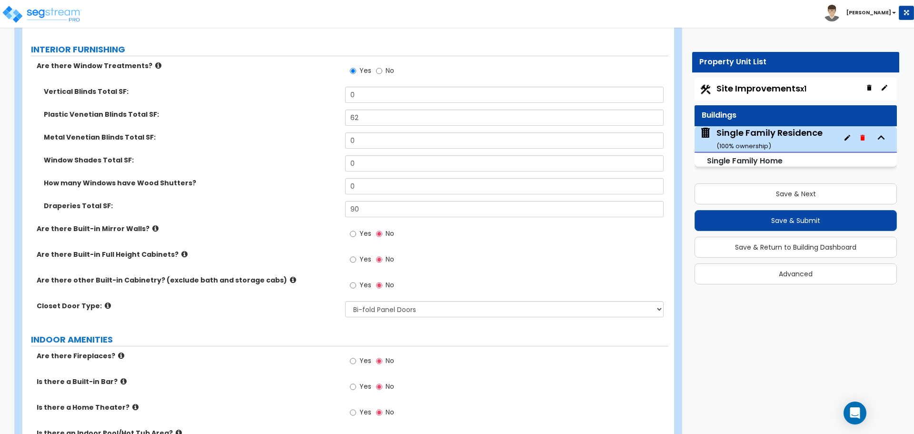
scroll to position [2523, 0]
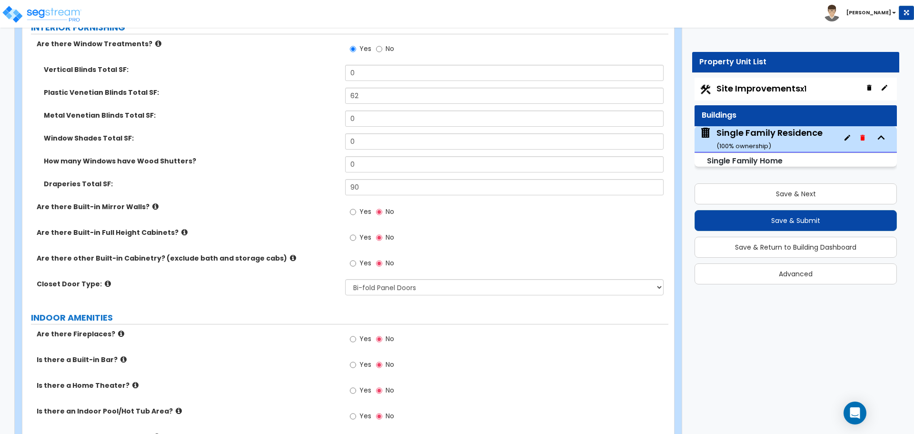
click at [357, 230] on label "Yes" at bounding box center [360, 238] width 21 height 16
click at [356, 232] on input "Yes" at bounding box center [353, 237] width 6 height 10
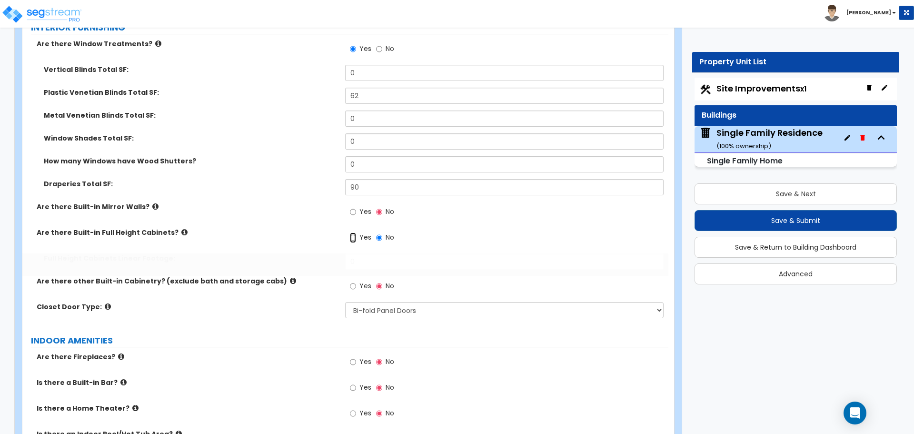
radio input "true"
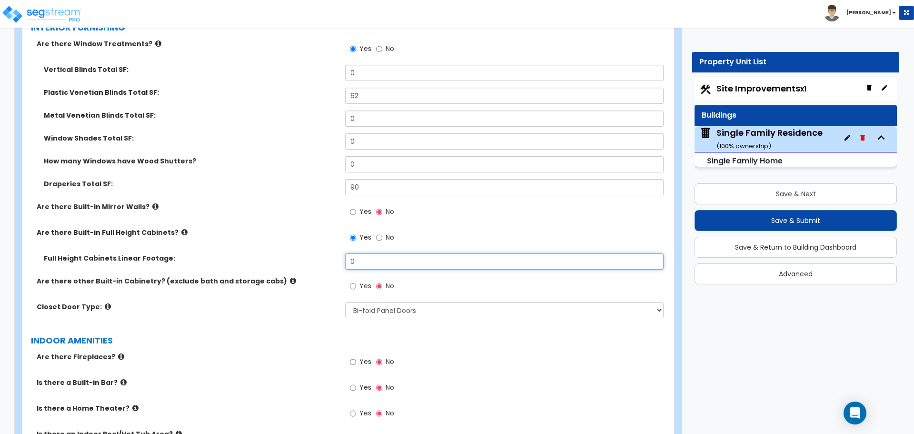
click at [355, 253] on input "0" at bounding box center [504, 261] width 318 height 16
click at [369, 255] on input "5" at bounding box center [504, 261] width 318 height 16
type input "15"
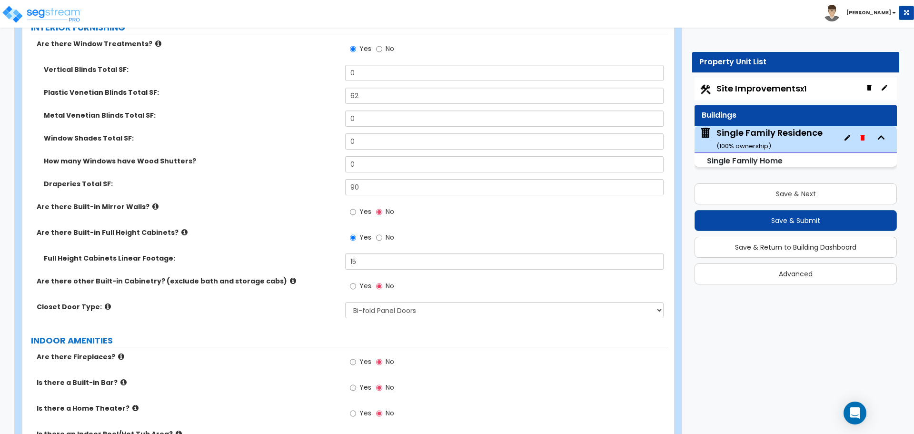
click at [314, 238] on div "Are there Built-in Full Height Cabinets? Yes No" at bounding box center [345, 241] width 646 height 26
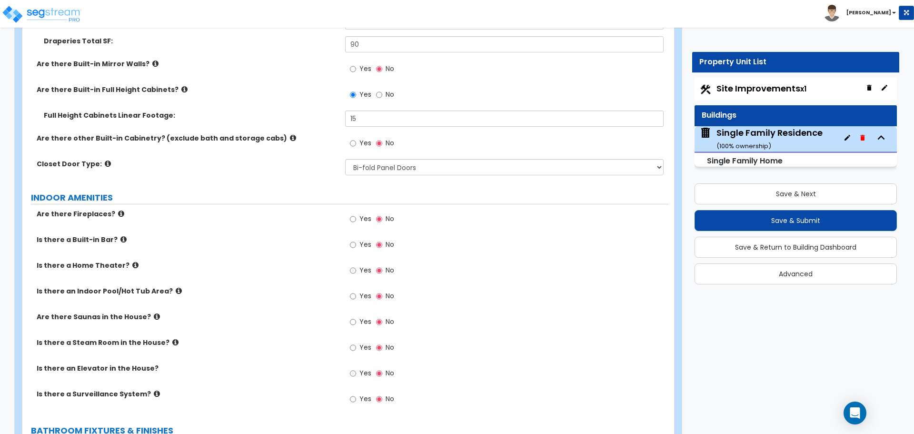
scroll to position [2713, 0]
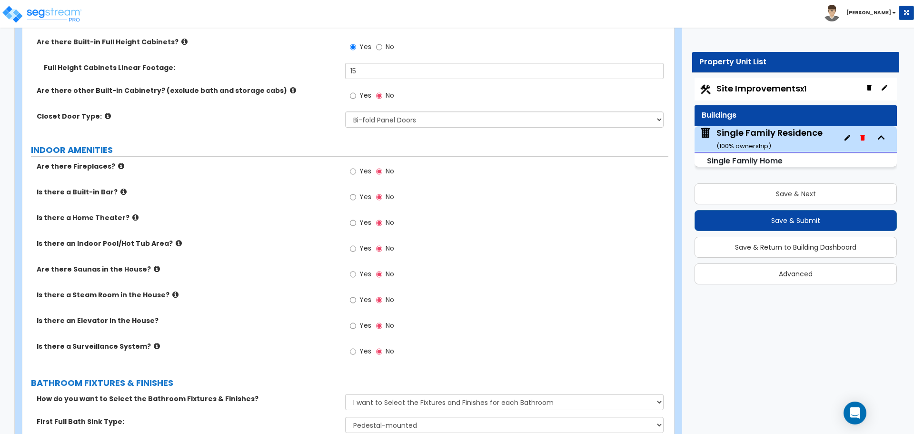
click at [176, 239] on icon at bounding box center [179, 242] width 6 height 7
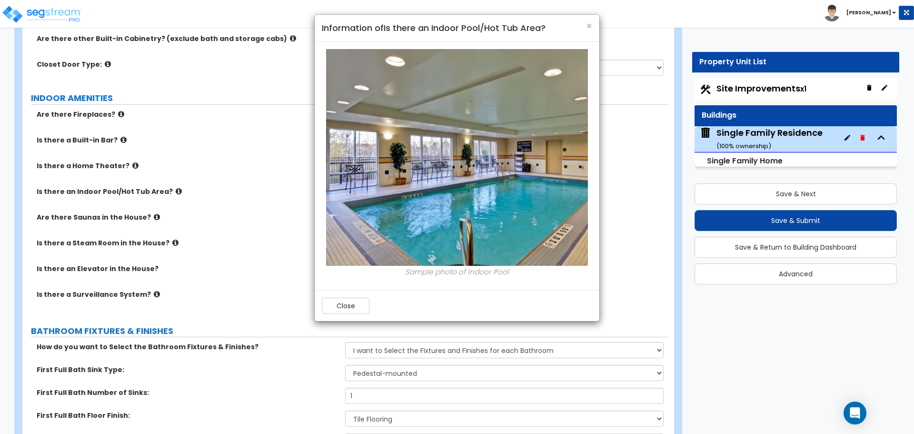
scroll to position [2904, 0]
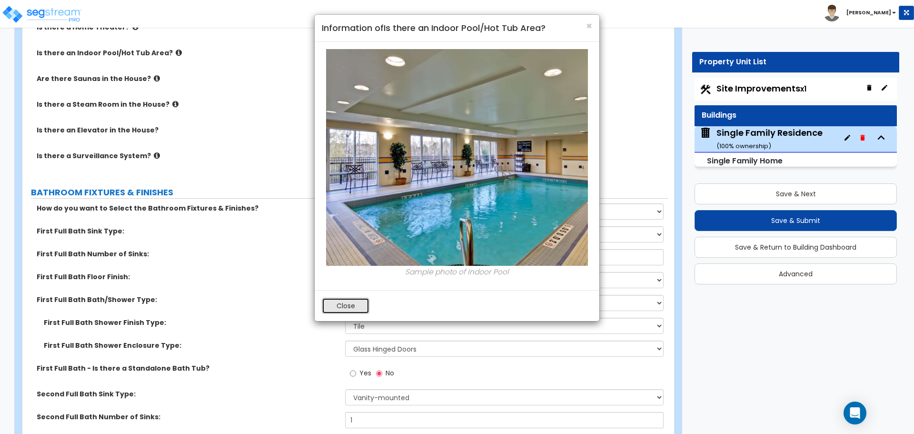
click at [351, 308] on button "Close" at bounding box center [346, 305] width 48 height 16
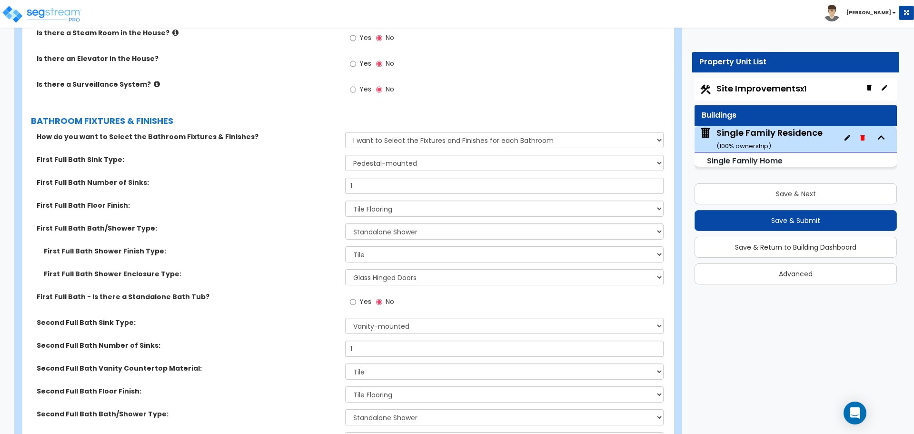
scroll to position [2999, 0]
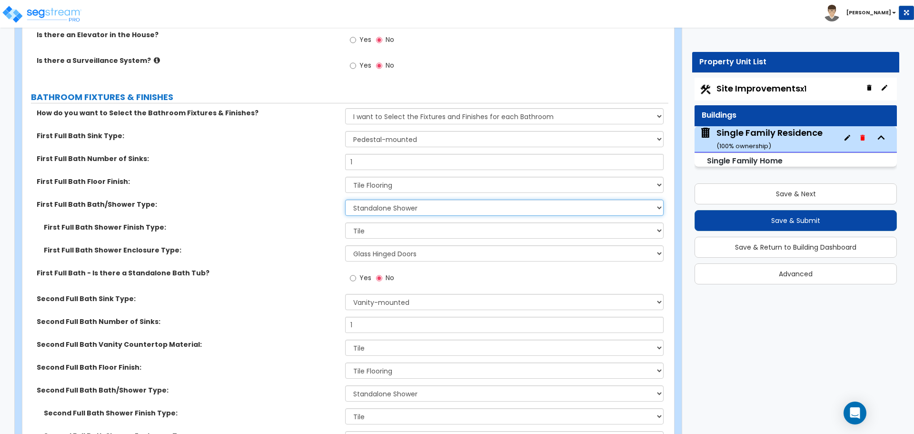
click at [392, 202] on select "Please Choose One Standalone Shower Bathtub - Shower Combo" at bounding box center [504, 207] width 318 height 16
click at [402, 199] on select "Please Choose One Standalone Shower Bathtub - Shower Combo" at bounding box center [504, 207] width 318 height 16
click at [382, 222] on select "Please Choose One Plastic Tile Stone" at bounding box center [504, 230] width 318 height 16
click at [387, 222] on select "Please Choose One Plastic Tile Stone" at bounding box center [504, 230] width 318 height 16
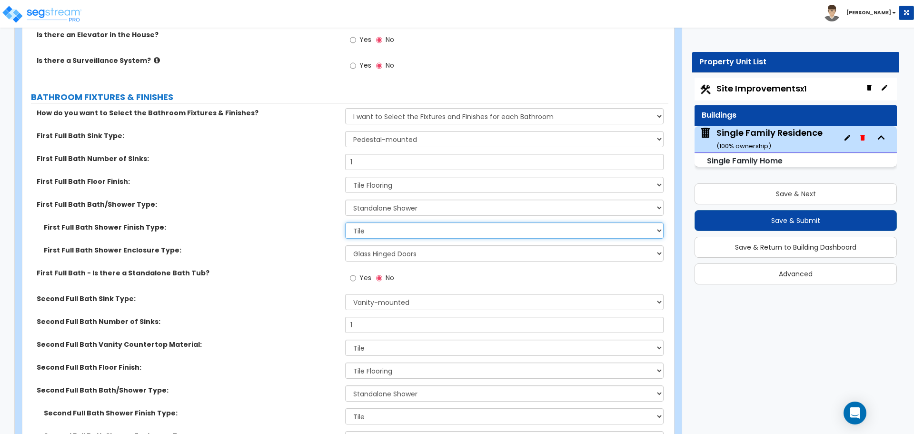
select select "1"
click at [345, 222] on select "Please Choose One Plastic Tile Stone" at bounding box center [504, 230] width 318 height 16
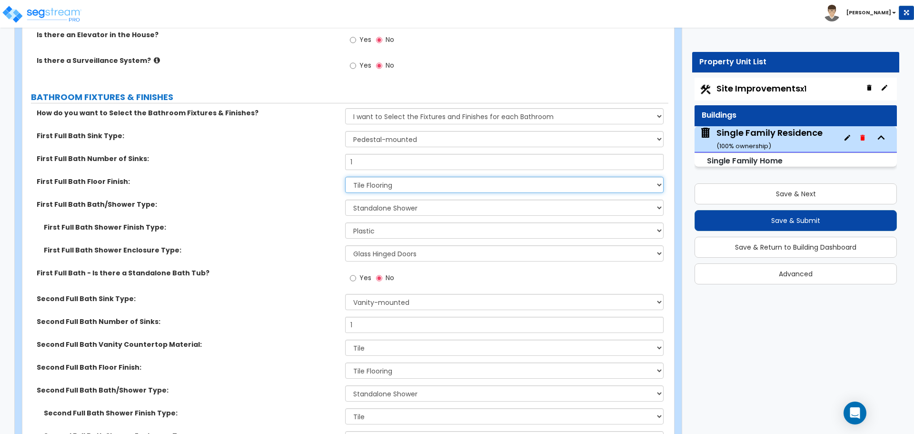
click at [379, 179] on select "None Tile Flooring Hardwood Flooring Resilient Laminate Flooring VCT Flooring S…" at bounding box center [504, 185] width 318 height 16
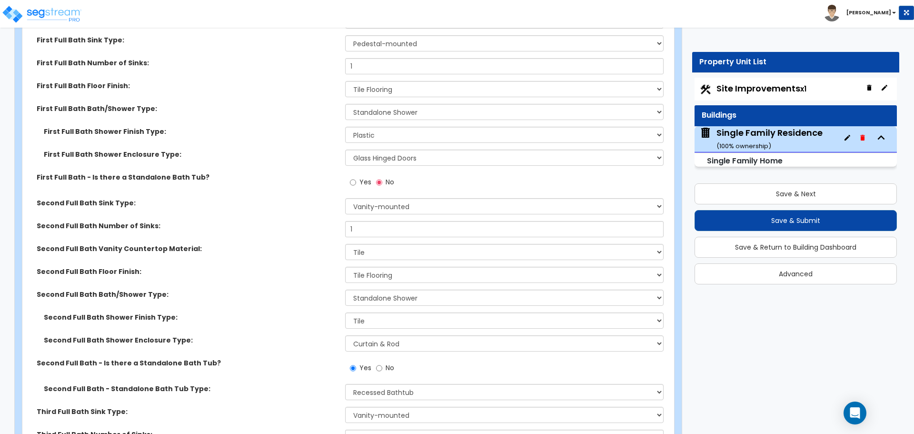
scroll to position [3094, 0]
click at [372, 245] on select "None Plastic Laminate Solid Surface Stone Quartz Marble Tile Wood Stainless Ste…" at bounding box center [504, 252] width 318 height 16
select select "1"
click at [345, 244] on select "None Plastic Laminate Solid Surface Stone Quartz Marble Tile Wood Stainless Ste…" at bounding box center [504, 252] width 318 height 16
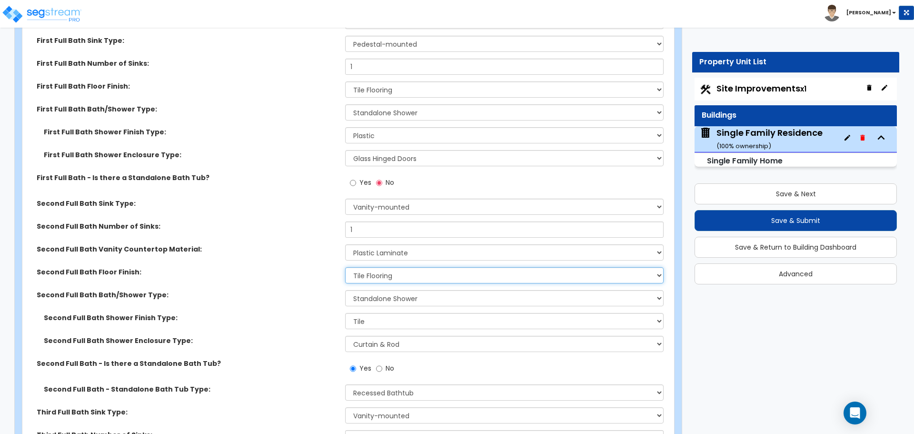
click at [394, 267] on select "None Tile Flooring Hardwood Flooring Resilient Laminate Flooring VCT Flooring S…" at bounding box center [504, 275] width 318 height 16
click at [396, 268] on select "None Tile Flooring Hardwood Flooring Resilient Laminate Flooring VCT Flooring S…" at bounding box center [504, 275] width 318 height 16
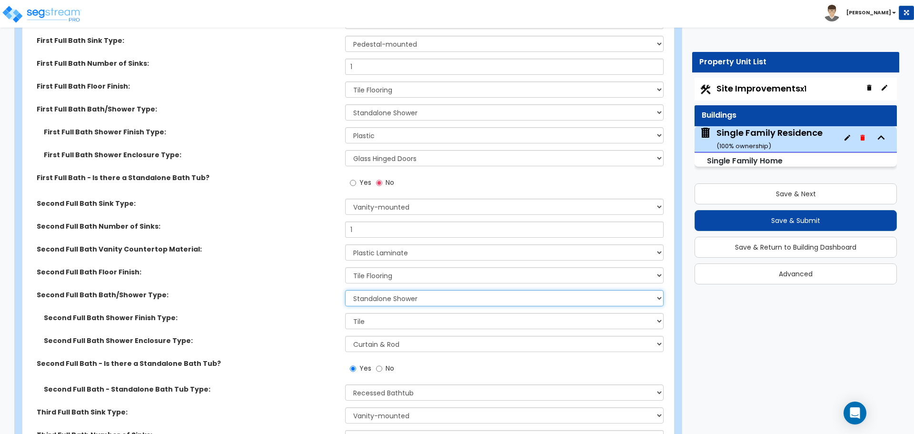
click at [394, 290] on select "Please Choose One Standalone Shower Bathtub - Shower Combo" at bounding box center [504, 298] width 318 height 16
click at [345, 290] on select "Please Choose One Standalone Shower Bathtub - Shower Combo" at bounding box center [504, 298] width 318 height 16
click at [390, 313] on select "Please Choose One Plastic Tile Stone" at bounding box center [504, 321] width 318 height 16
select select "1"
click at [345, 313] on select "Please Choose One Plastic Tile Stone" at bounding box center [504, 321] width 318 height 16
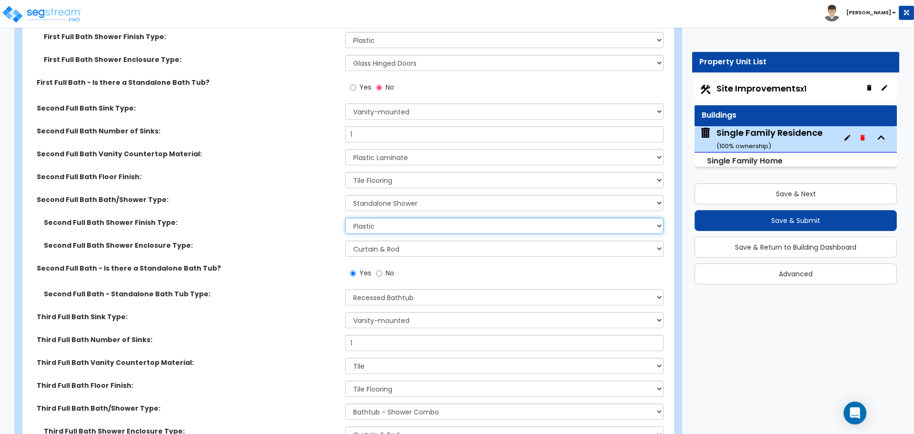
scroll to position [3237, 0]
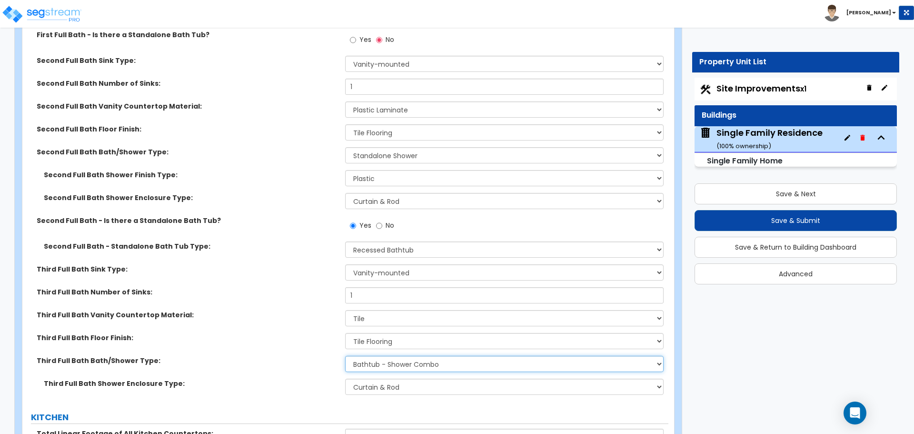
click at [383, 357] on select "Please Choose One Standalone Shower Bathtub - Shower Combo" at bounding box center [504, 364] width 318 height 16
click at [345, 356] on select "Please Choose One Standalone Shower Bathtub - Shower Combo" at bounding box center [504, 364] width 318 height 16
click at [386, 383] on select "Please Choose One Curtain & Rod Glass Sliding Doors Glass Hinged Doors" at bounding box center [504, 386] width 318 height 16
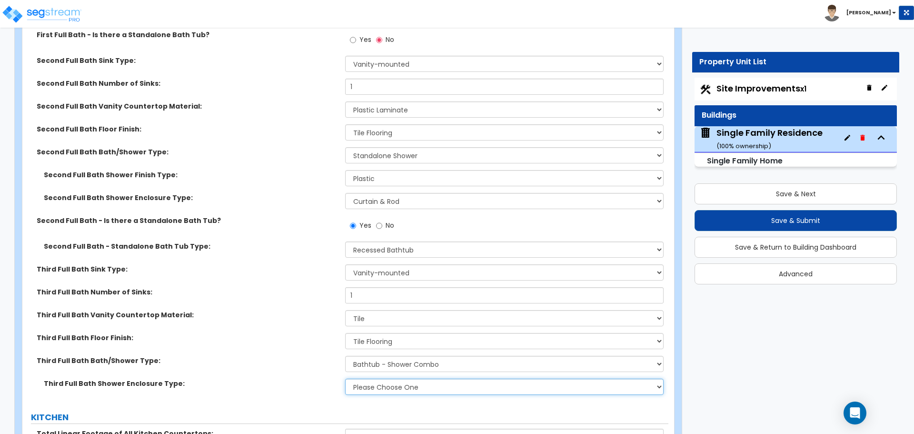
click at [345, 378] on select "Please Choose One Curtain & Rod Glass Sliding Doors Glass Hinged Doors" at bounding box center [504, 386] width 318 height 16
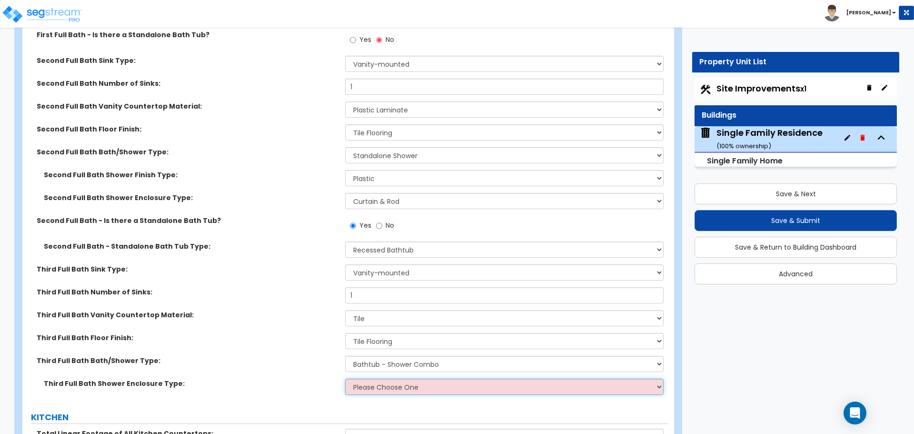
click at [380, 378] on select "Please Choose One Curtain & Rod Glass Sliding Doors Glass Hinged Doors" at bounding box center [504, 386] width 318 height 16
select select "1"
click at [345, 378] on select "Please Choose One Curtain & Rod Glass Sliding Doors Glass Hinged Doors" at bounding box center [504, 386] width 318 height 16
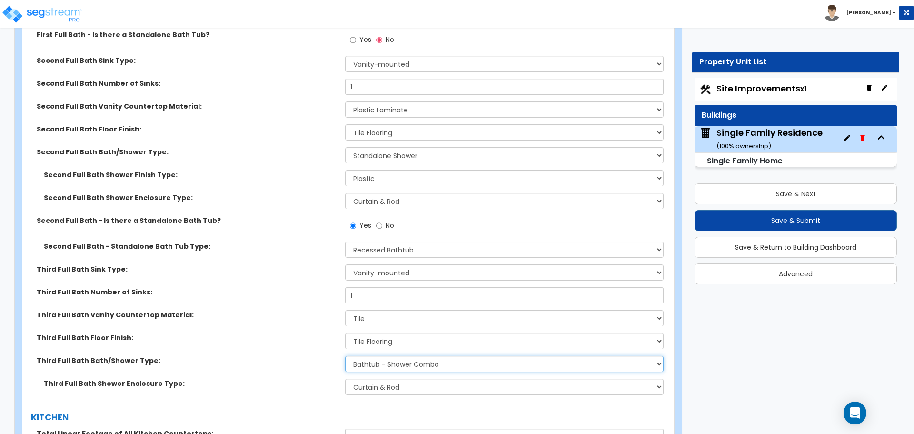
click at [391, 356] on select "Please Choose One Standalone Shower Bathtub - Shower Combo" at bounding box center [504, 364] width 318 height 16
click at [345, 356] on select "Please Choose One Standalone Shower Bathtub - Shower Combo" at bounding box center [504, 364] width 318 height 16
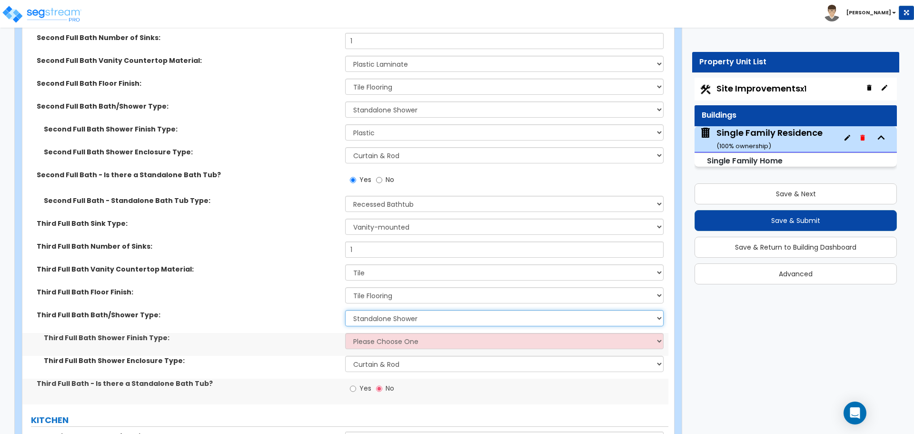
scroll to position [3284, 0]
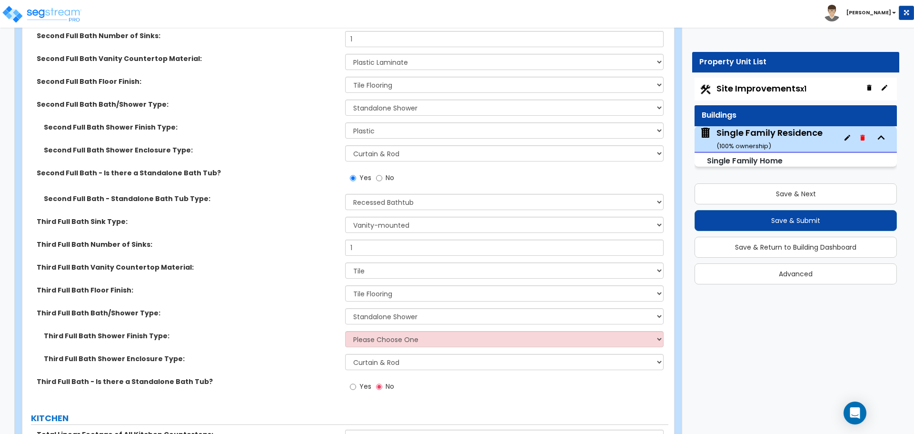
click at [379, 320] on div "Third Full Bath Bath/Shower Type: Please Choose One Standalone Shower Bathtub -…" at bounding box center [345, 319] width 646 height 23
click at [379, 333] on select "Please Choose One Plastic Tile Stone" at bounding box center [504, 339] width 318 height 16
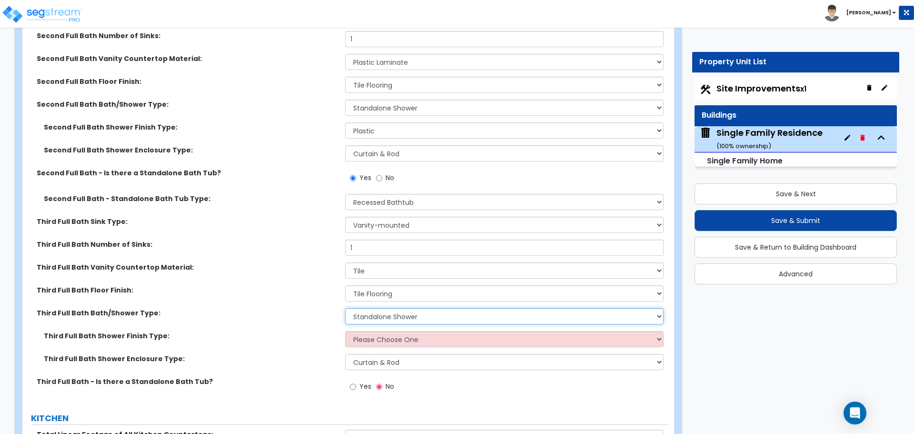
click at [392, 310] on select "Please Choose One Standalone Shower Bathtub - Shower Combo" at bounding box center [504, 316] width 318 height 16
click at [404, 310] on select "Please Choose One Standalone Shower Bathtub - Shower Combo" at bounding box center [504, 316] width 318 height 16
select select "2"
click at [345, 308] on select "Please Choose One Standalone Shower Bathtub - Shower Combo" at bounding box center [504, 316] width 318 height 16
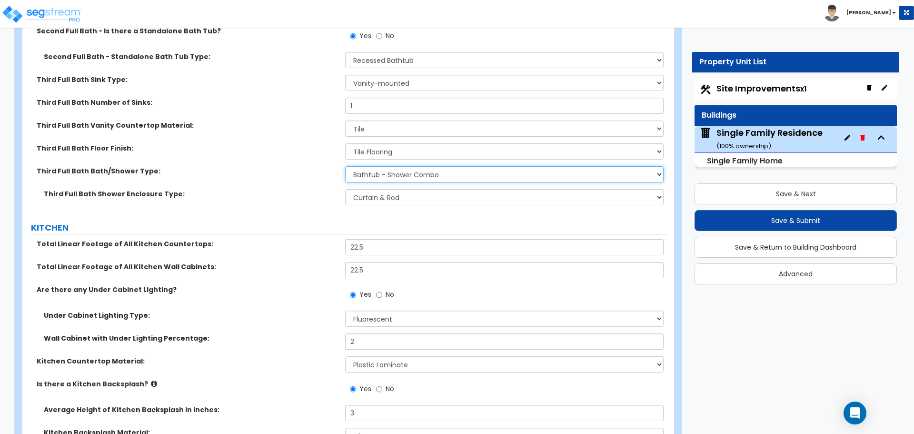
scroll to position [3427, 0]
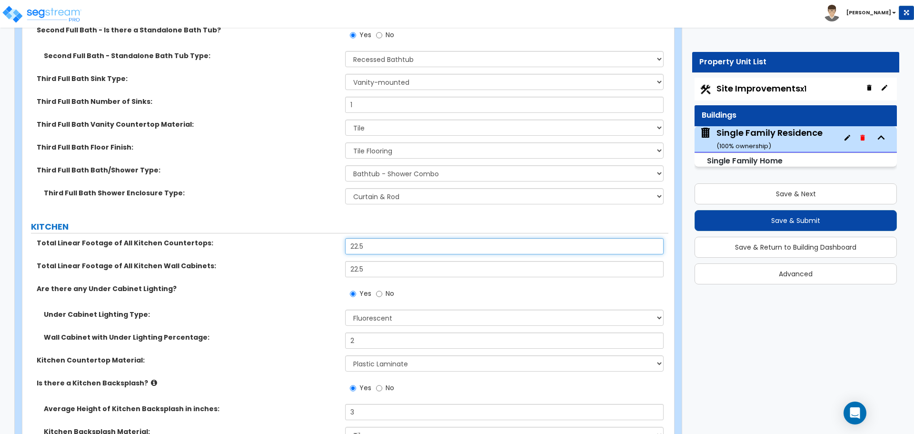
click at [386, 238] on input "22.5" at bounding box center [504, 246] width 318 height 16
type input "24"
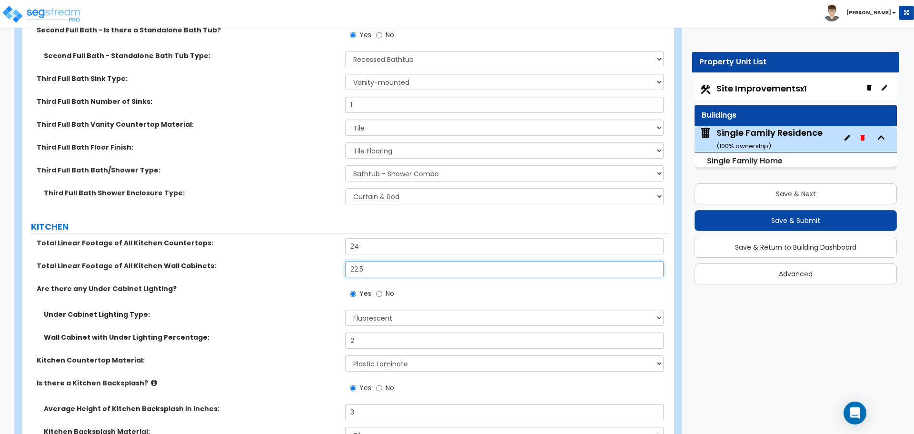
click at [377, 261] on input "22.5" at bounding box center [504, 269] width 318 height 16
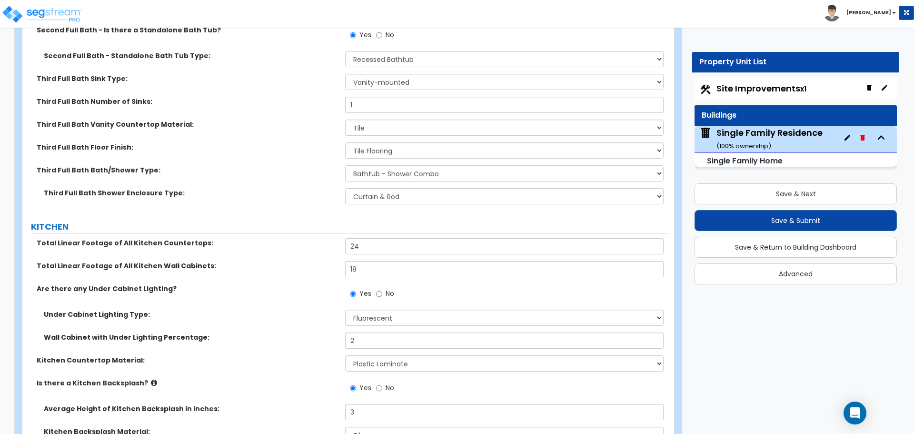
click at [301, 261] on label "Total Linear Footage of All Kitchen Wall Cabinets:" at bounding box center [187, 266] width 301 height 10
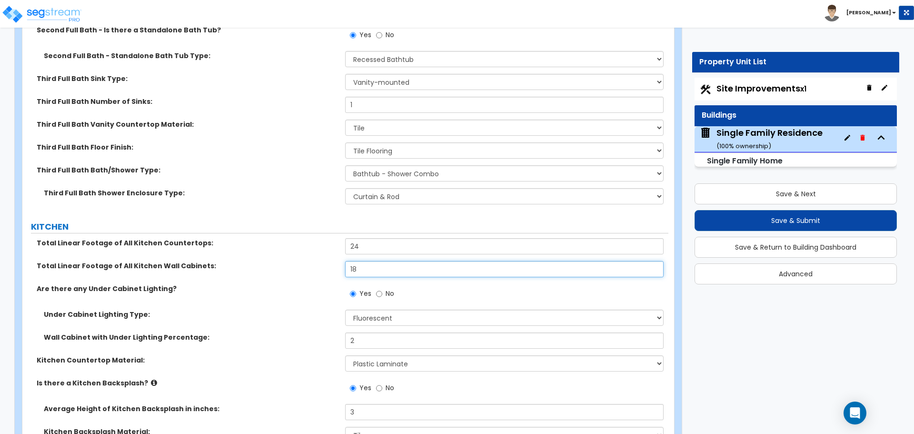
click at [374, 261] on input "18" at bounding box center [504, 269] width 318 height 16
click at [371, 261] on input "18" at bounding box center [504, 269] width 318 height 16
type input "17.5"
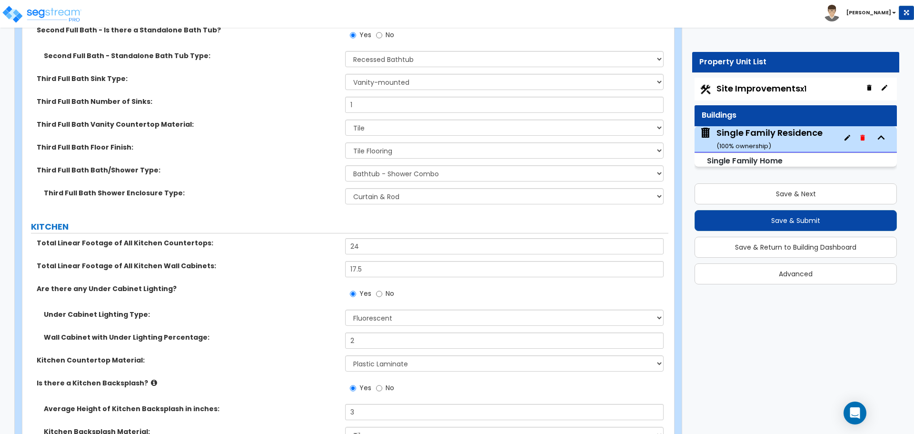
click at [327, 261] on label "Total Linear Footage of All Kitchen Wall Cabinets:" at bounding box center [187, 266] width 301 height 10
click at [367, 238] on input "24" at bounding box center [504, 246] width 318 height 16
type input "24"
click at [337, 244] on div "Total Linear Footage of All Kitchen Countertops: 24" at bounding box center [345, 249] width 646 height 23
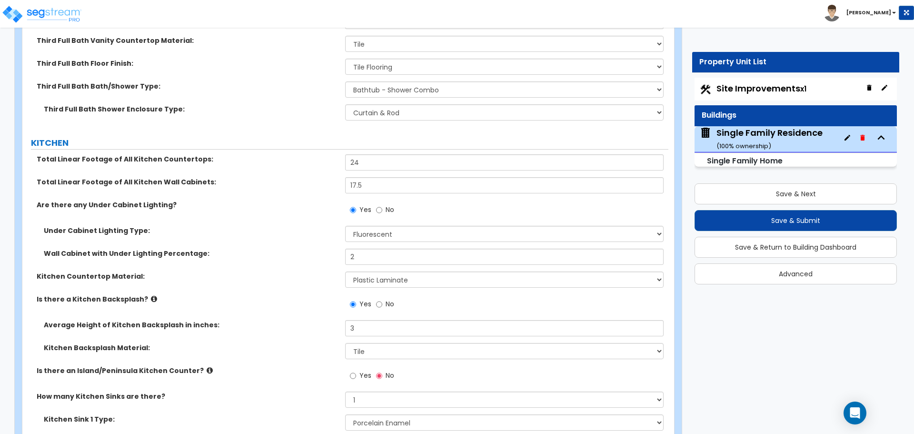
scroll to position [3522, 0]
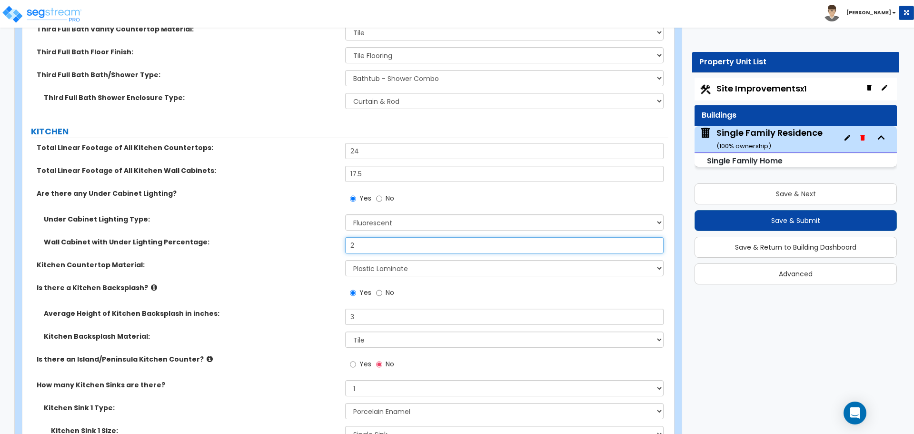
click at [375, 237] on input "2" at bounding box center [504, 245] width 318 height 16
click at [364, 237] on input "2" at bounding box center [504, 245] width 318 height 16
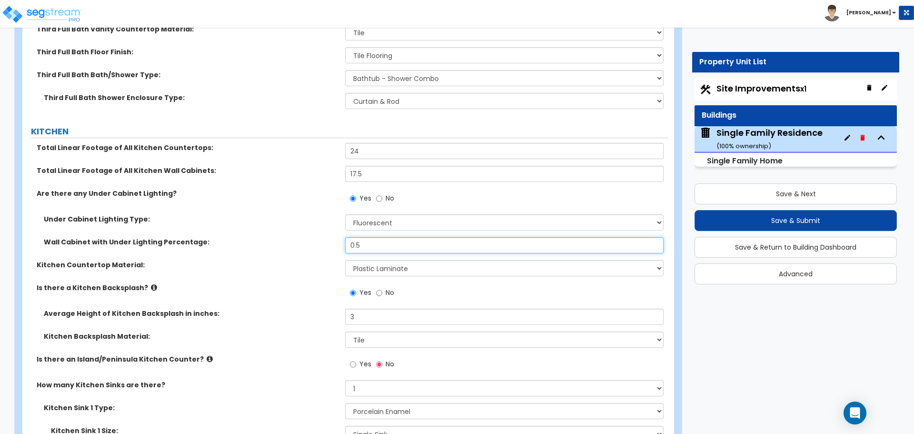
type input "0.5"
click at [309, 225] on div "Under Cabinet Lighting Type: Please Choose One Fluorescent Incandescent LED" at bounding box center [345, 225] width 646 height 23
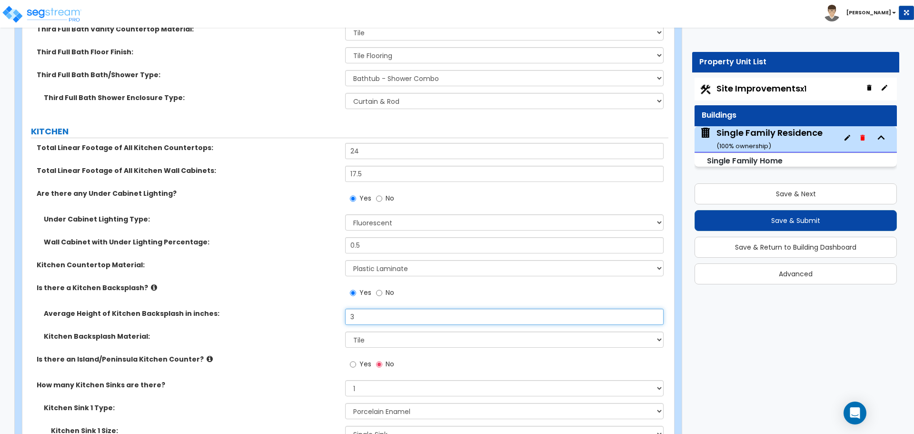
click at [362, 310] on input "3" at bounding box center [504, 316] width 318 height 16
click at [357, 308] on input "12" at bounding box center [504, 316] width 318 height 16
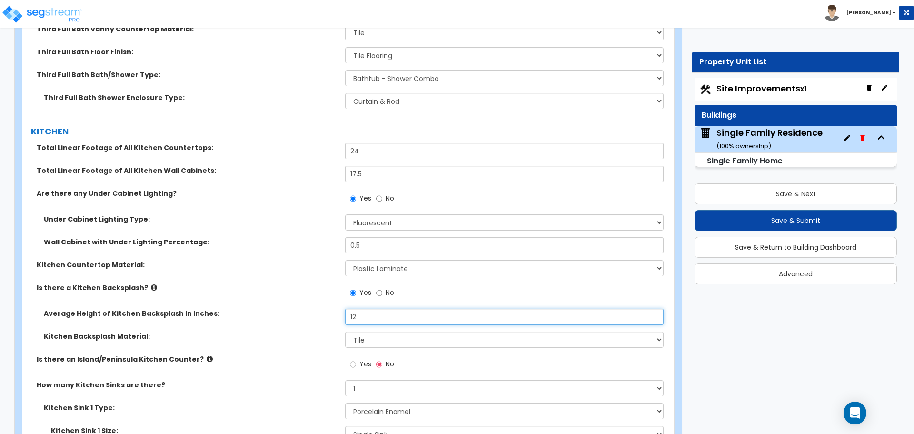
type input "12"
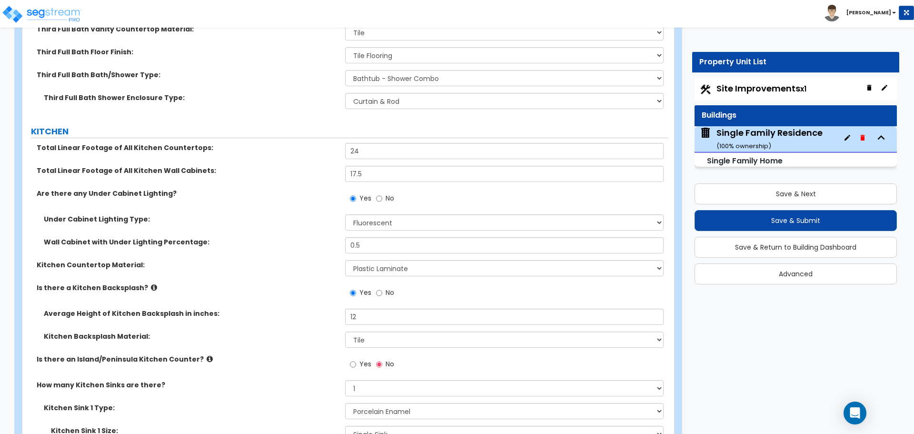
click at [323, 312] on div "Average Height of Kitchen Backsplash in inches: 12" at bounding box center [345, 319] width 646 height 23
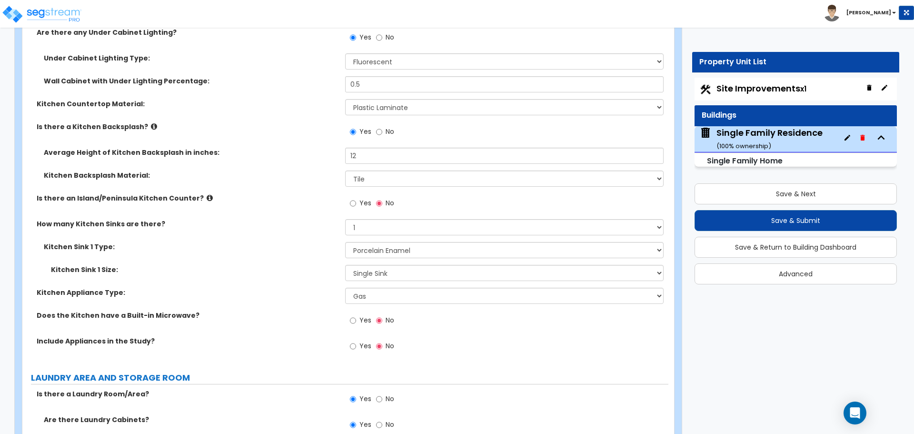
scroll to position [3713, 0]
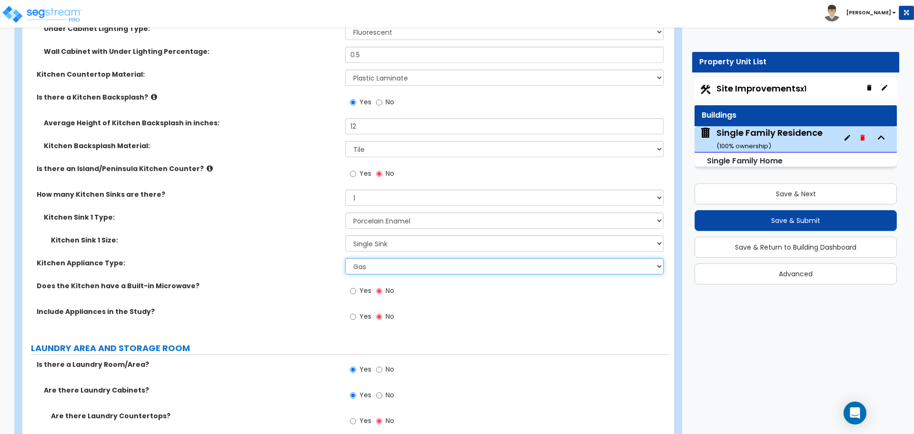
click at [379, 258] on select "Please Choose One Gas Electric" at bounding box center [504, 266] width 318 height 16
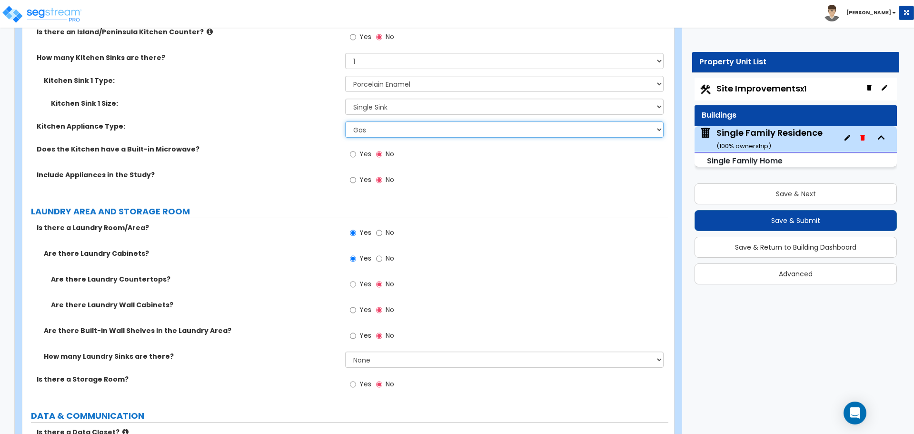
scroll to position [3856, 0]
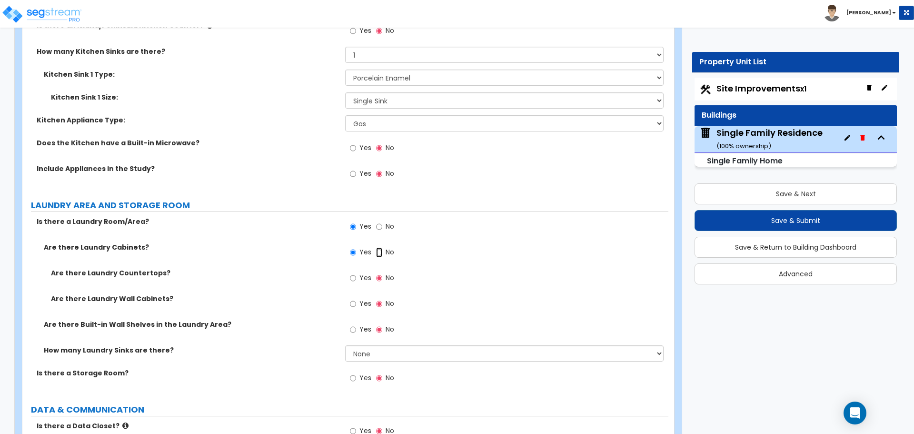
click at [378, 247] on input "No" at bounding box center [379, 252] width 6 height 10
radio input "false"
radio input "true"
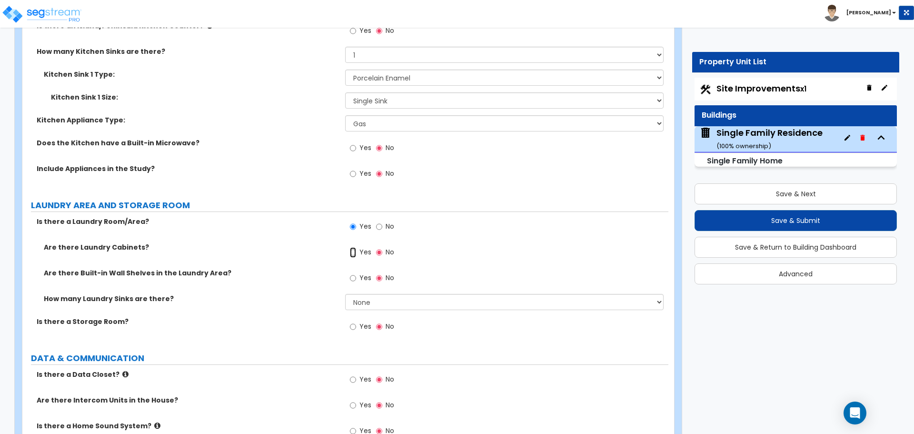
click at [350, 247] on input "Yes" at bounding box center [353, 252] width 6 height 10
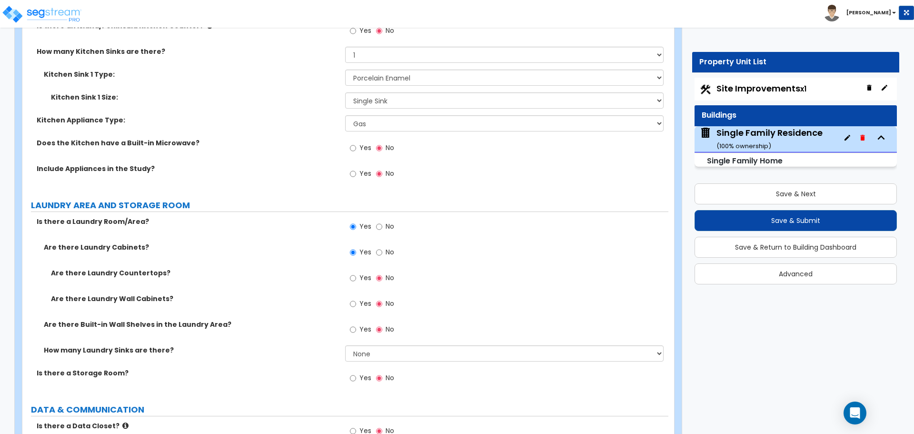
click at [385, 245] on label "No" at bounding box center [385, 253] width 18 height 16
click at [382, 247] on input "No" at bounding box center [379, 252] width 6 height 10
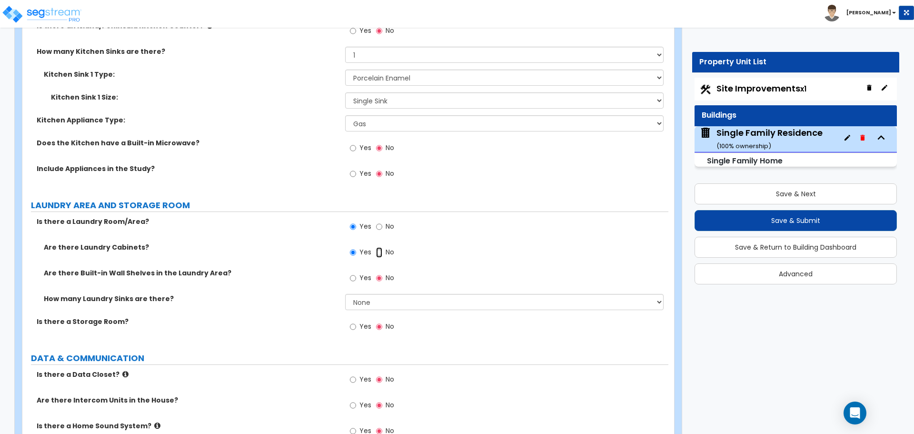
radio input "false"
radio input "true"
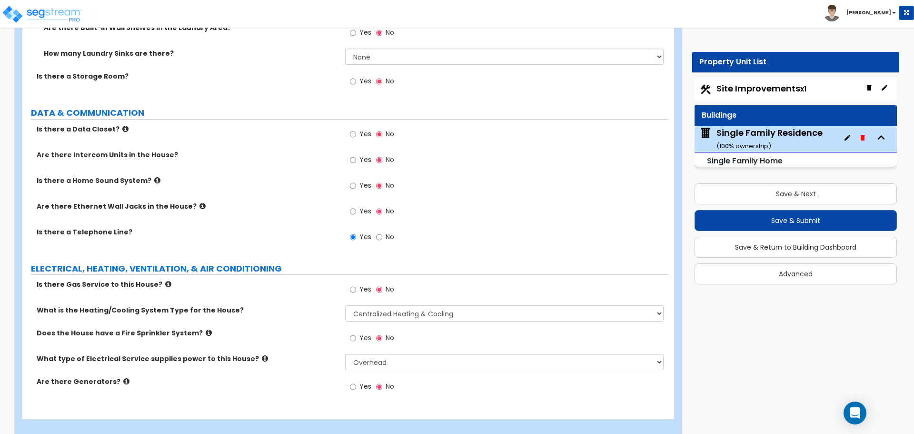
scroll to position [4104, 0]
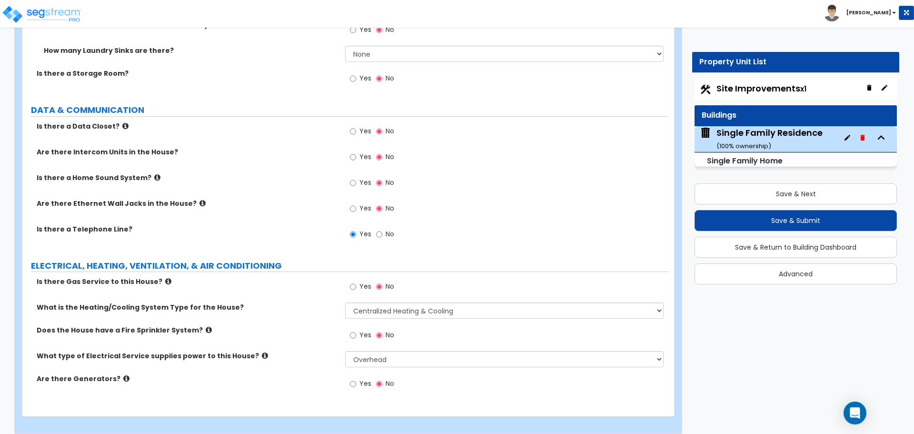
click at [358, 280] on label "Yes" at bounding box center [360, 287] width 21 height 16
click at [356, 281] on input "Yes" at bounding box center [353, 286] width 6 height 10
radio input "true"
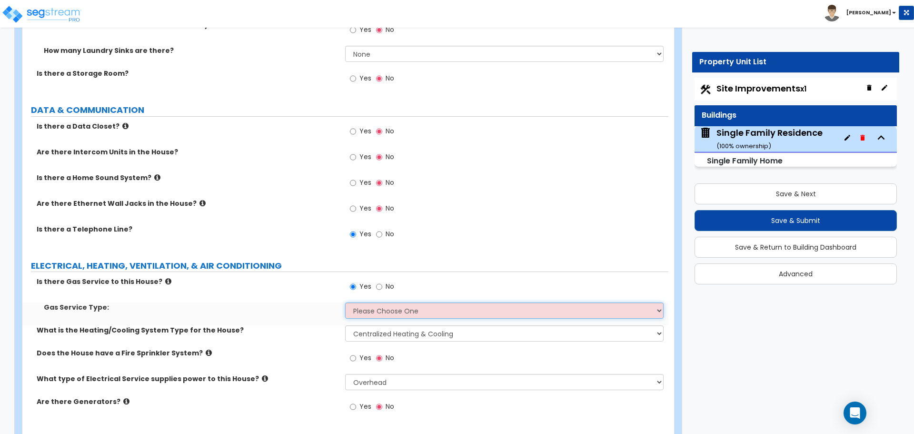
click at [360, 303] on select "Please Choose One Natural Gas Service Propane Tank On-site" at bounding box center [504, 310] width 318 height 16
select select "1"
click at [345, 302] on select "Please Choose One Natural Gas Service Propane Tank On-site" at bounding box center [504, 310] width 318 height 16
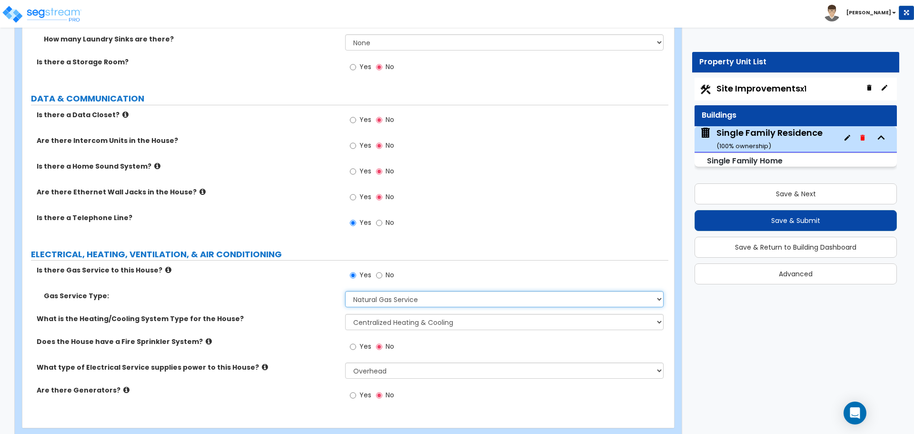
scroll to position [4126, 0]
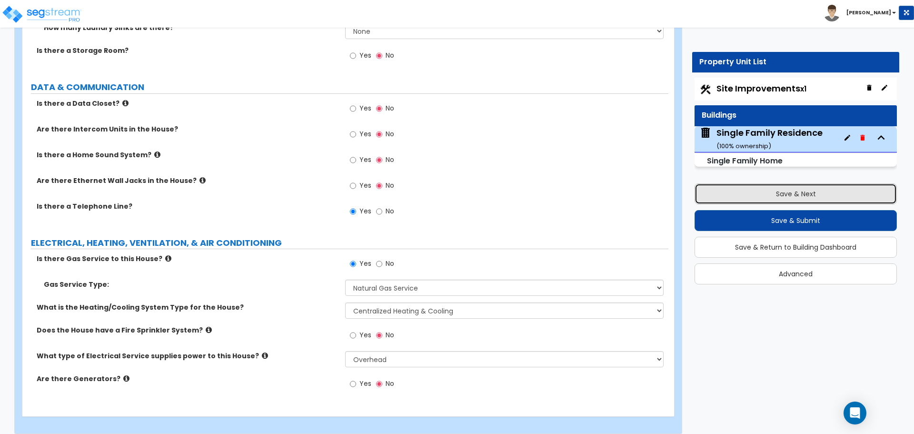
click at [788, 197] on button "Save & Next" at bounding box center [795, 193] width 202 height 21
select select "2"
select select "4"
select select "3"
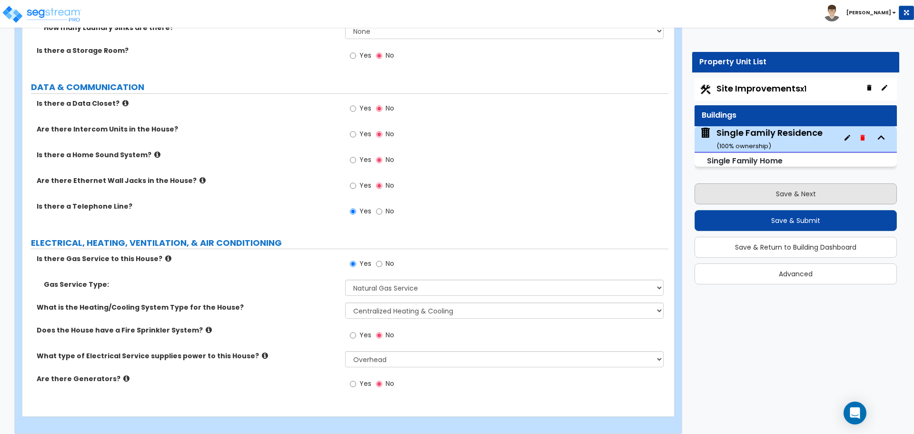
select select "1"
select select "2"
select select "1"
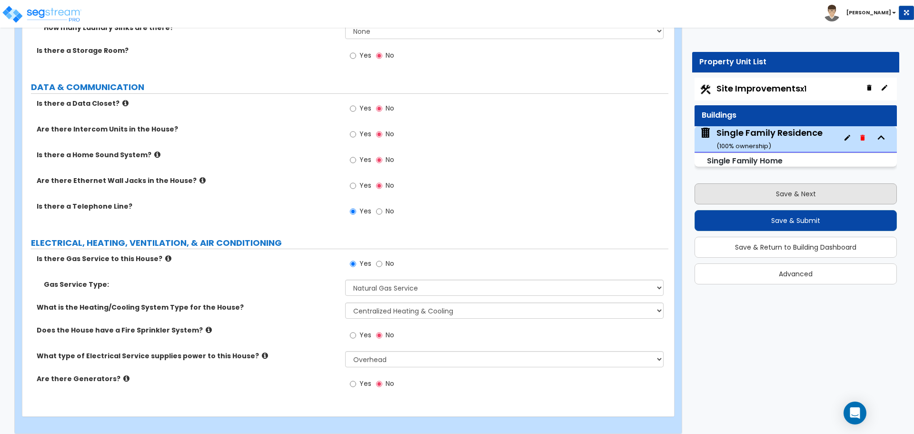
select select "2"
select select "8"
select select "5"
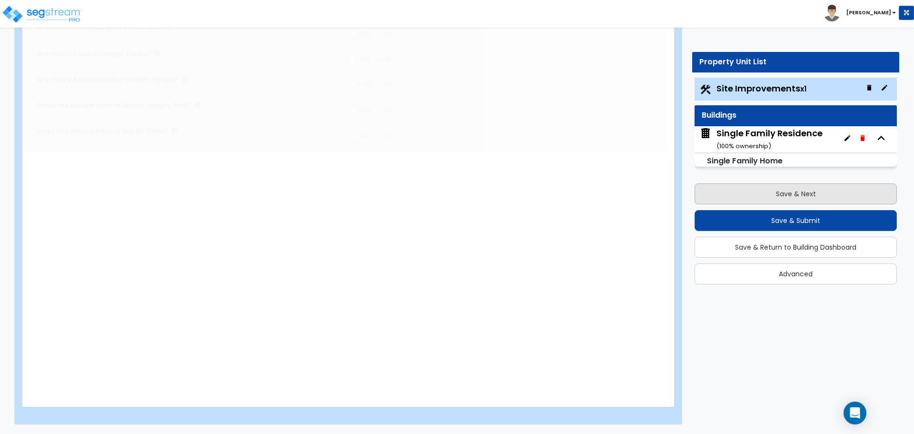
scroll to position [0, 0]
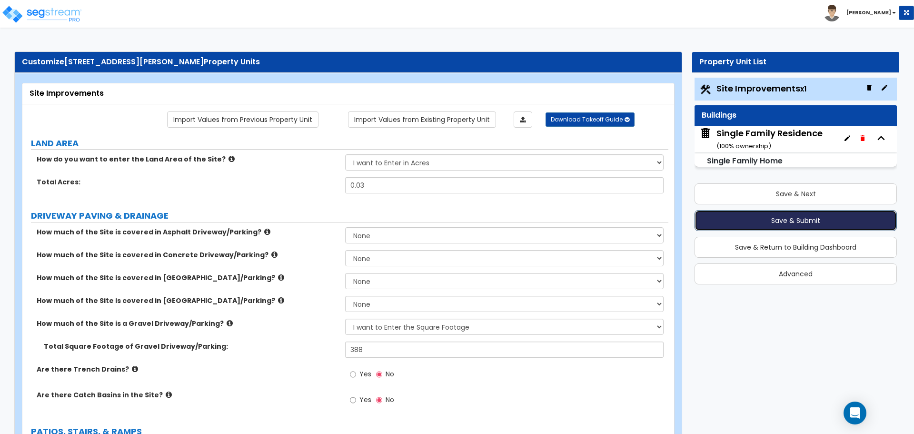
click at [763, 223] on button "Save & Submit" at bounding box center [795, 220] width 202 height 21
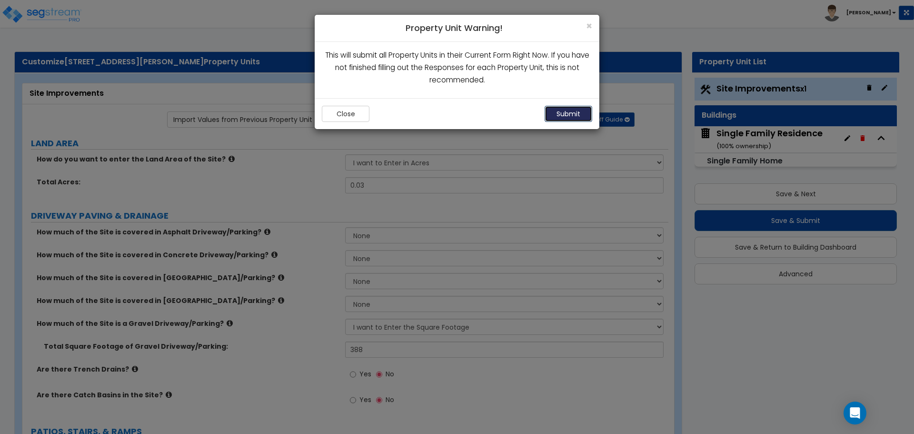
click at [588, 113] on button "Submit" at bounding box center [569, 114] width 48 height 16
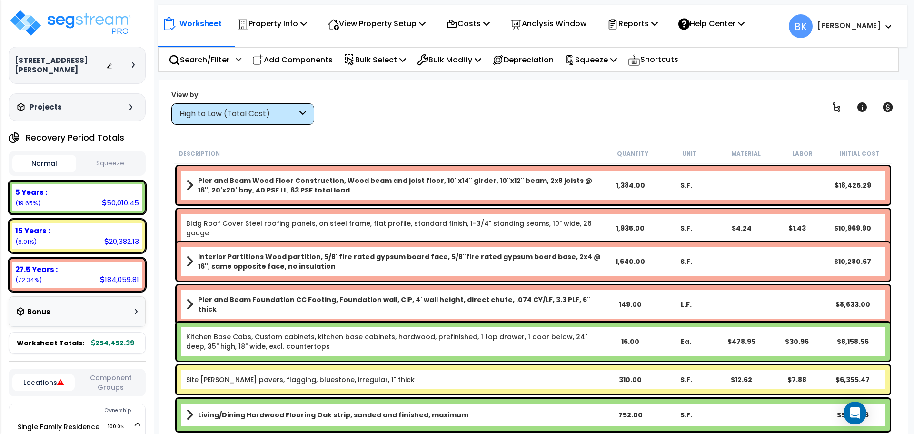
click at [77, 264] on div "27.5 Years :" at bounding box center [77, 269] width 124 height 10
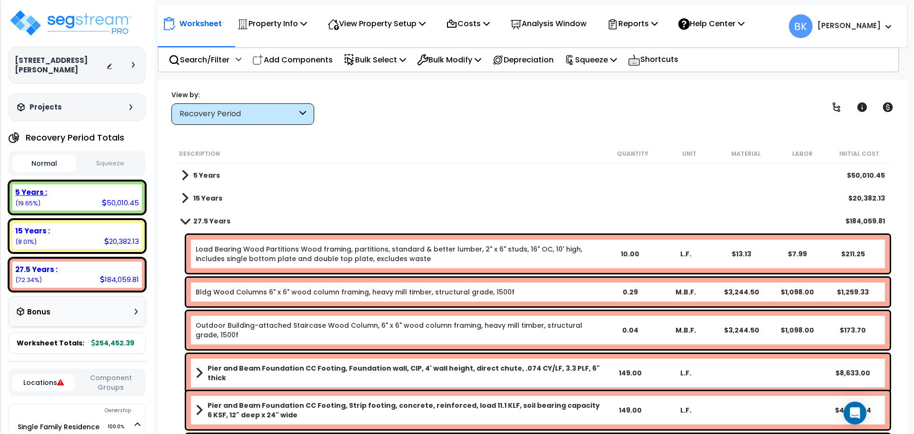
click at [87, 180] on div "5 Years : 50,010.45 (19.65%)" at bounding box center [77, 197] width 137 height 34
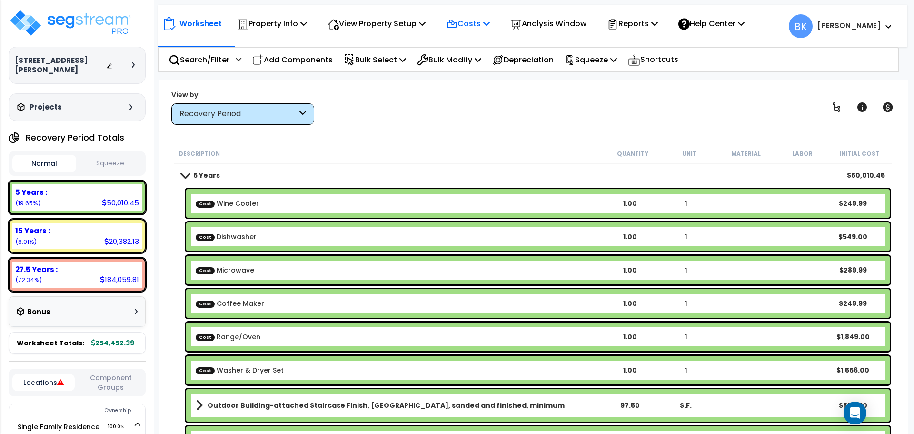
click at [478, 24] on p "Costs" at bounding box center [468, 23] width 44 height 13
click at [482, 66] on link "Direct Costs" at bounding box center [488, 65] width 94 height 19
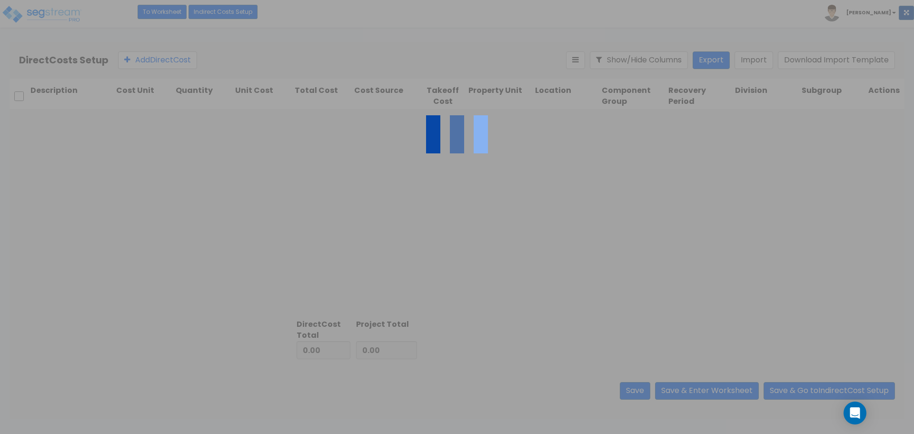
type input "4,743.97"
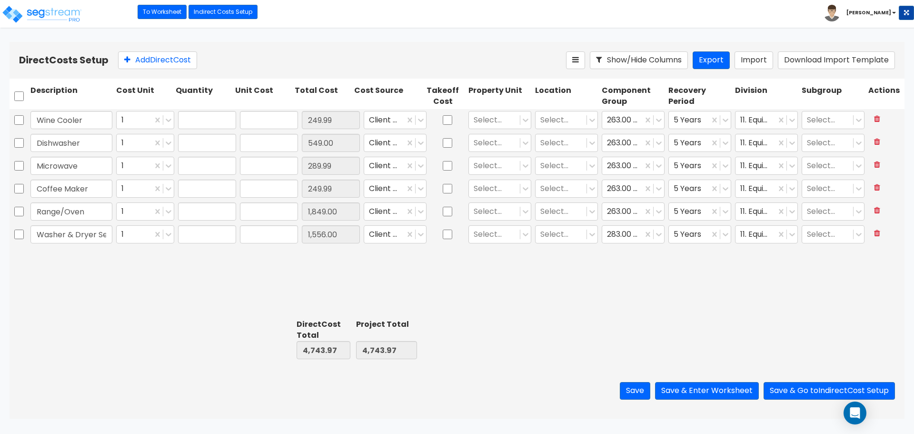
type input "1.00"
type input "249.99"
type input "1.00"
type input "549.00"
type input "1.00"
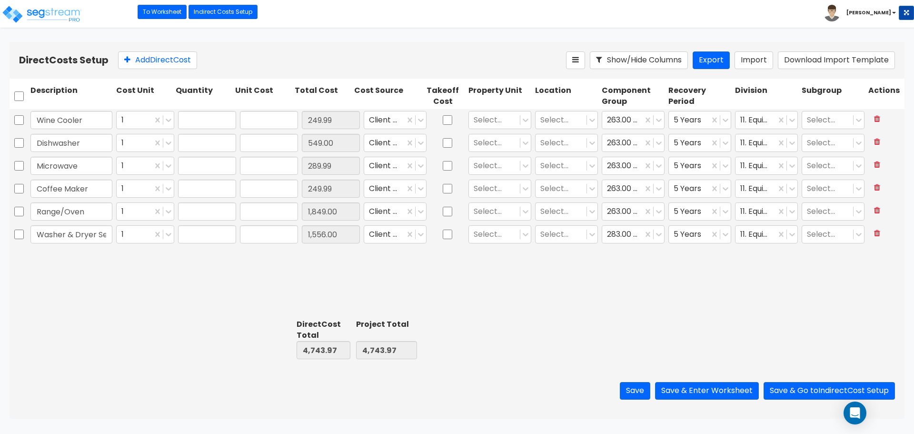
type input "289.99"
type input "1.00"
type input "249.99"
type input "1.00"
type input "1,849.00"
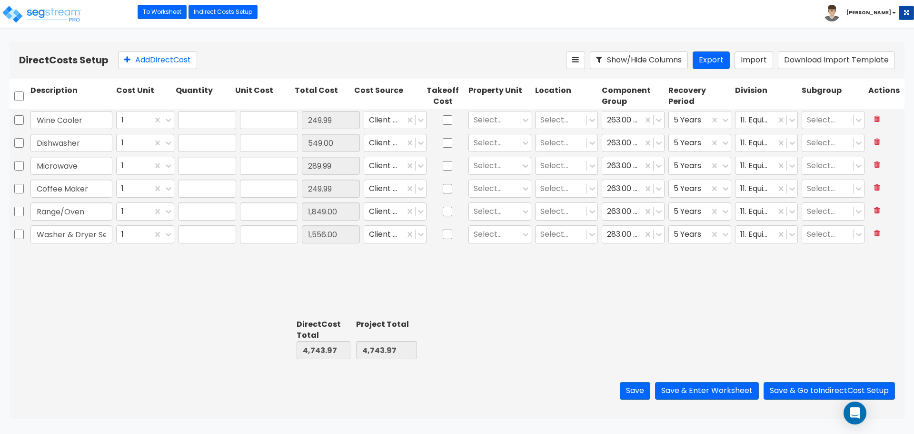
type input "1.00"
type input "1,556.00"
click at [20, 189] on input "checkbox" at bounding box center [19, 188] width 10 height 18
checkbox input "true"
click at [220, 59] on icon at bounding box center [220, 60] width 8 height 10
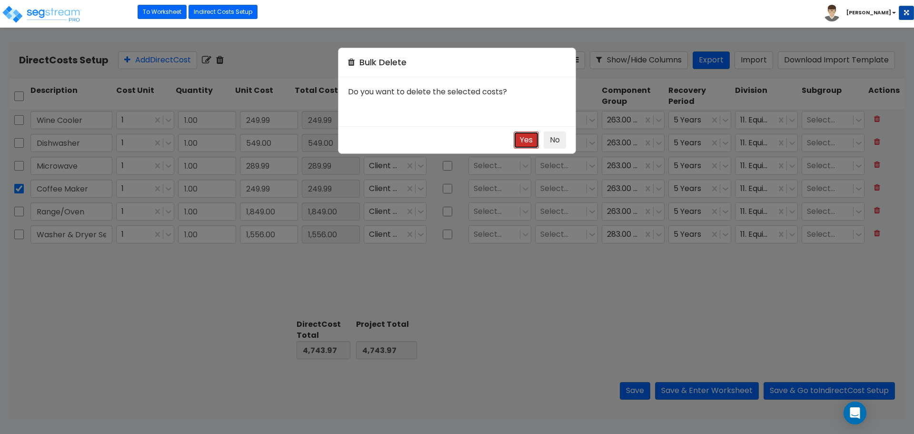
click at [521, 141] on button "Yes" at bounding box center [526, 140] width 25 height 18
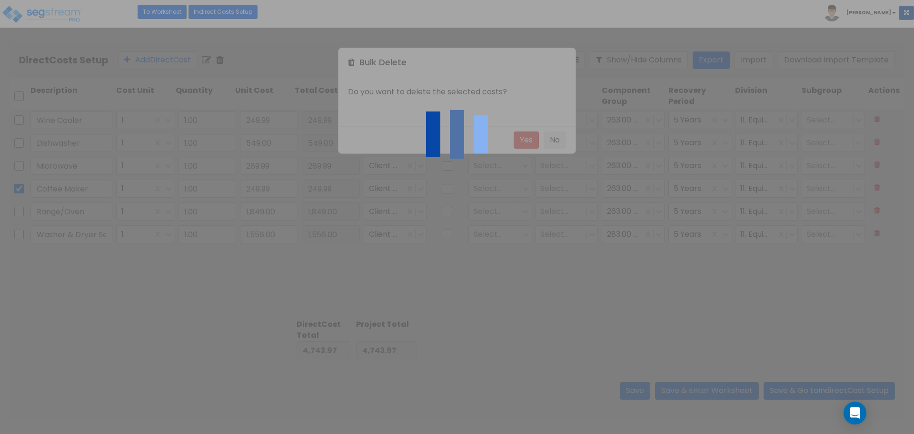
type input "4,493.98"
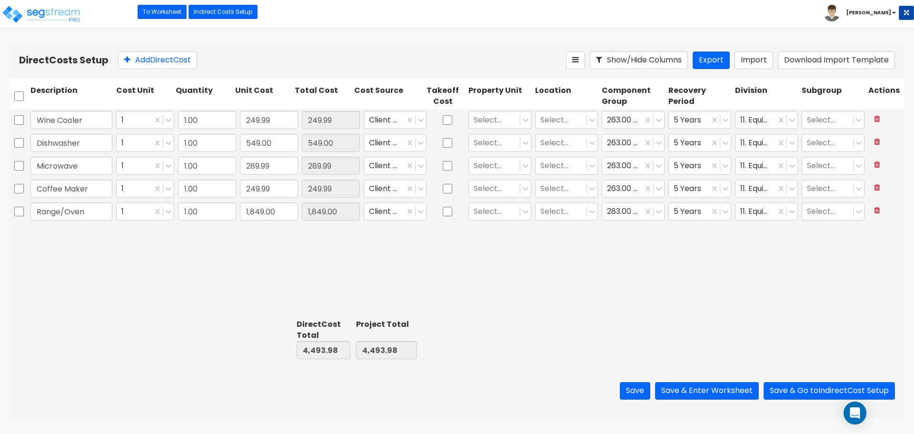
checkbox input "false"
type input "Range/Oven"
type input "1,849.00"
type input "Washer & Dryer Set"
type input "1,556.00"
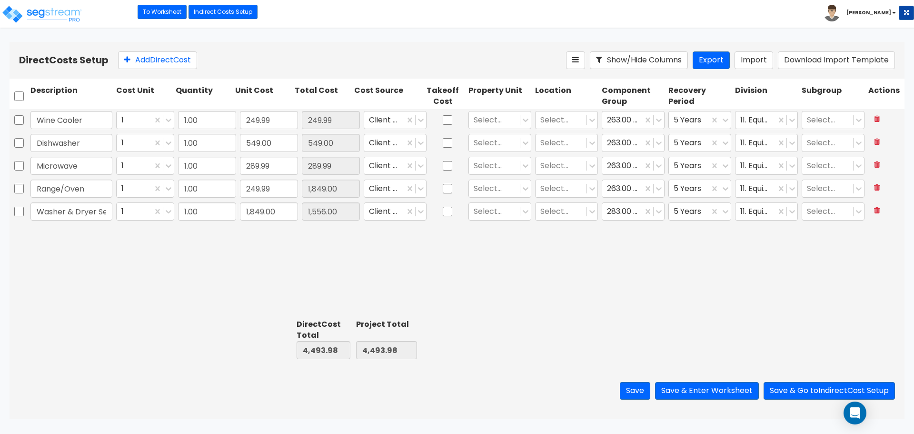
type input "1,849.00"
type input "1,556.00"
click at [19, 168] on input "checkbox" at bounding box center [19, 166] width 10 height 18
checkbox input "true"
click at [223, 57] on icon at bounding box center [220, 60] width 8 height 10
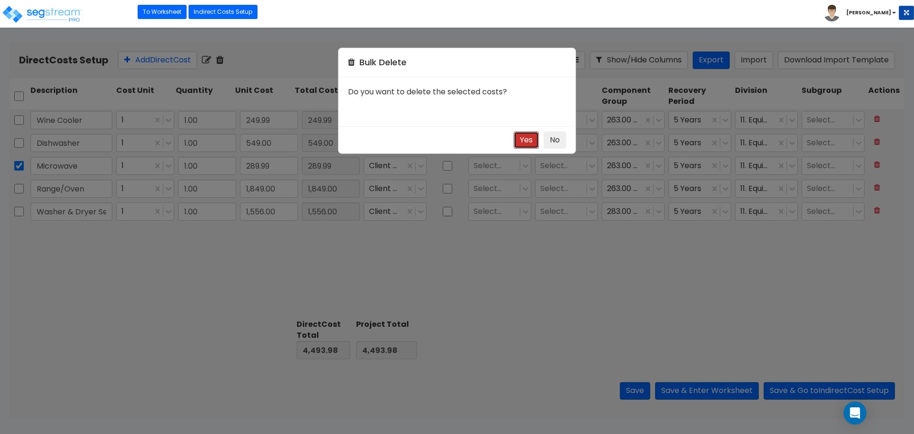
click at [532, 138] on button "Yes" at bounding box center [526, 140] width 25 height 18
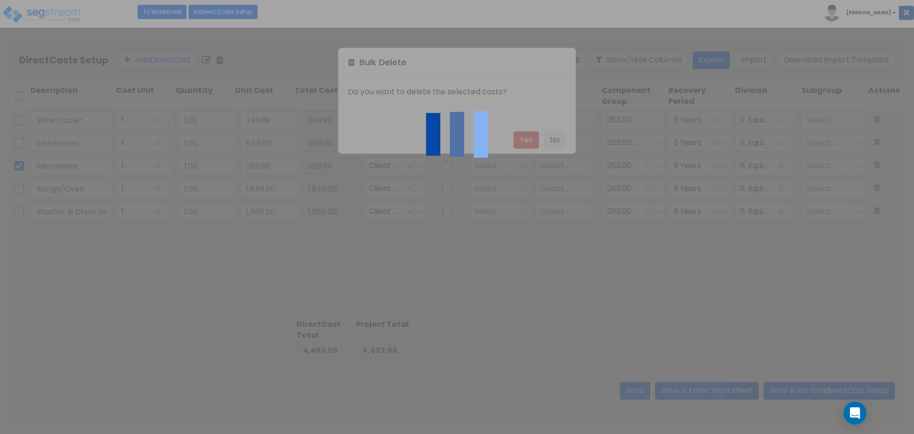
type input "4,203.99"
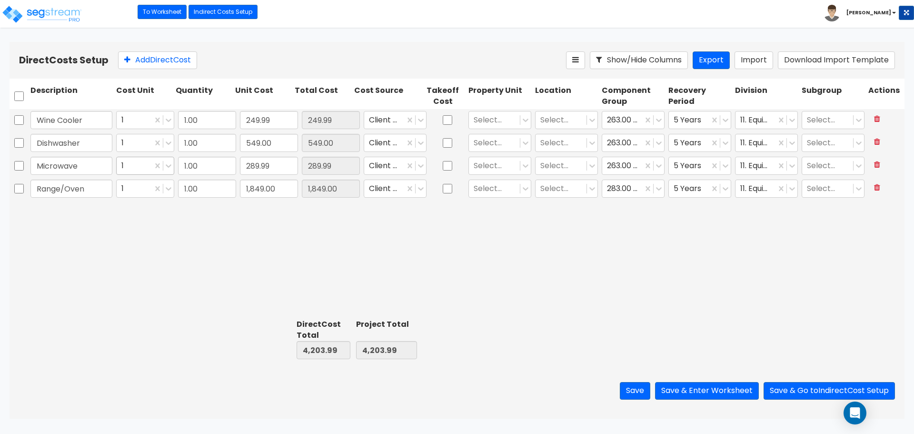
checkbox input "false"
type input "Range/Oven"
type input "1,849.00"
type input "Washer & Dryer Set"
type input "1,556.00"
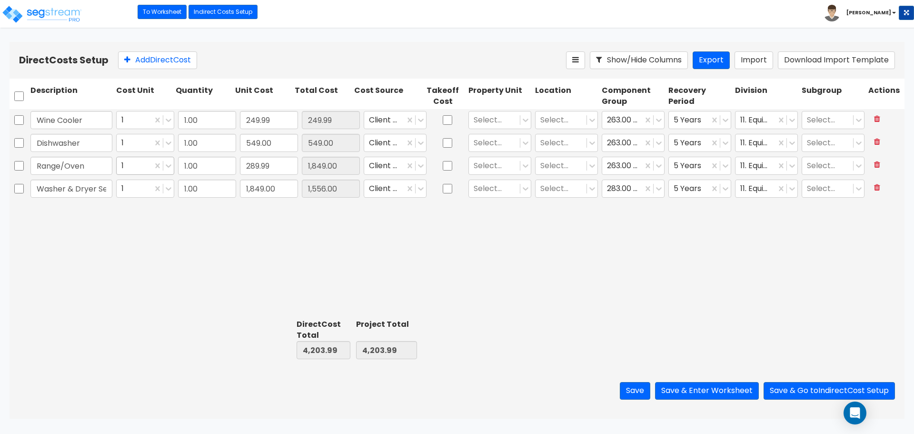
type input "1,849.00"
type input "1,556.00"
click at [254, 166] on input "1,849.00" at bounding box center [269, 166] width 58 height 18
click at [245, 165] on input "1,849.00" at bounding box center [269, 166] width 58 height 18
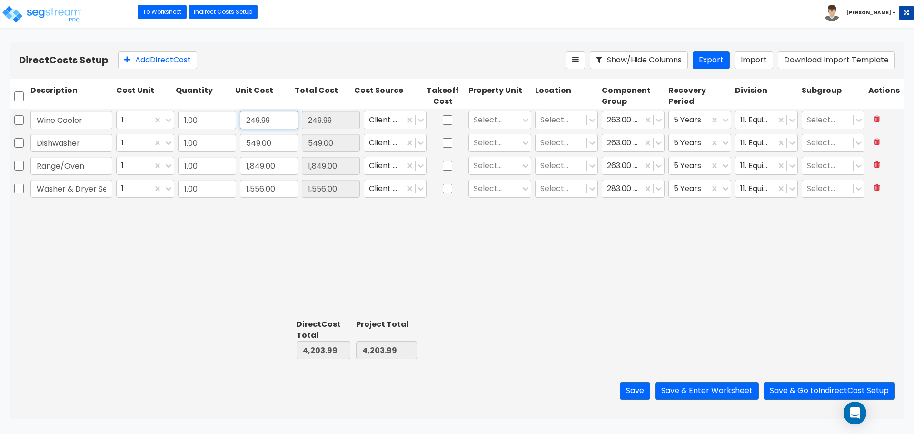
drag, startPoint x: 265, startPoint y: 122, endPoint x: 222, endPoint y: 124, distance: 42.9
click at [265, 122] on input "249.99" at bounding box center [269, 120] width 58 height 18
click at [263, 124] on input "249.99" at bounding box center [269, 120] width 58 height 18
click at [250, 120] on input "249.99" at bounding box center [269, 120] width 58 height 18
click at [247, 122] on input "449.99" at bounding box center [269, 120] width 58 height 18
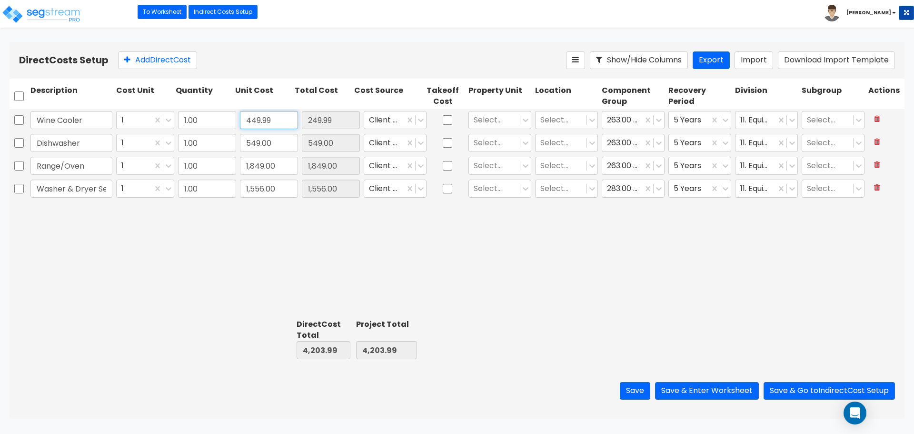
click at [249, 120] on input "449.99" at bounding box center [269, 120] width 58 height 18
type input "9"
type input "349.99"
click at [717, 390] on button "Save & Enter Worksheet" at bounding box center [707, 391] width 104 height 18
type input "4,303.99"
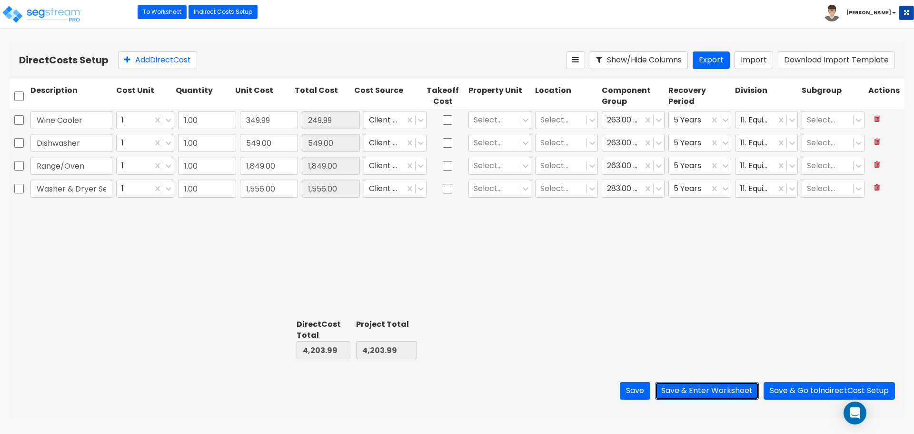
type input "4,303.99"
type input "349.99"
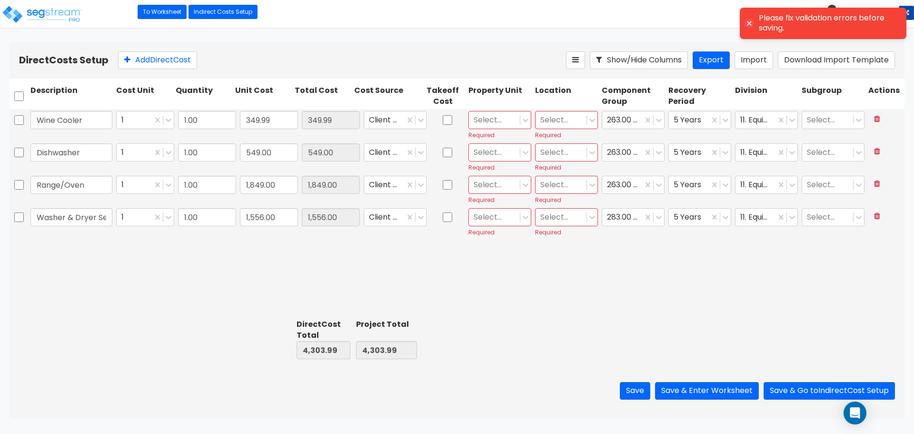
click at [510, 112] on div "Select..." at bounding box center [494, 120] width 51 height 17
click at [499, 175] on div "Site Improvements" at bounding box center [499, 174] width 63 height 27
click at [489, 114] on div at bounding box center [489, 120] width 31 height 13
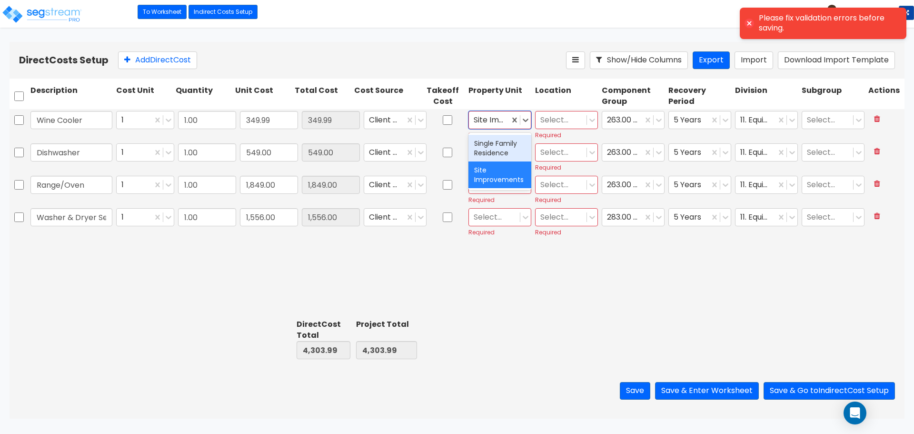
drag, startPoint x: 489, startPoint y: 143, endPoint x: 550, endPoint y: 127, distance: 62.9
click at [490, 143] on div "Single Family Residence" at bounding box center [499, 148] width 63 height 27
click at [570, 119] on div at bounding box center [560, 120] width 41 height 13
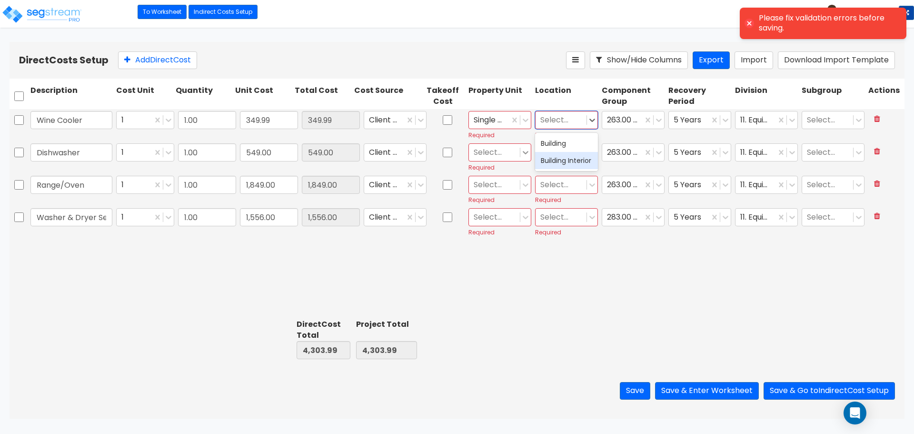
click at [564, 166] on div "Building Interior" at bounding box center [566, 160] width 63 height 17
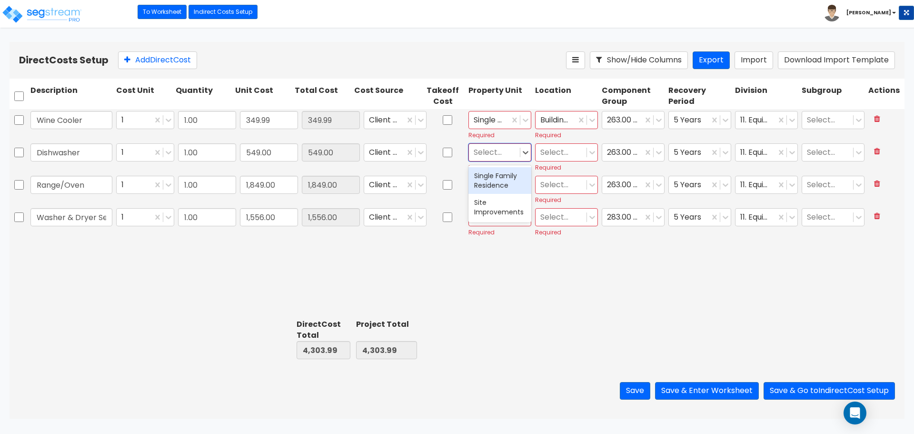
click at [506, 149] on div at bounding box center [494, 152] width 41 height 13
click at [499, 180] on div "Single Family Residence" at bounding box center [499, 180] width 63 height 27
click at [548, 155] on div at bounding box center [560, 152] width 41 height 13
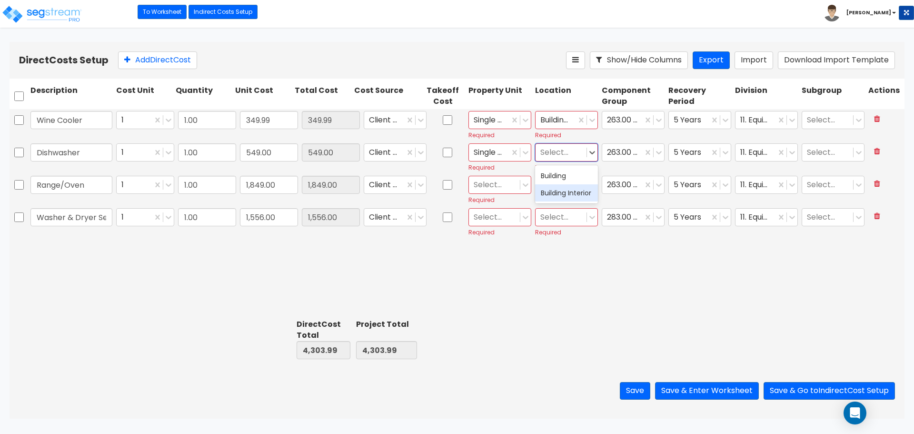
click at [563, 201] on div "Building Interior" at bounding box center [566, 192] width 63 height 17
click at [487, 181] on div at bounding box center [494, 184] width 41 height 13
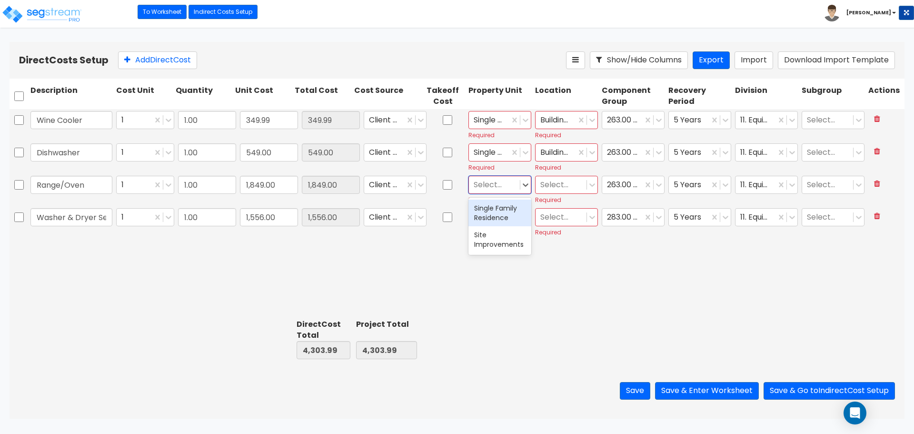
click at [491, 209] on div "Single Family Residence" at bounding box center [499, 212] width 63 height 27
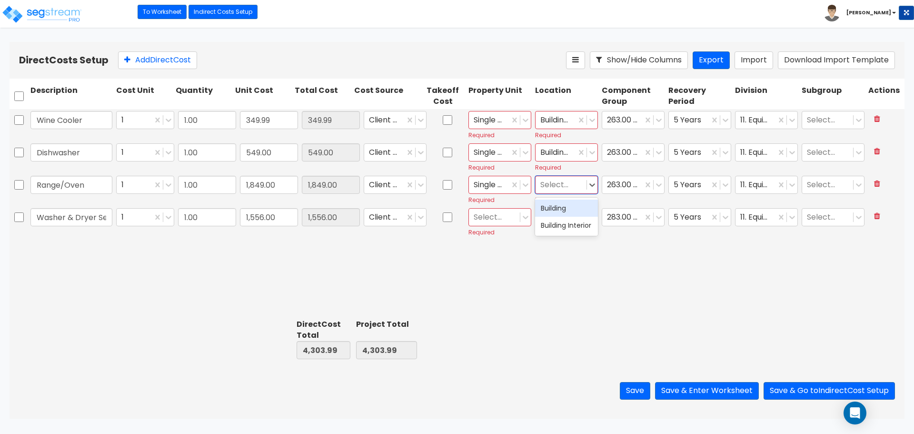
click at [557, 188] on div at bounding box center [560, 184] width 41 height 13
click at [561, 234] on div "Building Interior" at bounding box center [566, 225] width 63 height 17
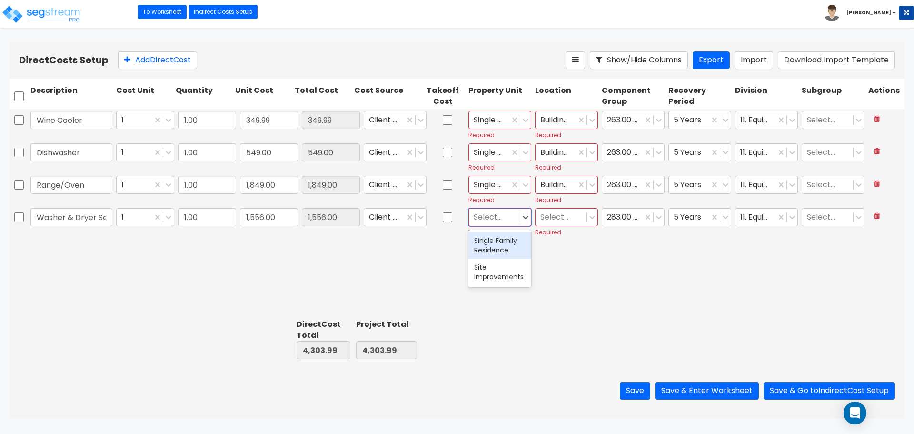
click at [484, 219] on div at bounding box center [494, 217] width 41 height 13
click at [491, 235] on div "Single Family Residence" at bounding box center [499, 245] width 63 height 27
click at [546, 218] on div at bounding box center [560, 217] width 41 height 13
click at [552, 260] on div "Building Interior" at bounding box center [566, 257] width 63 height 17
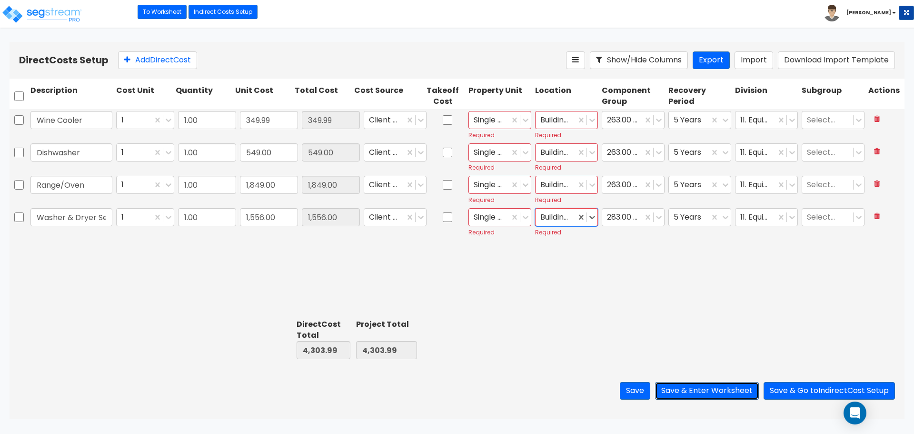
click at [705, 394] on button "Save & Enter Worksheet" at bounding box center [707, 391] width 104 height 18
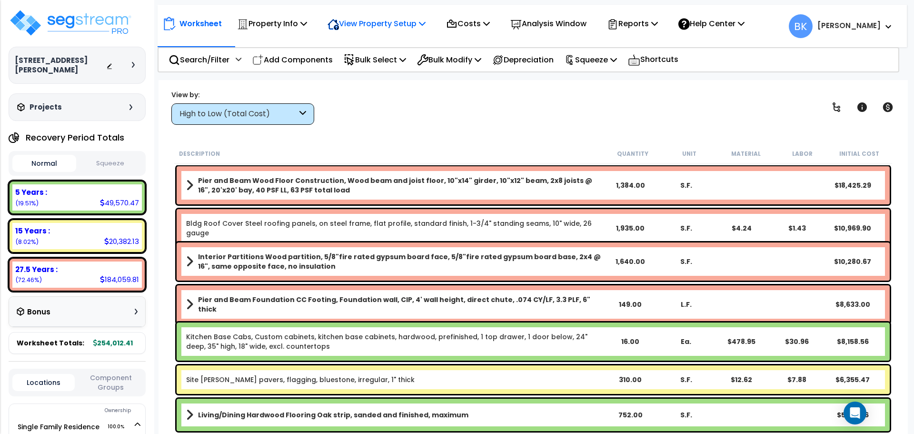
click at [371, 30] on p "View Property Setup" at bounding box center [376, 23] width 98 height 13
click at [367, 65] on link "View Questionnaire" at bounding box center [370, 65] width 94 height 19
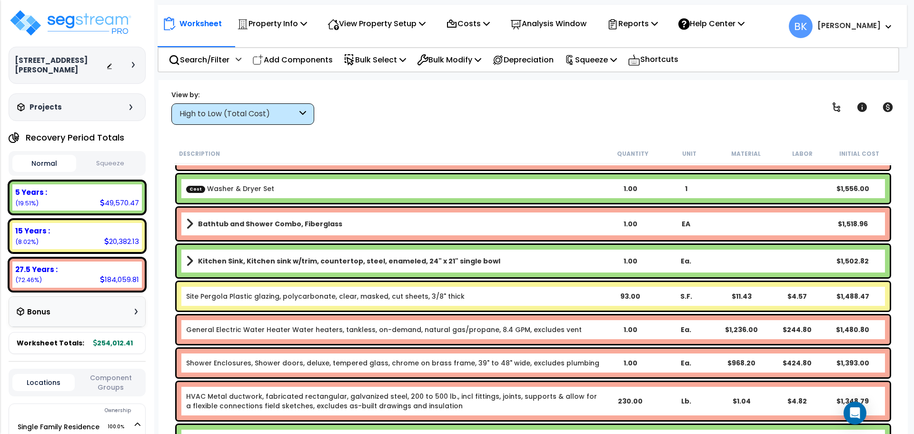
scroll to position [1714, 0]
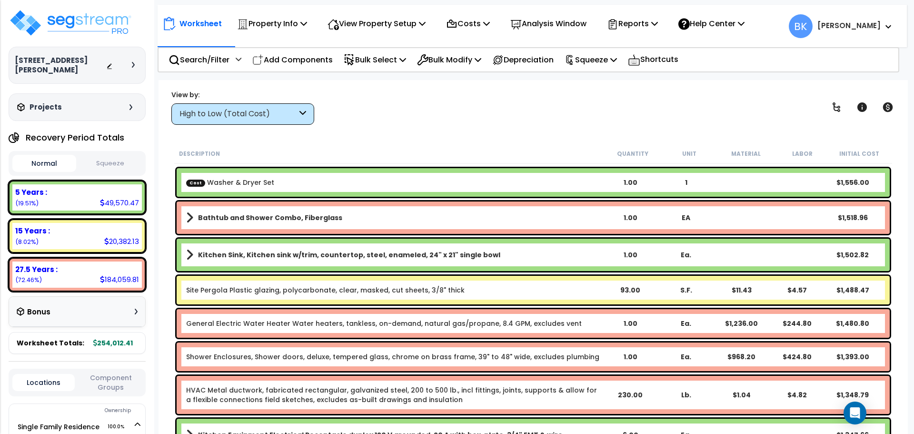
click at [246, 116] on div "High to Low (Total Cost)" at bounding box center [238, 114] width 118 height 11
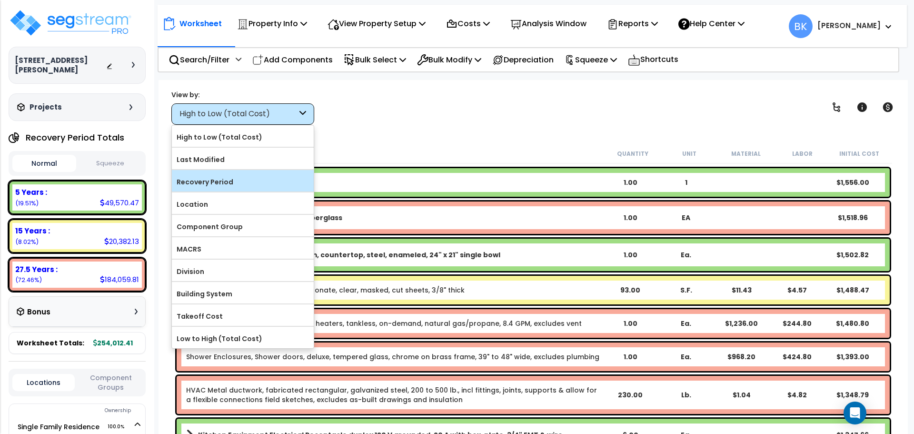
click at [222, 179] on label "Recovery Period" at bounding box center [243, 182] width 142 height 14
click at [0, 0] on input "Recovery Period" at bounding box center [0, 0] width 0 height 0
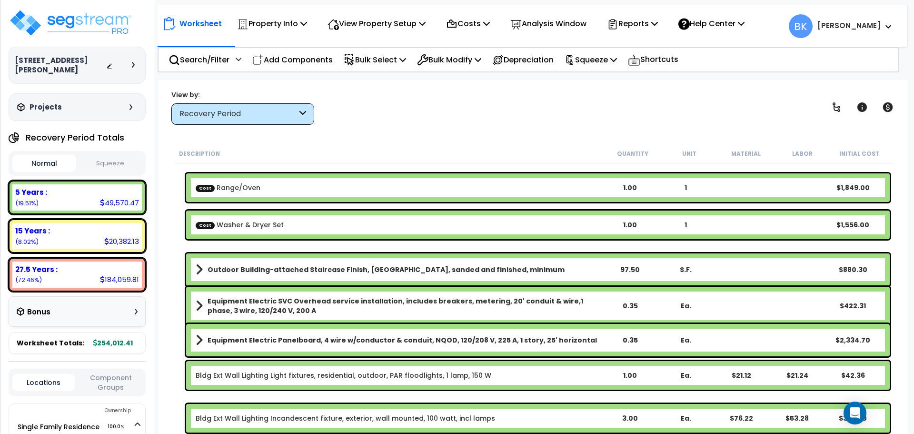
scroll to position [0, 0]
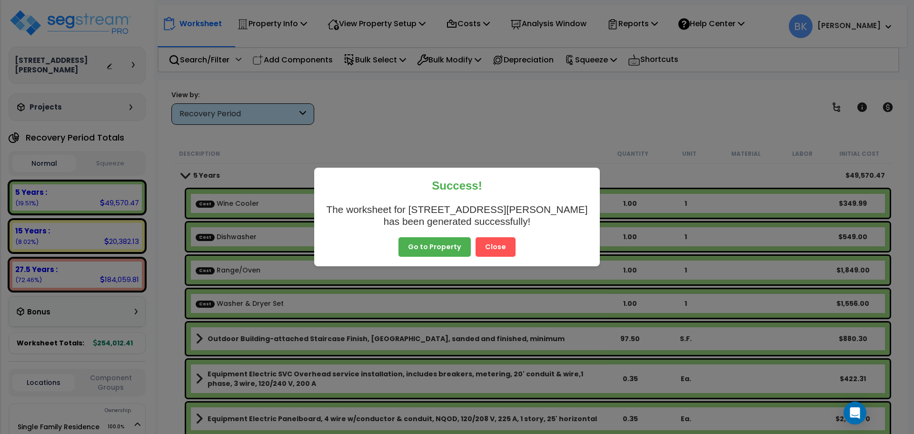
click at [419, 252] on button "Go to Property" at bounding box center [434, 247] width 72 height 20
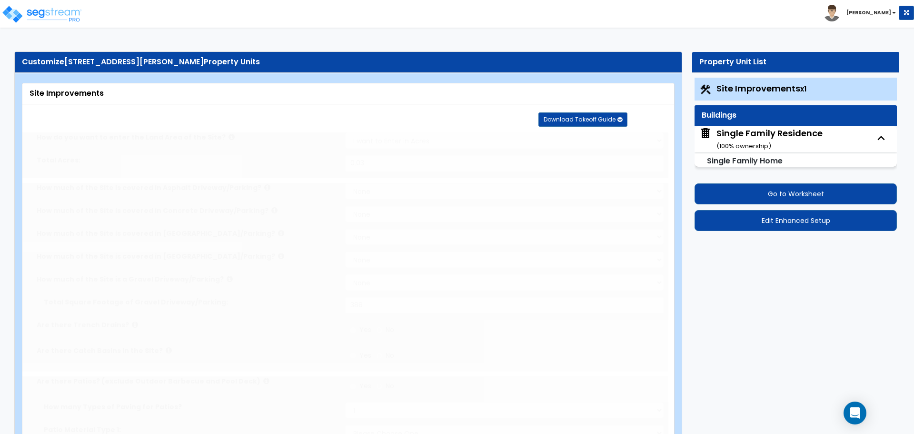
type input "0.03"
select select "2"
type input "388"
radio input "true"
select select "2"
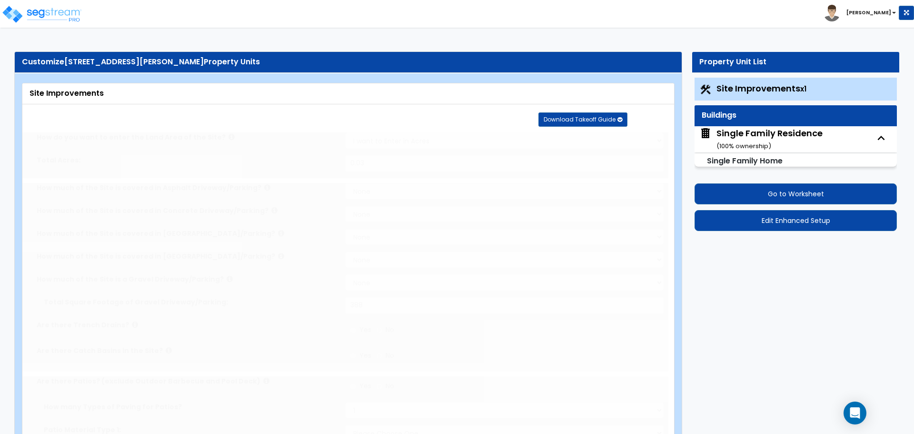
select select "4"
type input "310"
select select "3"
type input "306"
radio input "true"
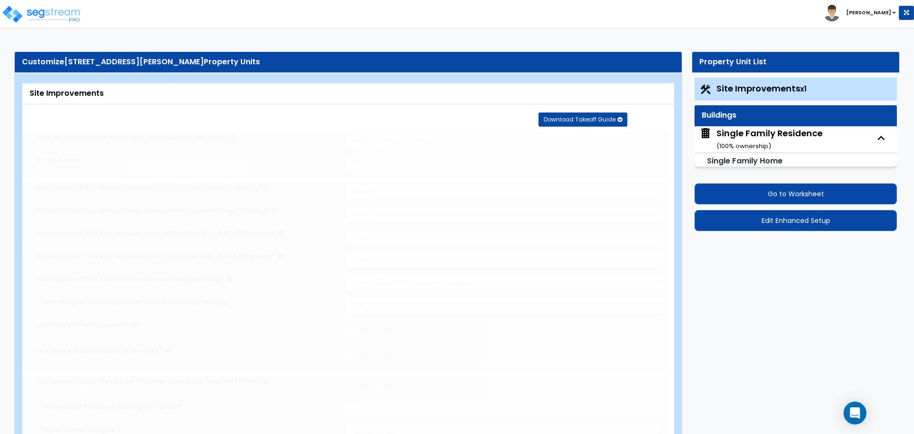
select select "1"
type input "4"
radio input "true"
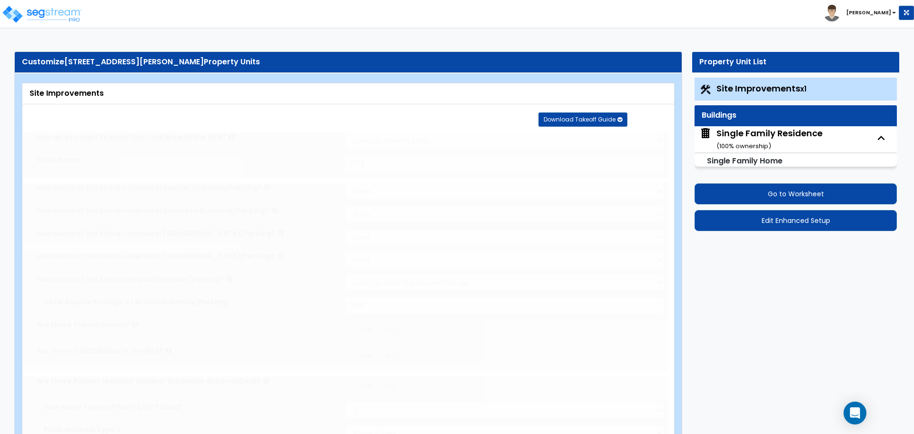
select select "2"
type input "12"
radio input "true"
select select "1"
type input "93"
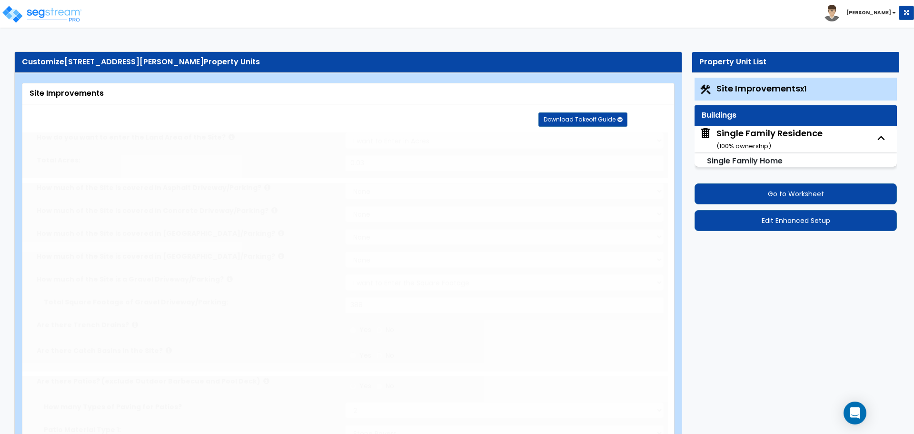
select select "1"
radio input "true"
type input "40"
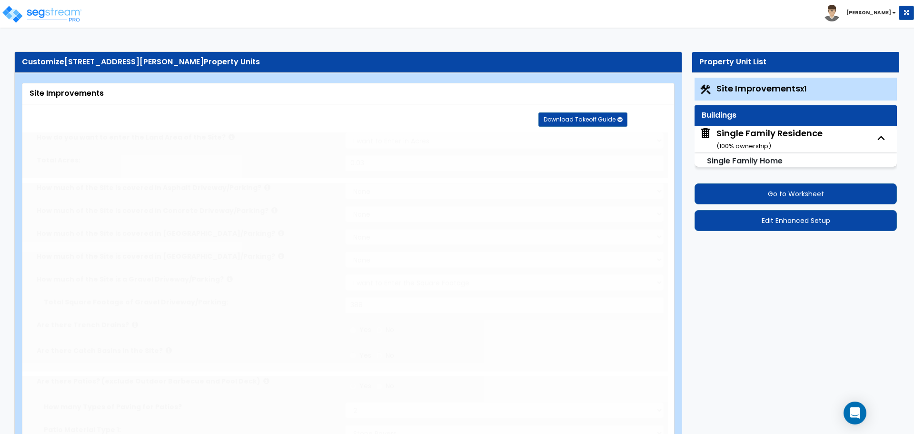
radio input "true"
type input "5"
type input "64"
radio input "true"
select select "2"
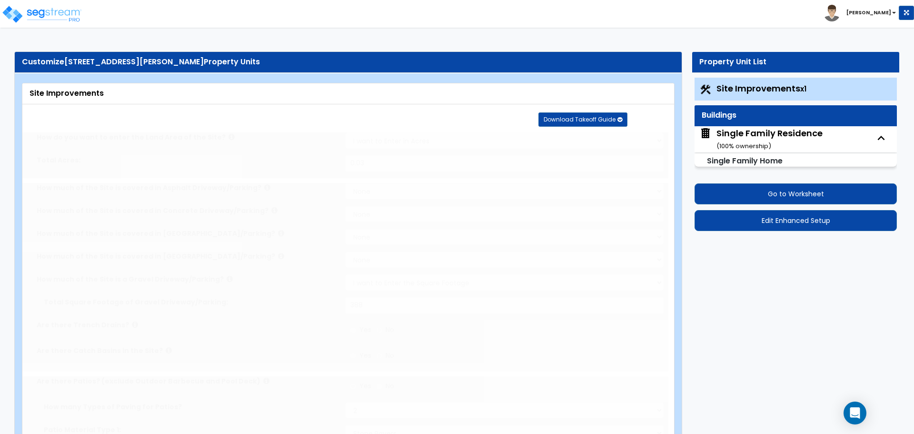
select select "8"
type input "1"
select select "5"
type input "1"
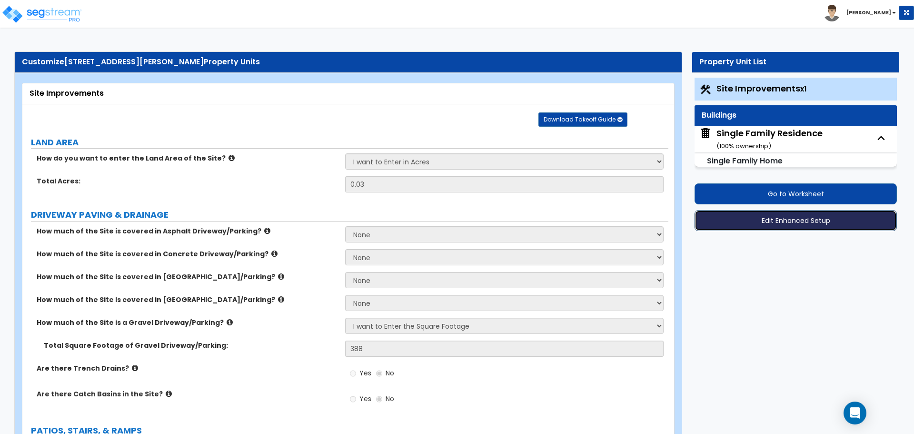
click at [785, 221] on button "Edit Enhanced Setup" at bounding box center [795, 220] width 202 height 21
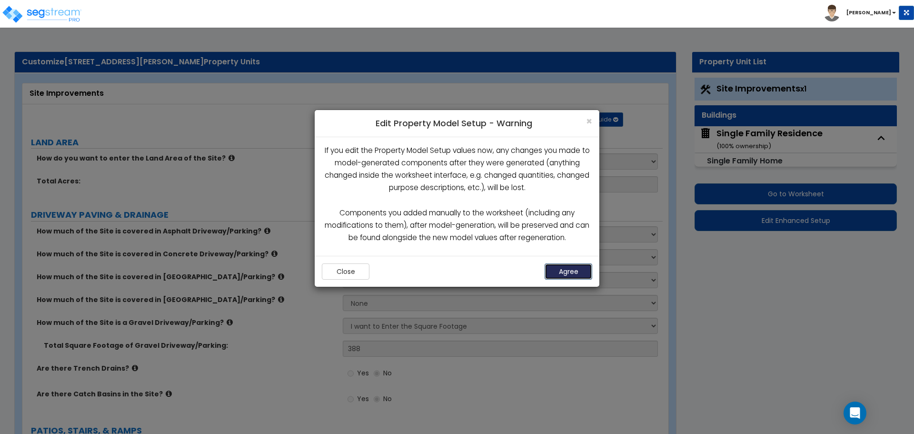
click at [563, 276] on button "Agree" at bounding box center [569, 271] width 48 height 16
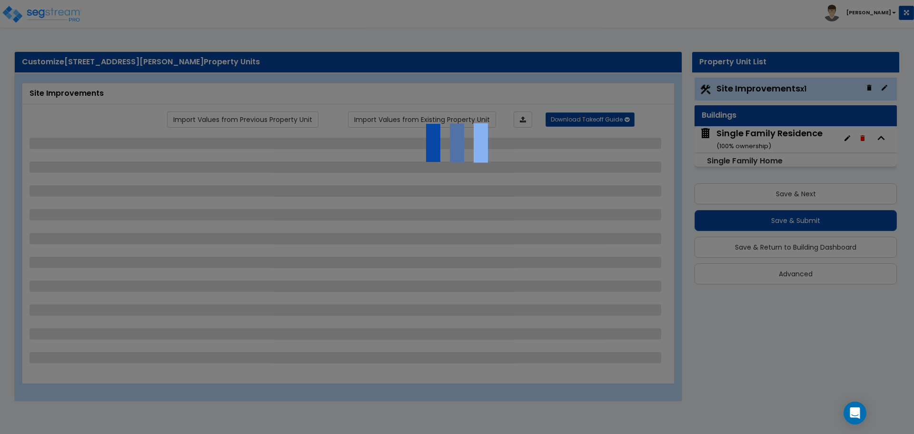
select select "2"
select select "4"
select select "3"
select select "1"
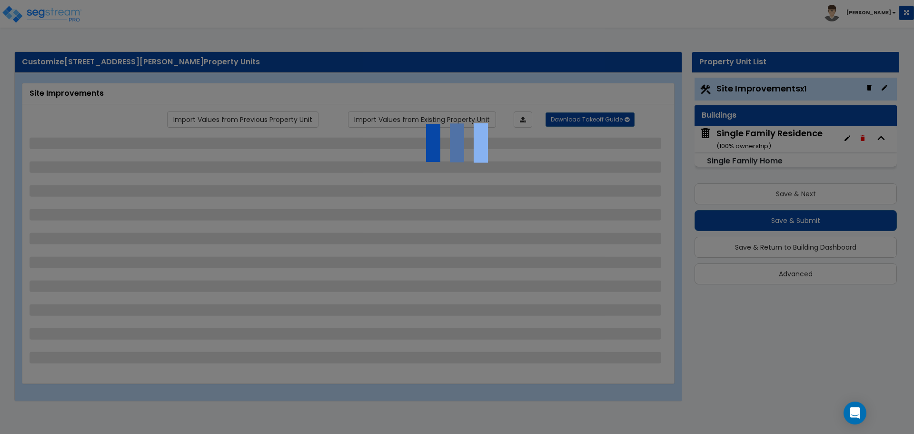
select select "2"
select select "1"
select select "2"
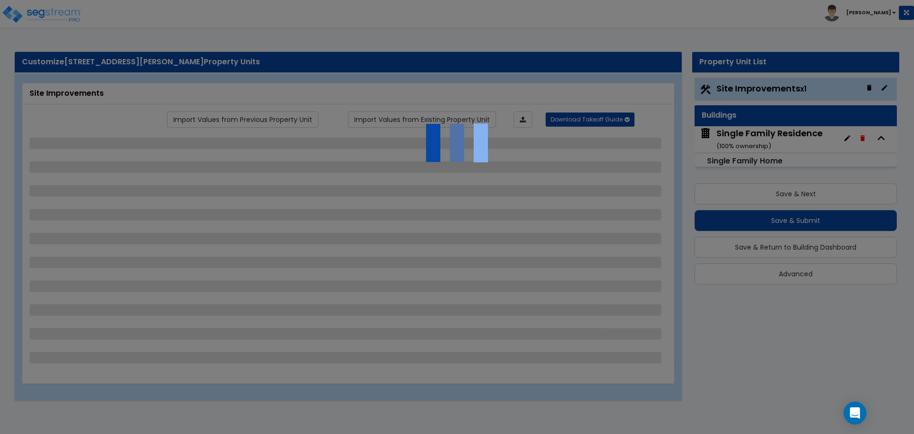
select select "8"
select select "5"
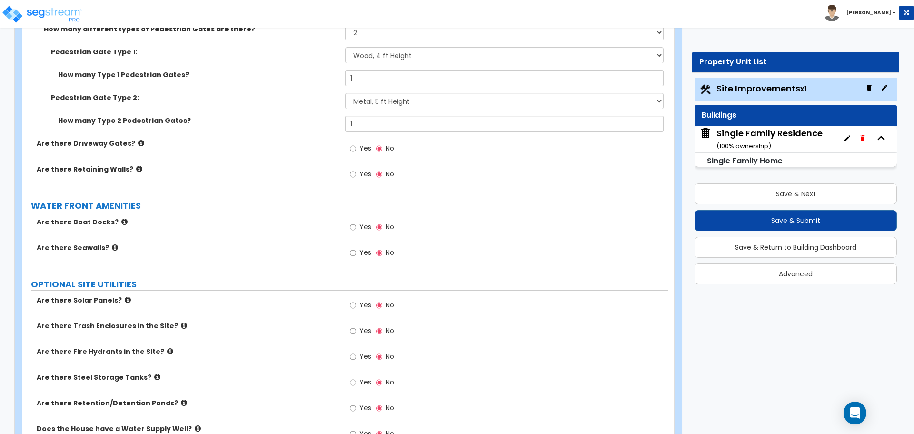
scroll to position [2028, 0]
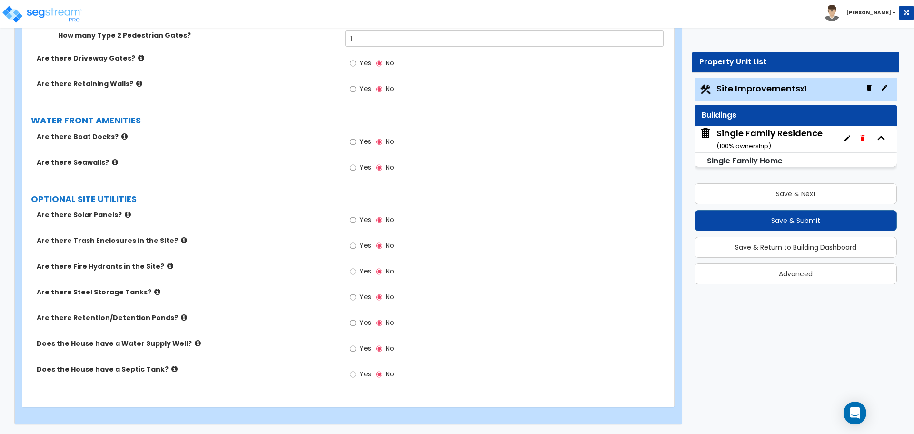
click at [785, 141] on div "Single Family Residence ( 100 % ownership)" at bounding box center [769, 139] width 106 height 24
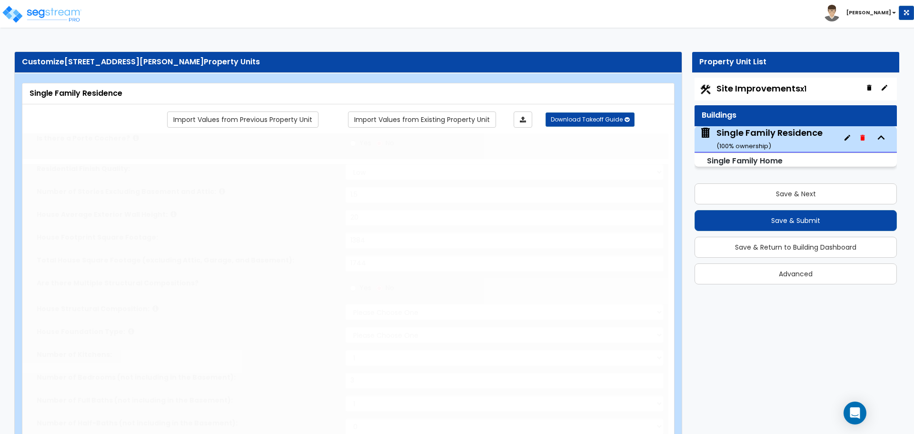
select select "1"
type input "1.5"
type input "20"
type input "1384"
type input "1744"
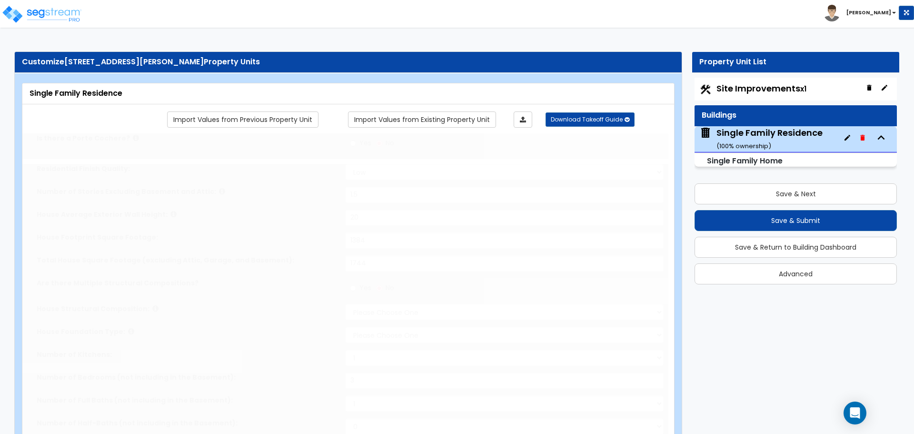
select select "7"
select select "1"
type input "3"
select select "3"
select select "1"
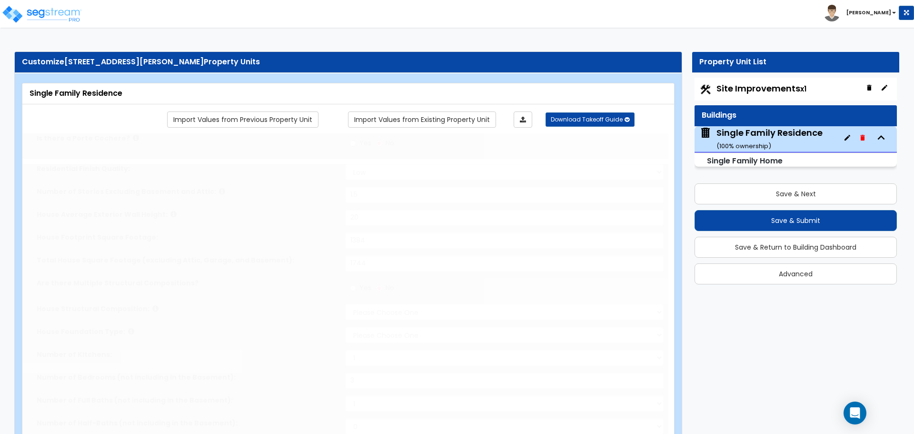
select select "9"
select select "1"
select select "5"
radio input "true"
type input "1"
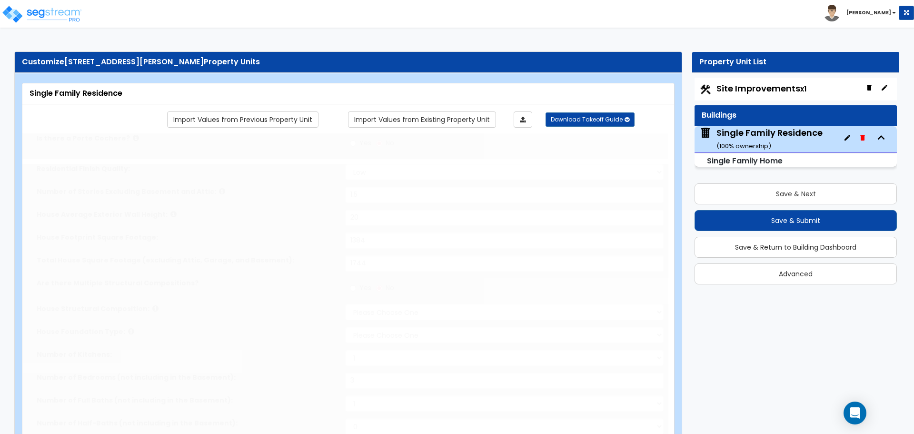
radio input "true"
type input "1"
select select "7"
radio input "true"
type input "6"
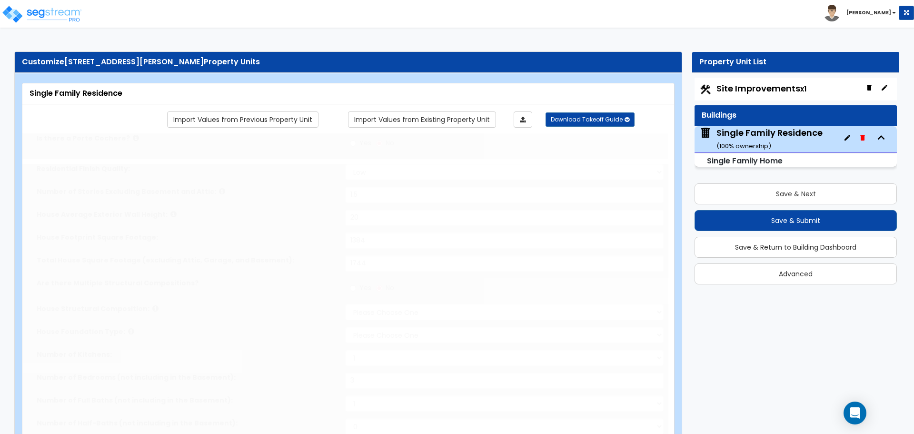
radio input "true"
type input "1"
radio input "true"
type input "1"
select select "3"
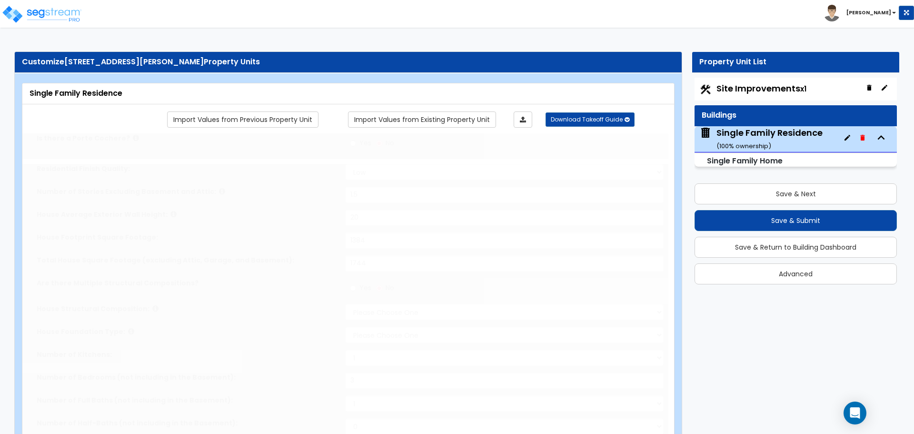
radio input "true"
type input "2"
radio input "true"
type input "7"
select select "1"
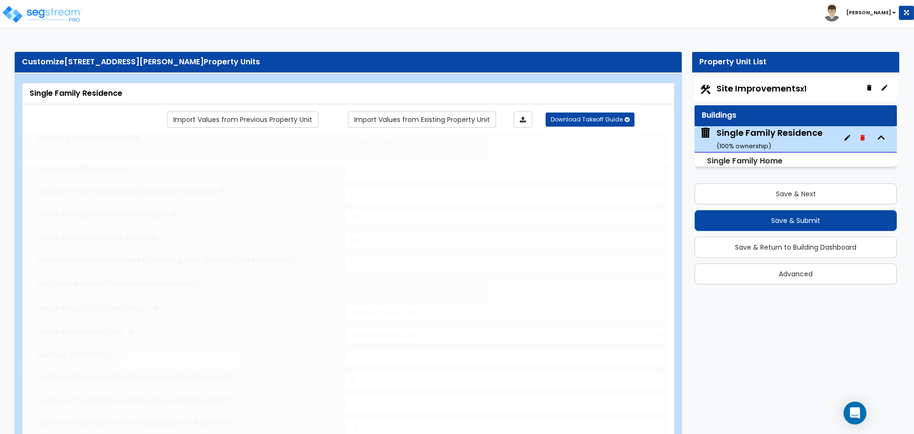
radio input "true"
select select "1"
radio input "true"
select select "1"
select select "2"
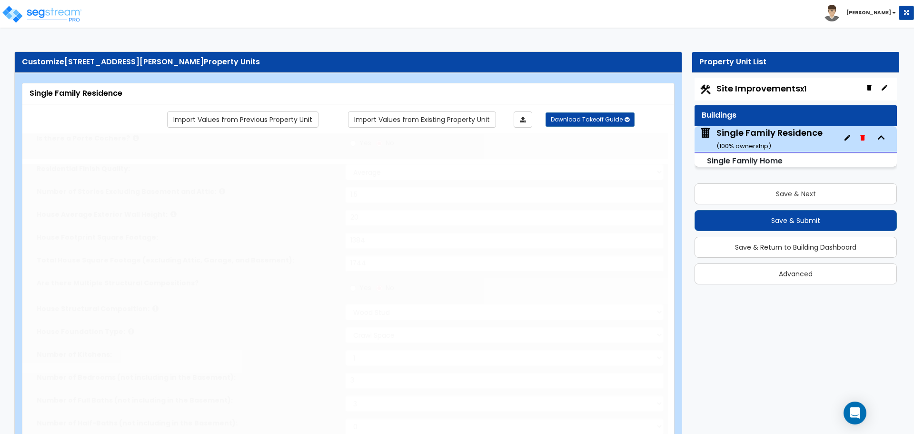
select select "2"
select select "6"
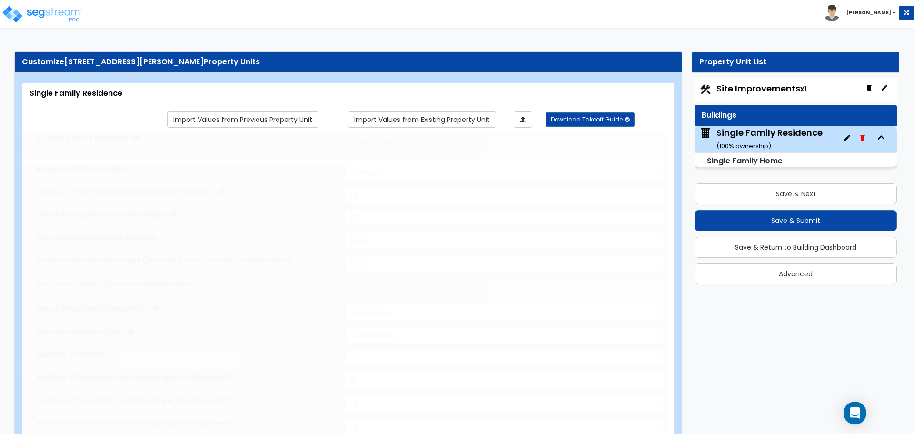
type input "5"
select select "5"
radio input "true"
type input "2"
type input "8"
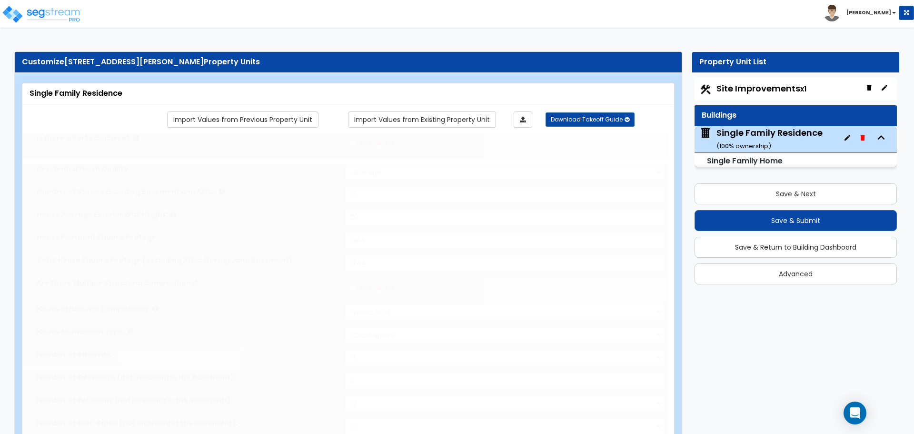
type input "2"
radio input "true"
type input "62"
type input "90"
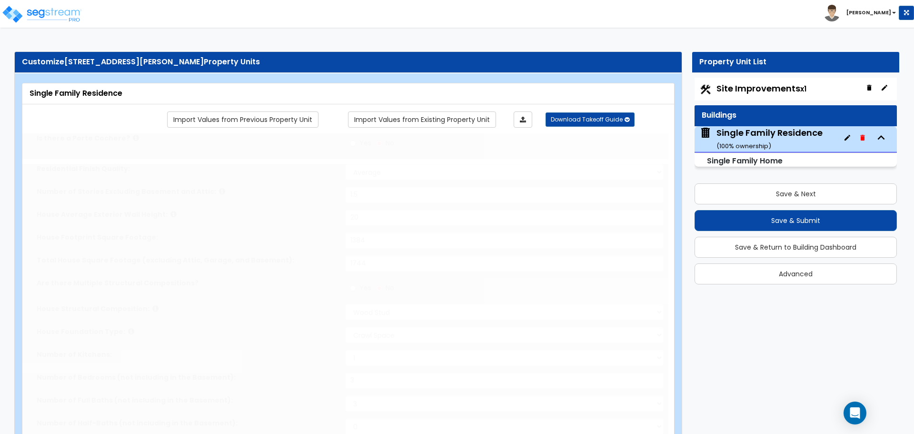
radio input "true"
type input "15"
select select "4"
select select "2"
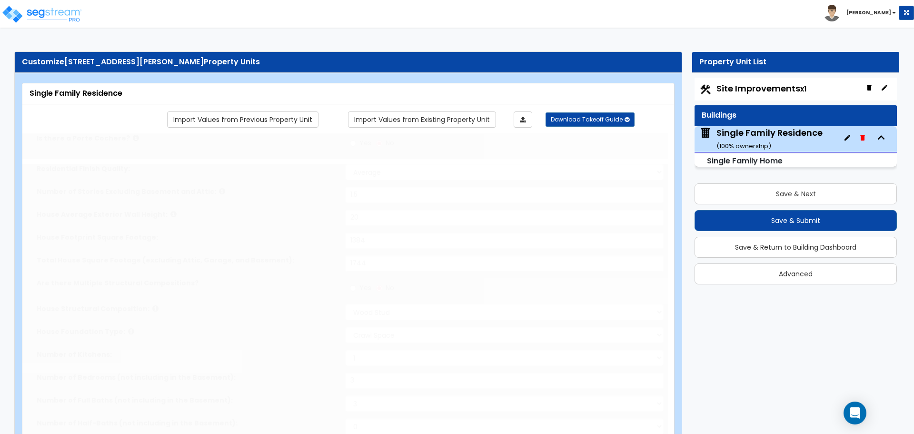
type input "1"
select select "1"
select select "3"
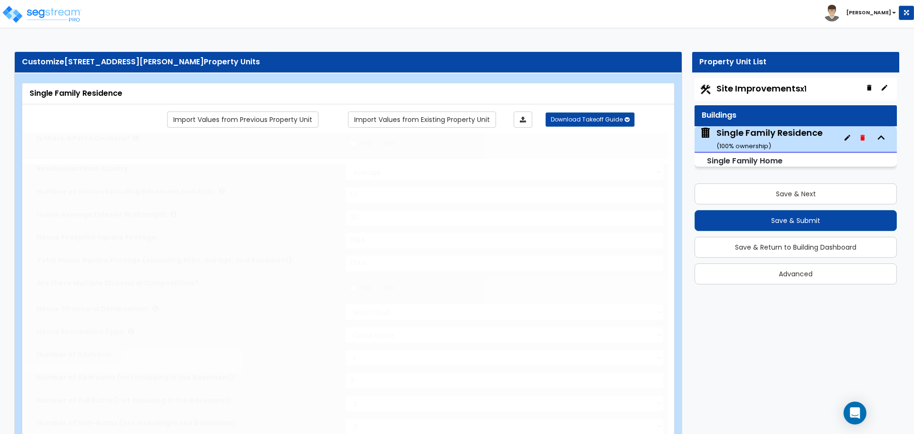
select select "3"
type input "1"
select select "1"
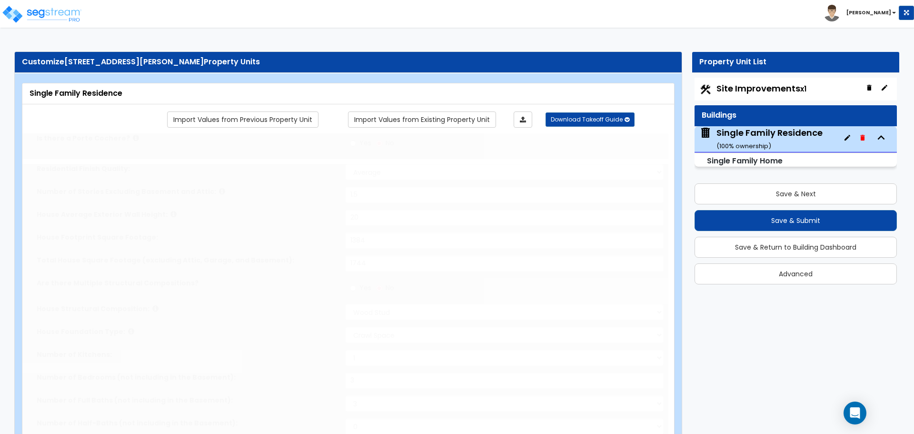
select select "1"
radio input "true"
select select "2"
select select "3"
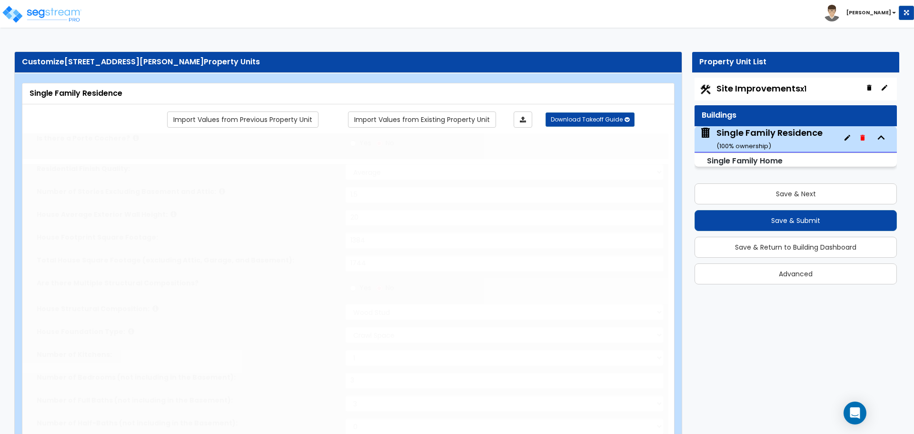
type input "1"
select select "6"
select select "1"
select select "2"
select select "1"
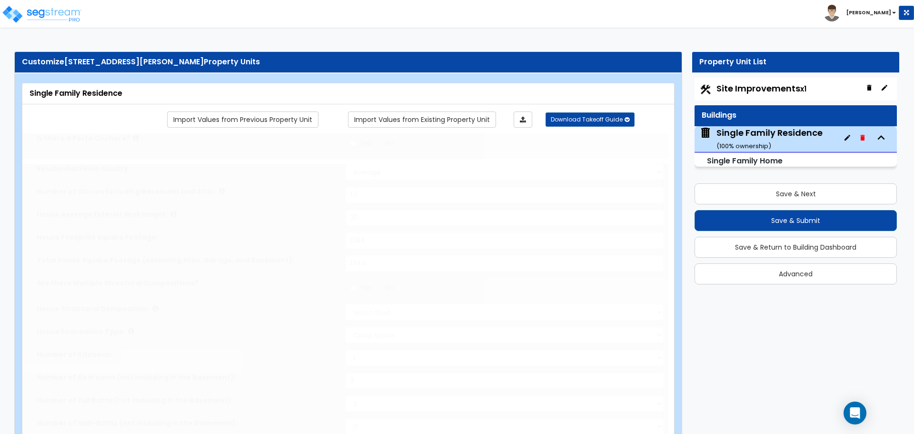
type input "24"
type input "17.5"
radio input "true"
select select "1"
type input "0.5"
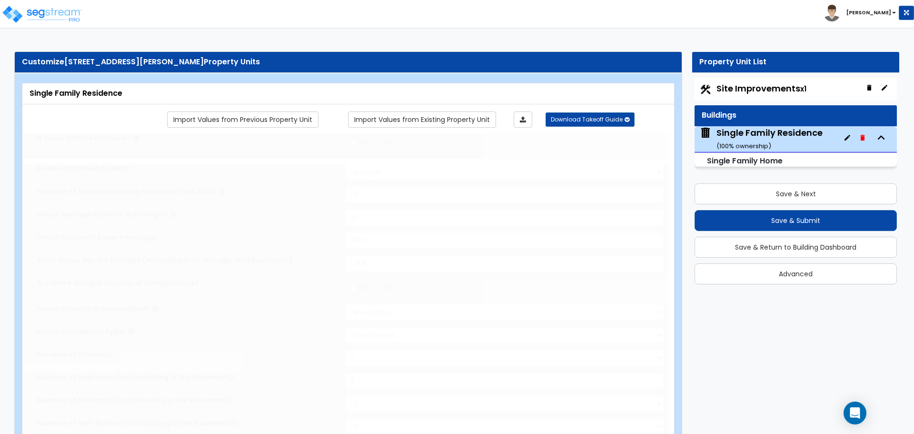
select select "1"
radio input "true"
type input "12"
select select "6"
select select "1"
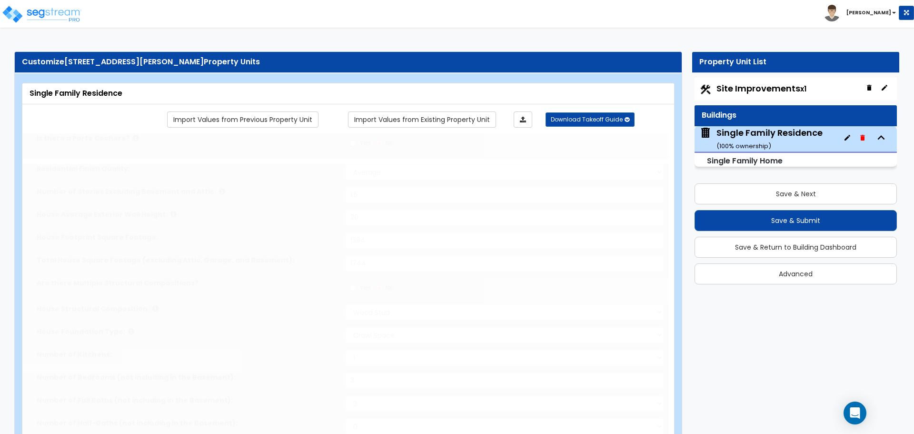
select select "2"
select select "1"
radio input "true"
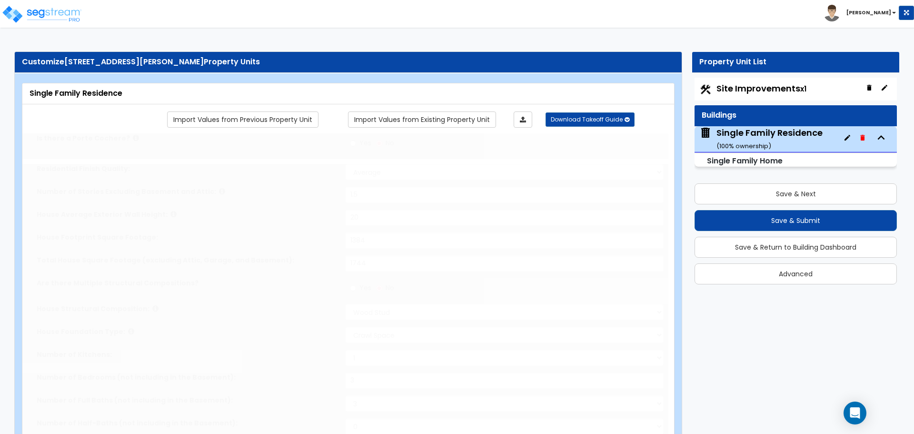
radio input "true"
select select "1"
select select "2"
select select "1"
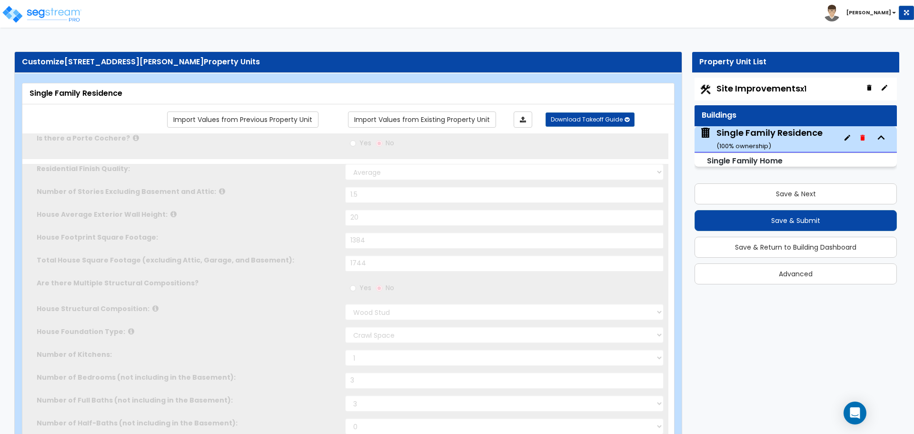
type input "3"
type input "1"
select select "2"
type input "1"
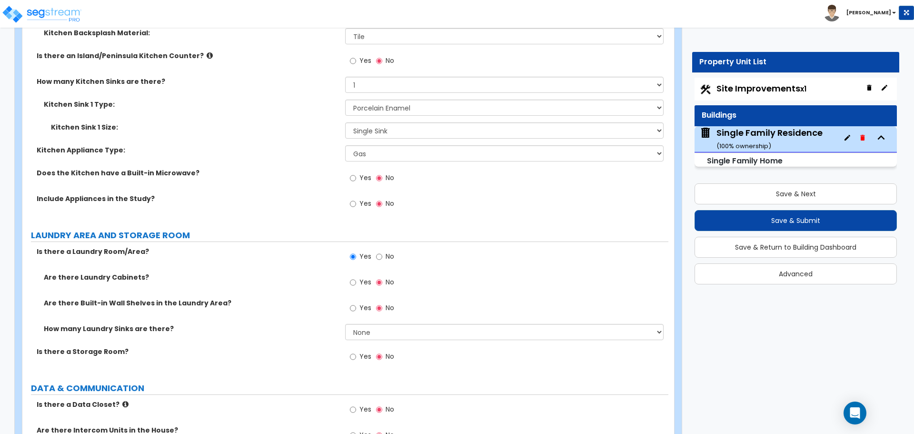
scroll to position [3808, 0]
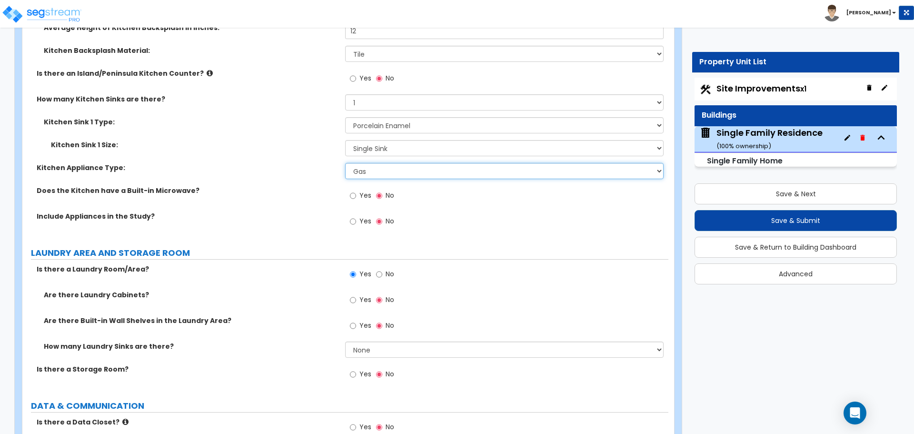
click at [362, 163] on select "Please Choose One Gas Electric" at bounding box center [504, 171] width 318 height 16
select select "2"
click at [345, 163] on select "Please Choose One Gas Electric" at bounding box center [504, 171] width 318 height 16
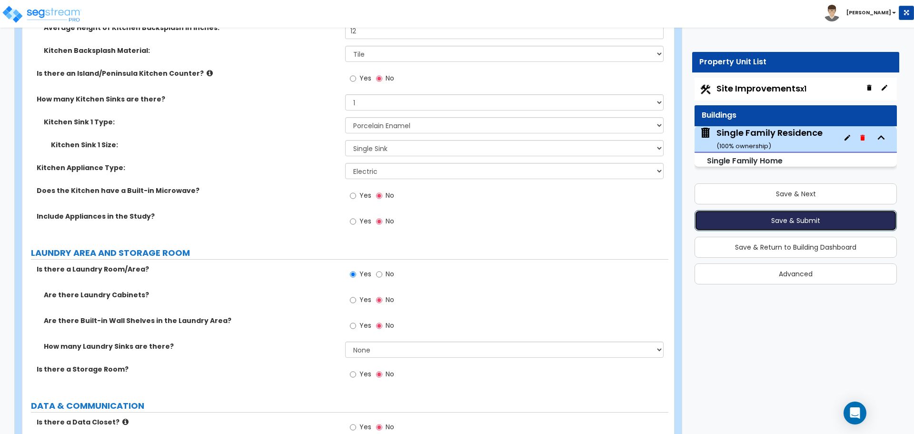
click at [792, 226] on button "Save & Submit" at bounding box center [795, 220] width 202 height 21
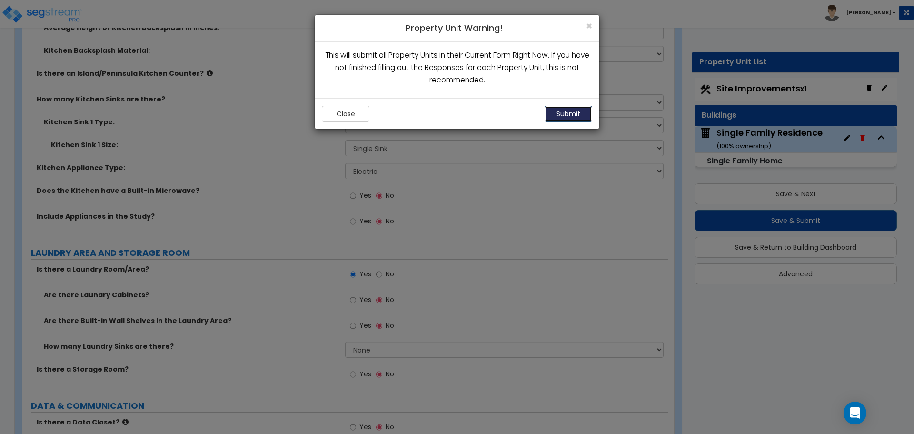
click at [576, 117] on button "Submit" at bounding box center [569, 114] width 48 height 16
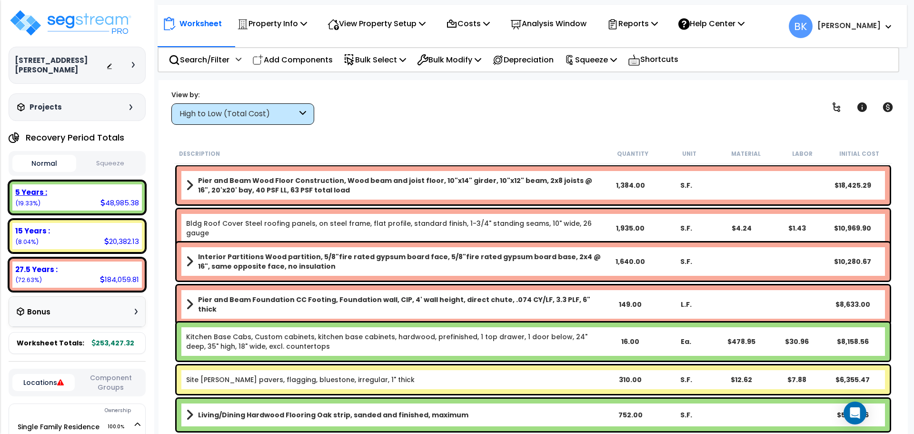
click at [74, 191] on div "5 Years : 48,985.38 (19.33%)" at bounding box center [76, 197] width 129 height 26
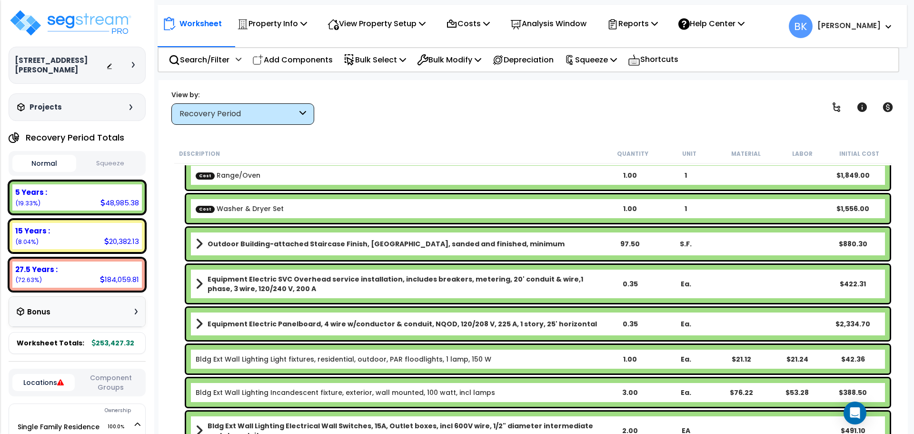
scroll to position [95, 0]
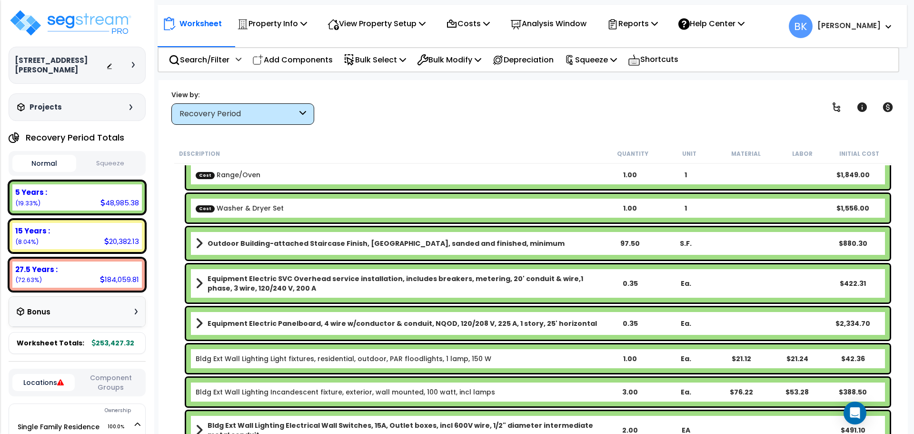
click at [257, 246] on b "Outdoor Building-attached Staircase Finish, [GEOGRAPHIC_DATA], sanded and finis…" at bounding box center [386, 243] width 357 height 10
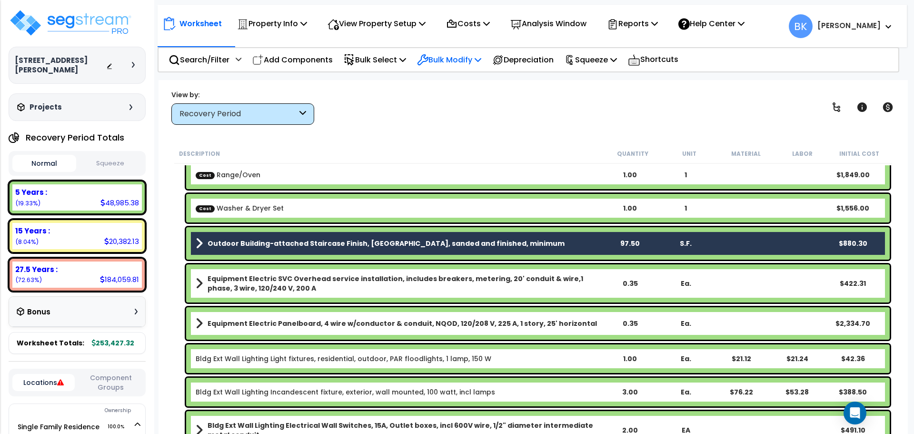
click at [456, 63] on p "Bulk Modify" at bounding box center [449, 59] width 64 height 13
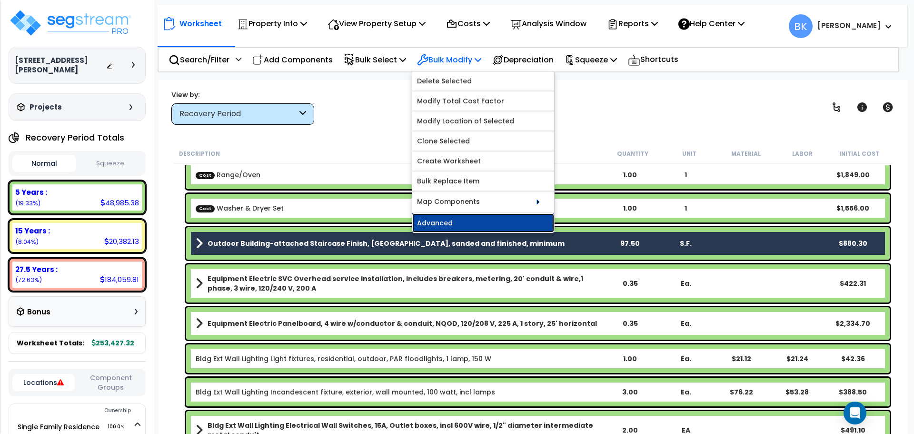
click at [459, 218] on link "Advanced" at bounding box center [483, 222] width 142 height 19
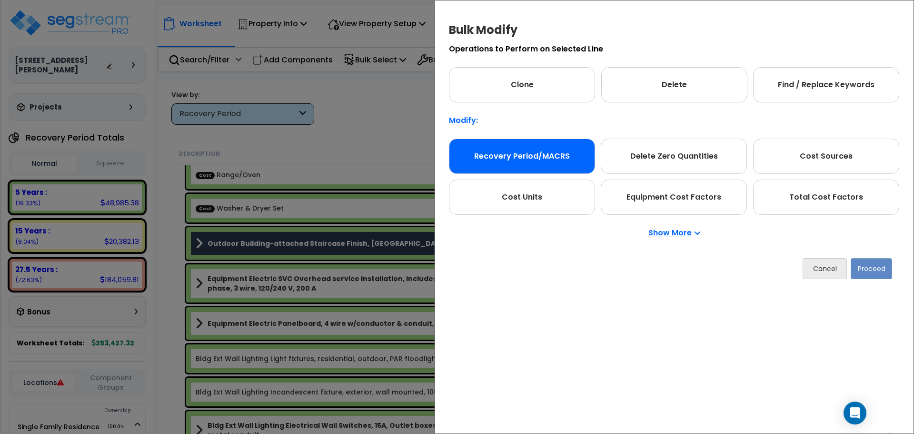
click at [531, 147] on div "Recovery Period/MACRS" at bounding box center [522, 156] width 146 height 35
click at [880, 275] on button "Proceed" at bounding box center [871, 268] width 41 height 21
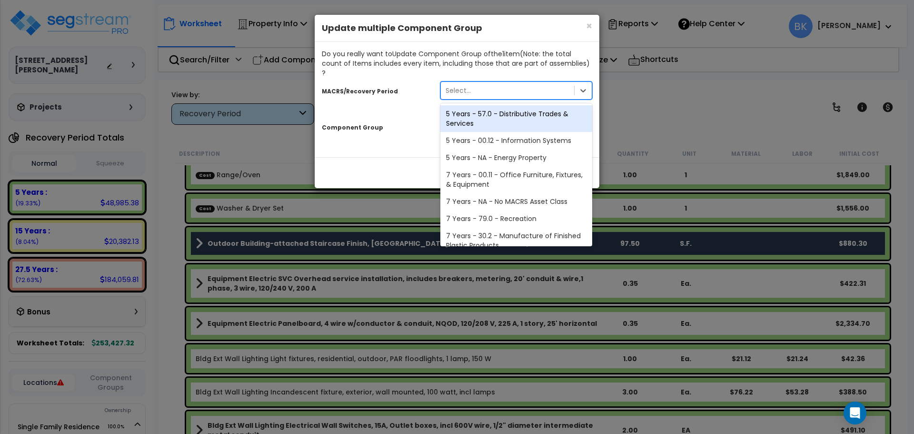
click at [477, 83] on div "Select..." at bounding box center [507, 90] width 133 height 15
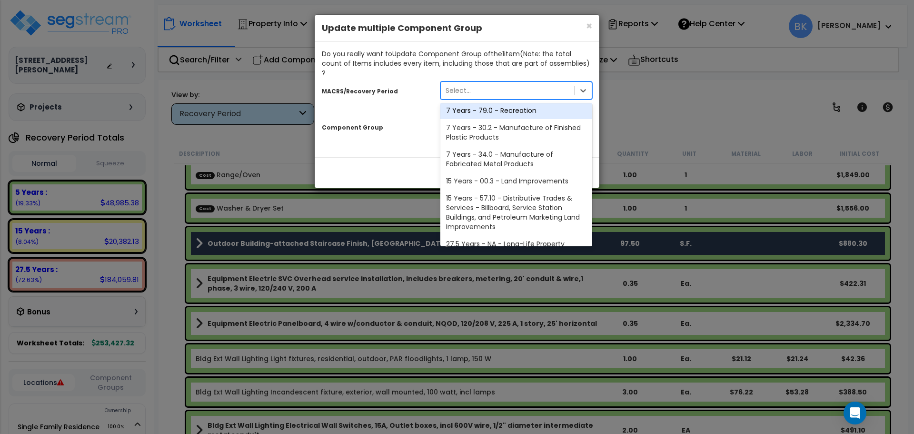
scroll to position [116, 0]
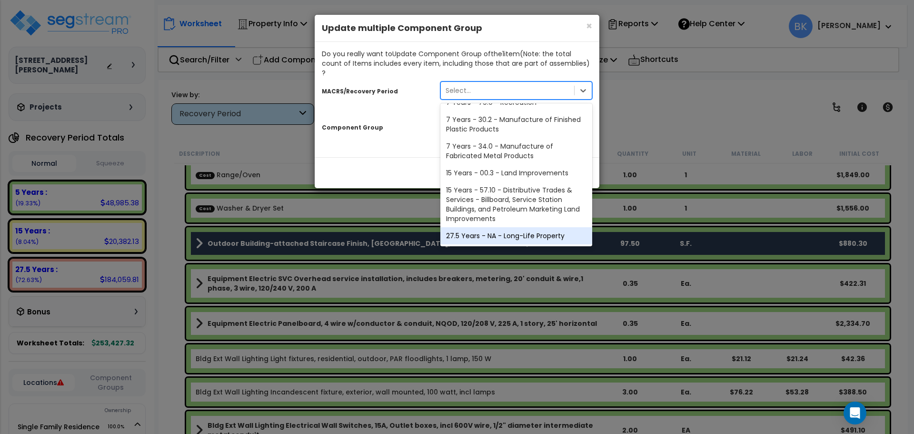
click at [480, 227] on div "27.5 Years - NA - Long-Life Property" at bounding box center [516, 235] width 152 height 17
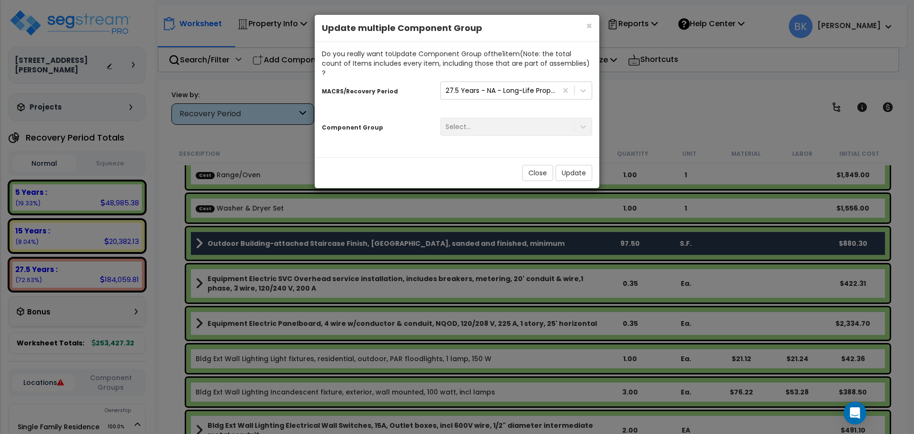
click at [532, 118] on div "Select..." at bounding box center [516, 127] width 166 height 18
click at [513, 118] on div "Select..." at bounding box center [516, 127] width 166 height 18
click at [530, 118] on div "Select..." at bounding box center [516, 127] width 166 height 18
click at [583, 118] on div "Select..." at bounding box center [516, 127] width 166 height 18
click at [531, 165] on button "Close" at bounding box center [537, 173] width 31 height 16
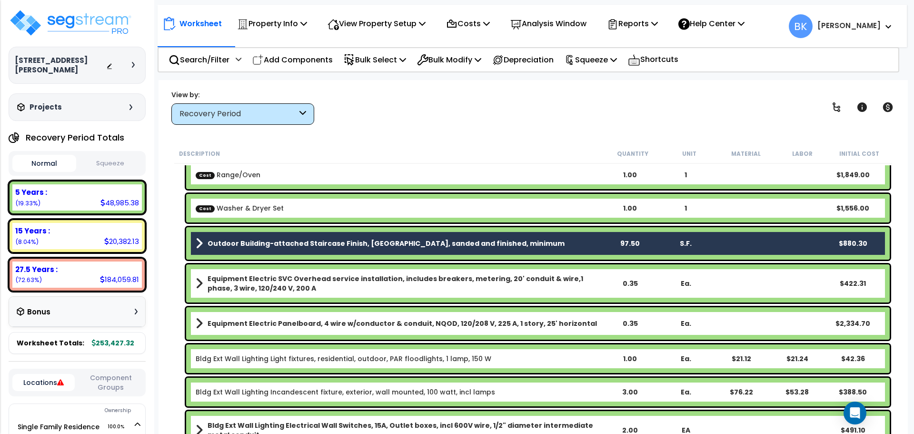
click at [195, 248] on div "Outdoor Building-attached Staircase Finish, [GEOGRAPHIC_DATA], sanded and finis…" at bounding box center [538, 243] width 704 height 32
click at [243, 244] on b "Outdoor Building-attached Staircase Finish, [GEOGRAPHIC_DATA], sanded and finis…" at bounding box center [386, 243] width 357 height 10
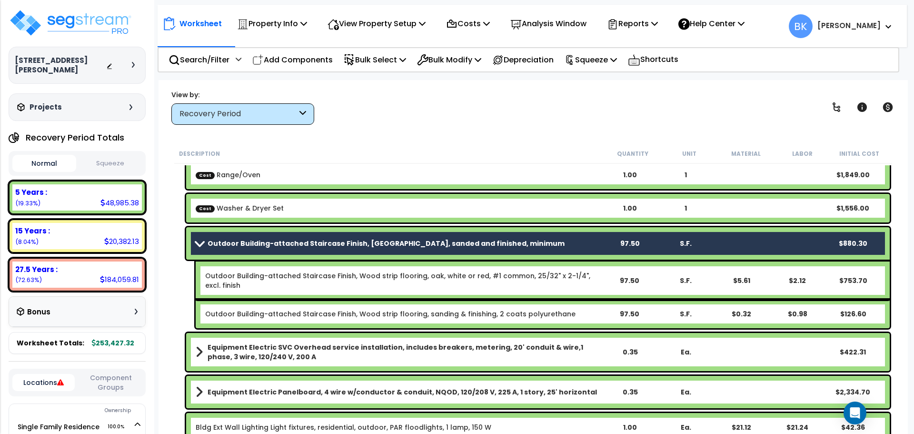
click at [268, 245] on b "Outdoor Building-attached Staircase Finish, [GEOGRAPHIC_DATA], sanded and finis…" at bounding box center [386, 243] width 357 height 10
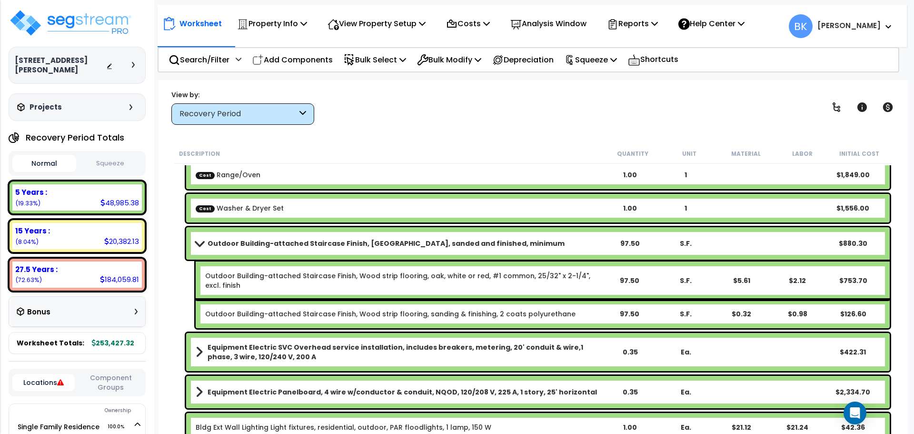
click at [198, 247] on link "Outdoor Building-attached Staircase Finish, [GEOGRAPHIC_DATA], sanded and finis…" at bounding box center [399, 243] width 406 height 13
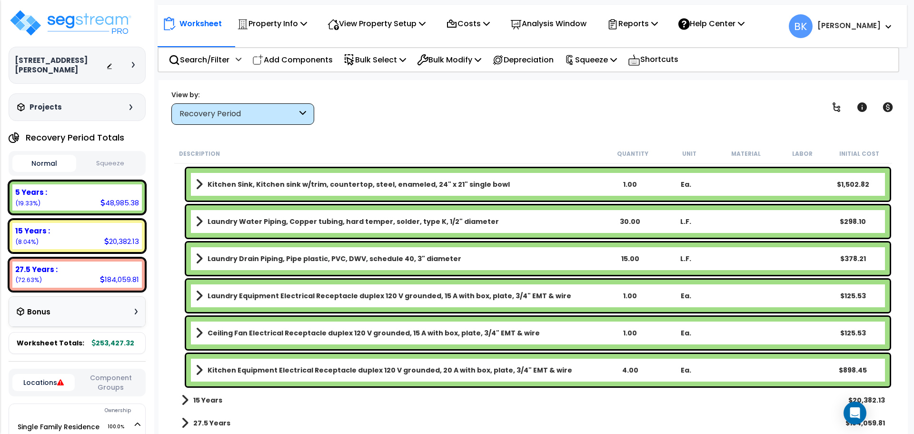
scroll to position [42, 0]
click at [103, 264] on div "27.5 Years :" at bounding box center [77, 269] width 124 height 10
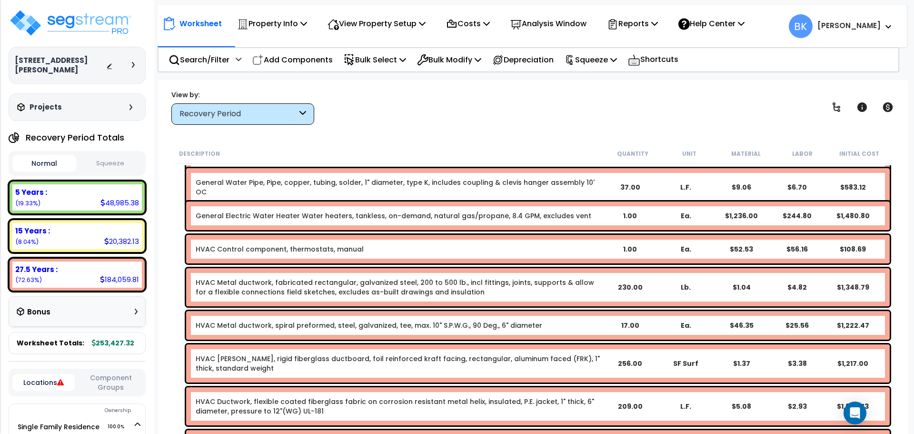
scroll to position [698, 0]
